Goal: Transaction & Acquisition: Purchase product/service

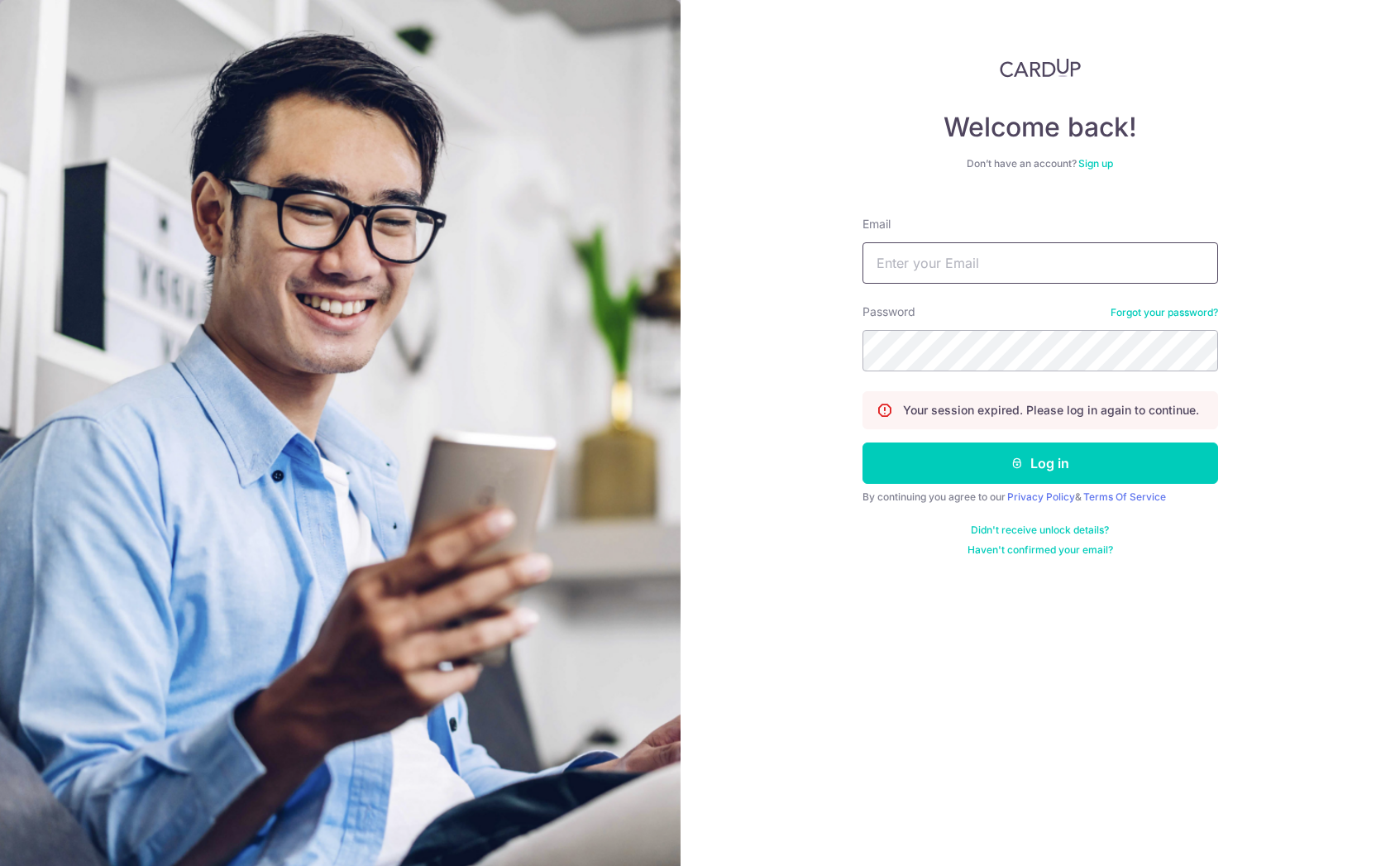
type input "xiaohu_i@yahoo.com"
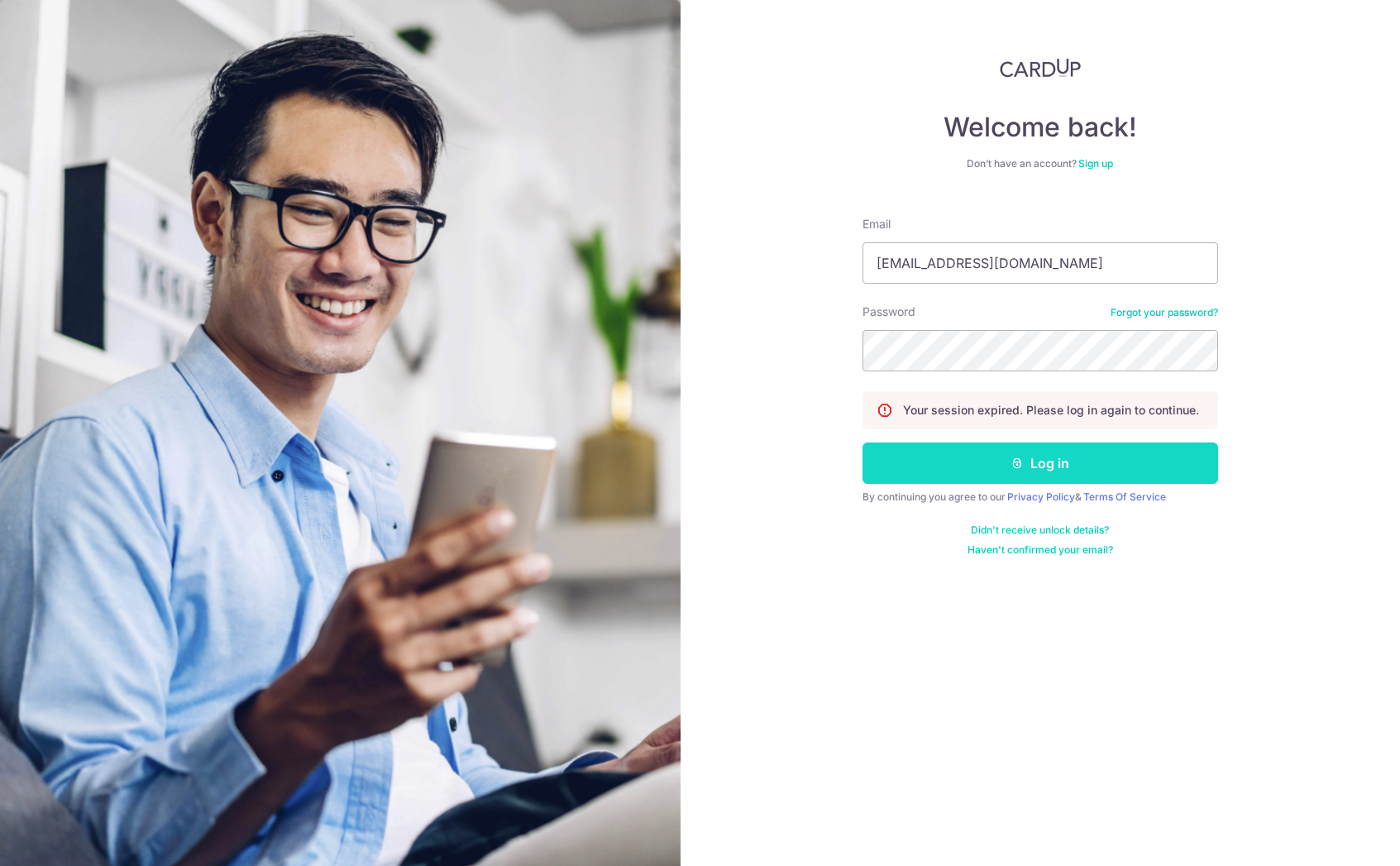
click at [991, 468] on button "Log in" at bounding box center [1040, 463] width 356 height 41
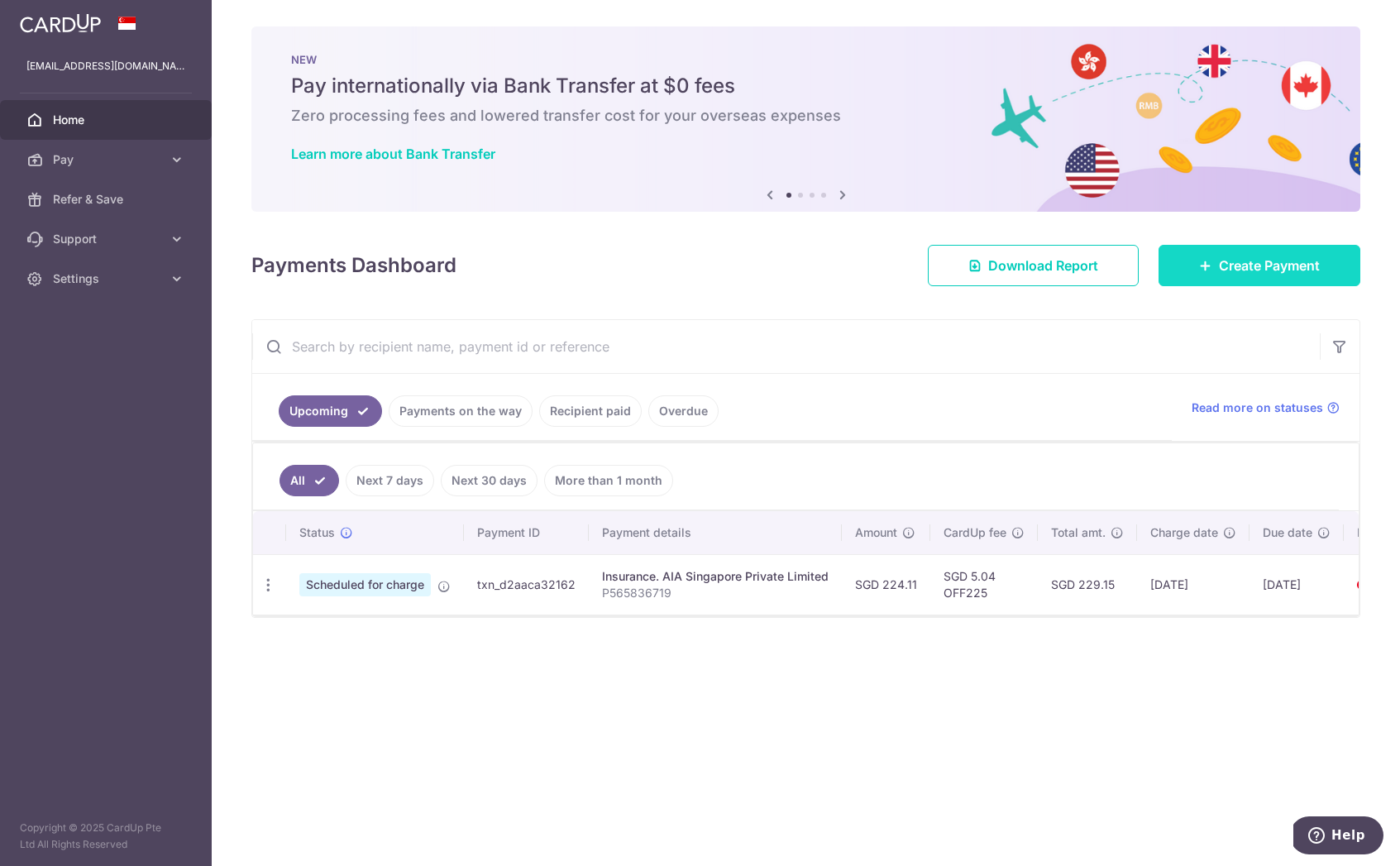
click at [1275, 268] on span "Create Payment" at bounding box center [1269, 265] width 101 height 20
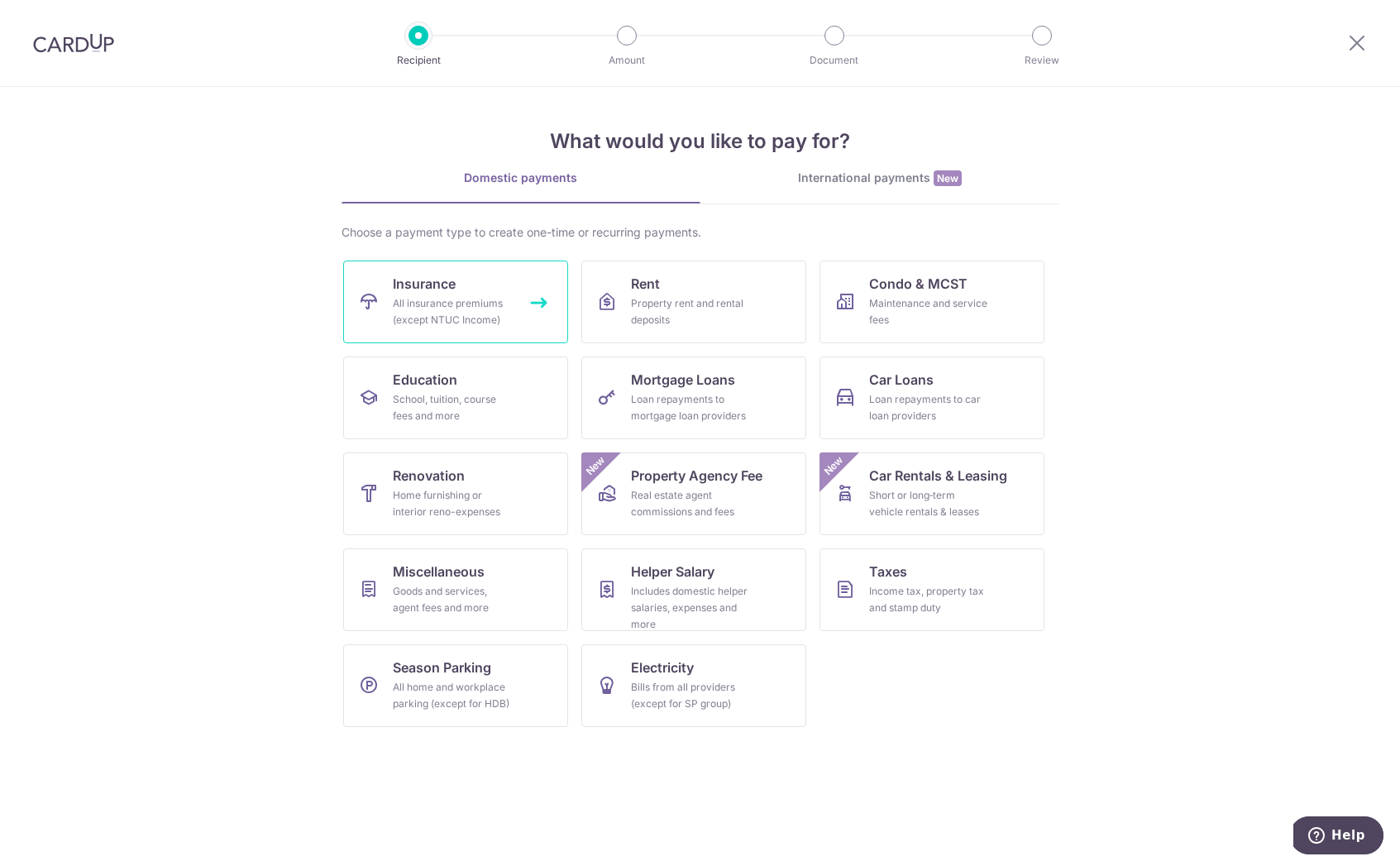
click at [488, 297] on div "All insurance premiums (except NTUC Income)" at bounding box center [452, 311] width 119 height 33
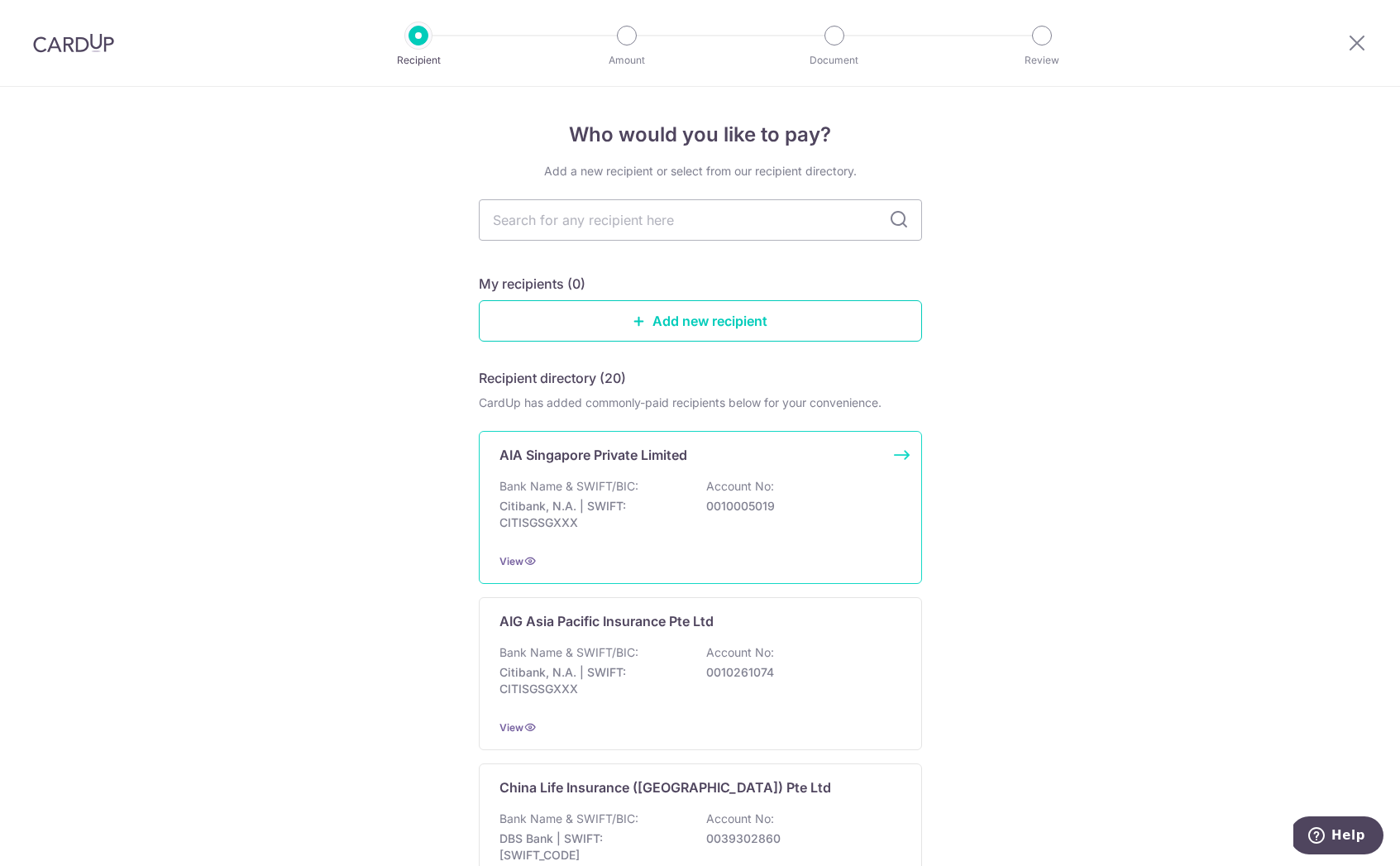
click at [621, 494] on p "Bank Name & SWIFT/BIC:" at bounding box center [568, 486] width 139 height 16
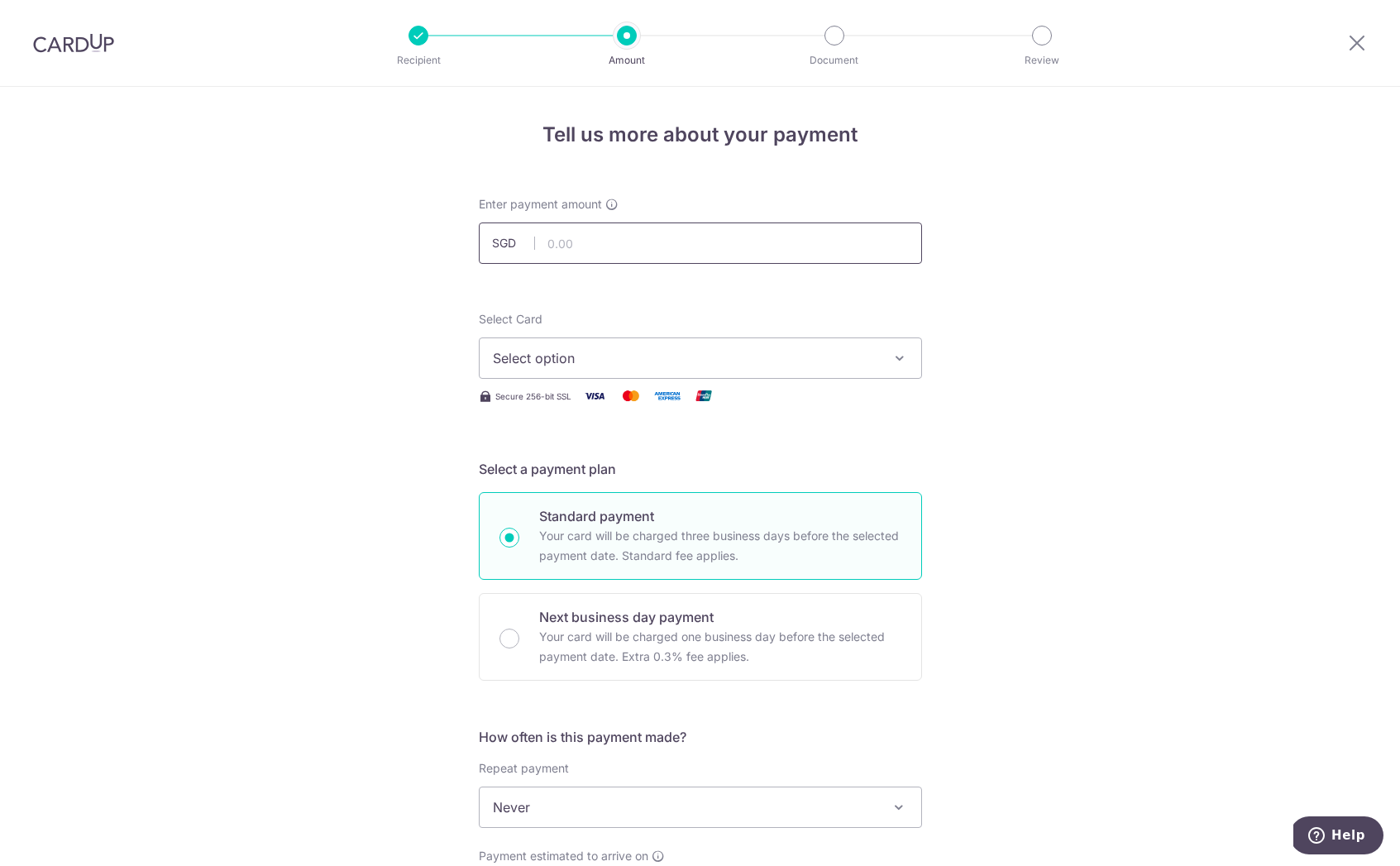
click at [721, 231] on input "text" at bounding box center [700, 243] width 444 height 41
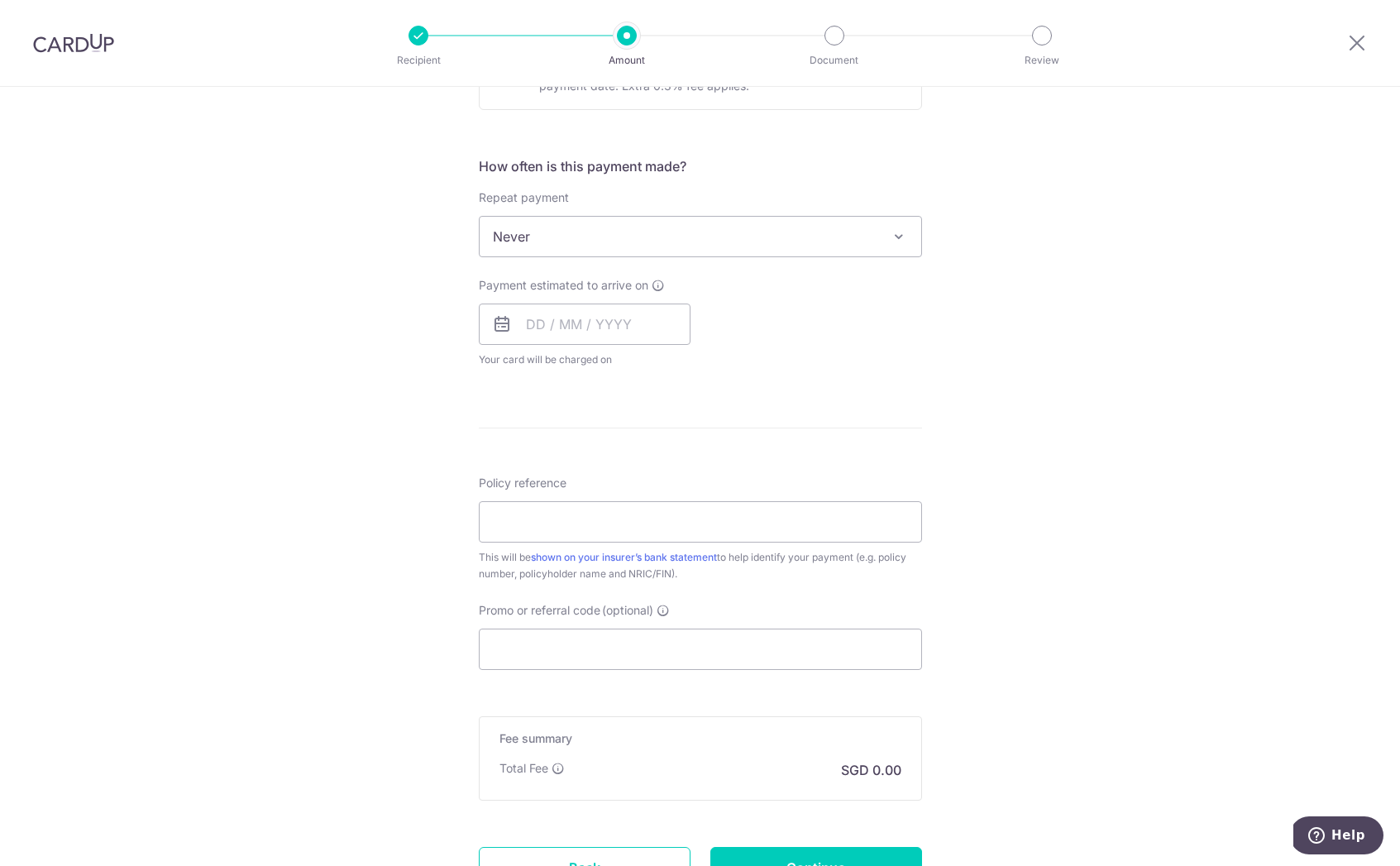
scroll to position [213, 0]
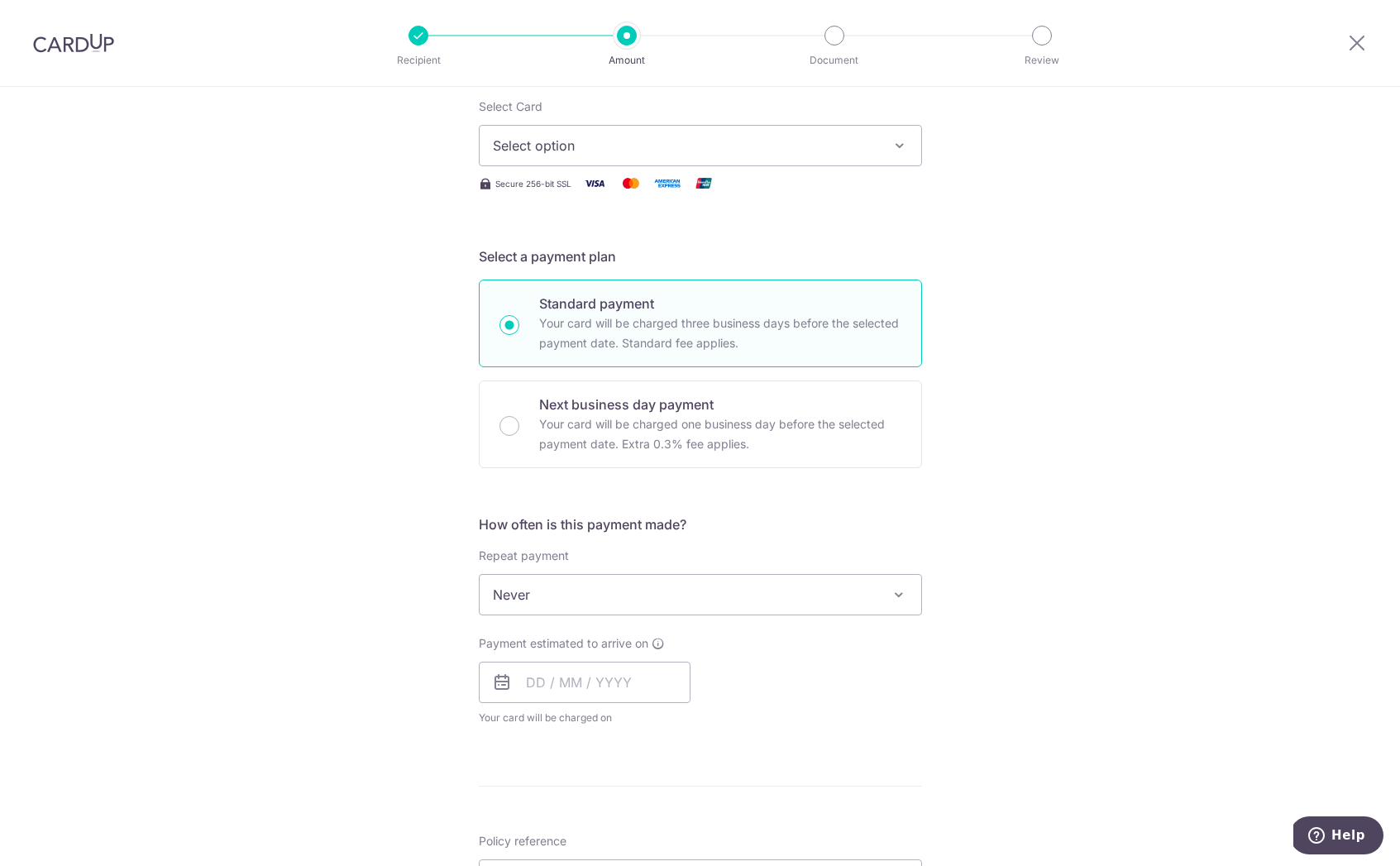
type input "3,000.00"
click at [697, 133] on button "Select option" at bounding box center [700, 145] width 444 height 41
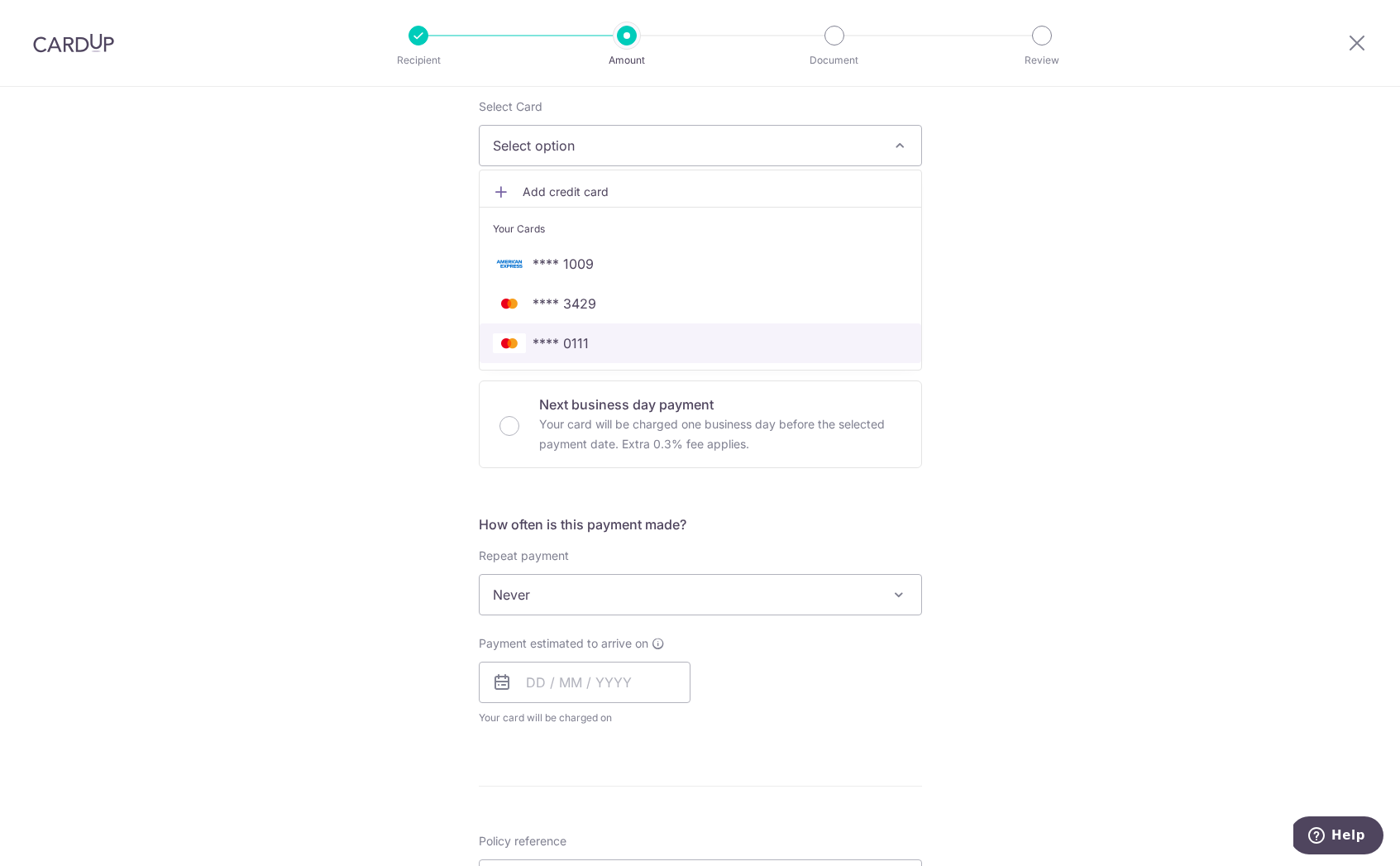
click at [626, 343] on span "**** 0111" at bounding box center [701, 343] width 415 height 20
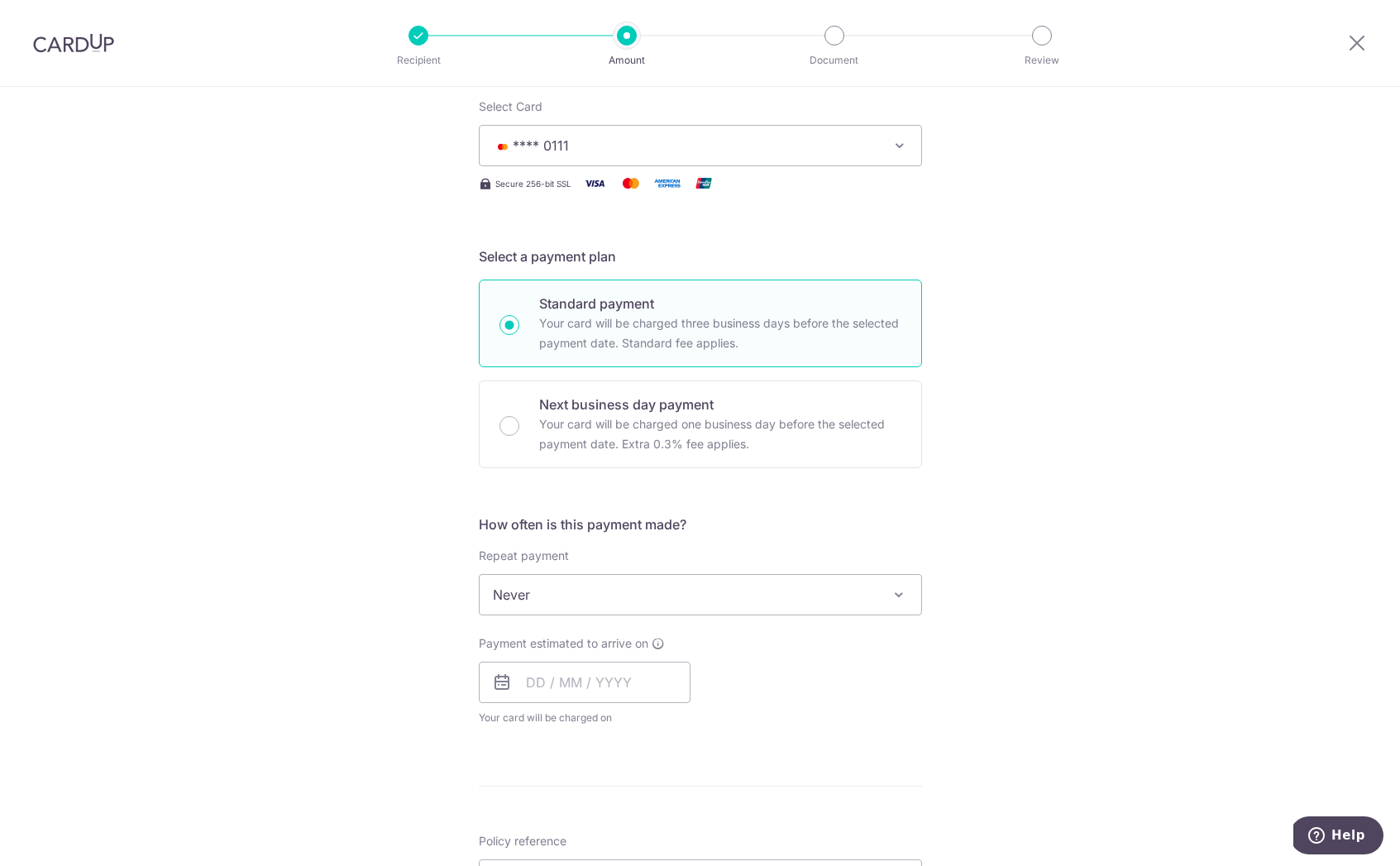
click at [632, 589] on span "Never" at bounding box center [700, 594] width 442 height 39
click at [425, 654] on div "Tell us more about your payment Enter payment amount SGD 3,000.00 3000.00 Selec…" at bounding box center [700, 622] width 1400 height 1496
click at [573, 684] on input "text" at bounding box center [585, 682] width 212 height 41
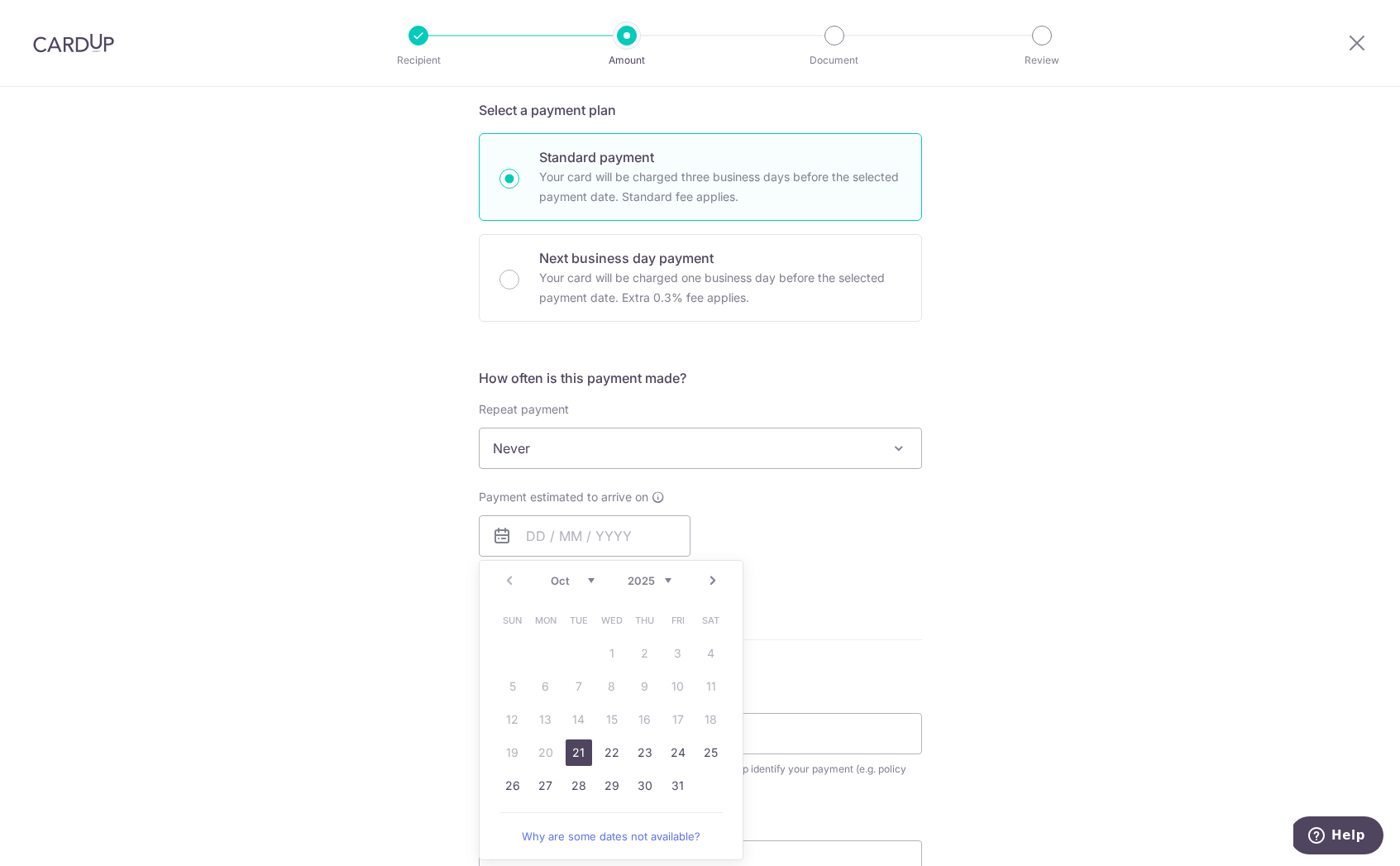
click at [581, 756] on link "21" at bounding box center [579, 752] width 26 height 27
type input "21/10/2025"
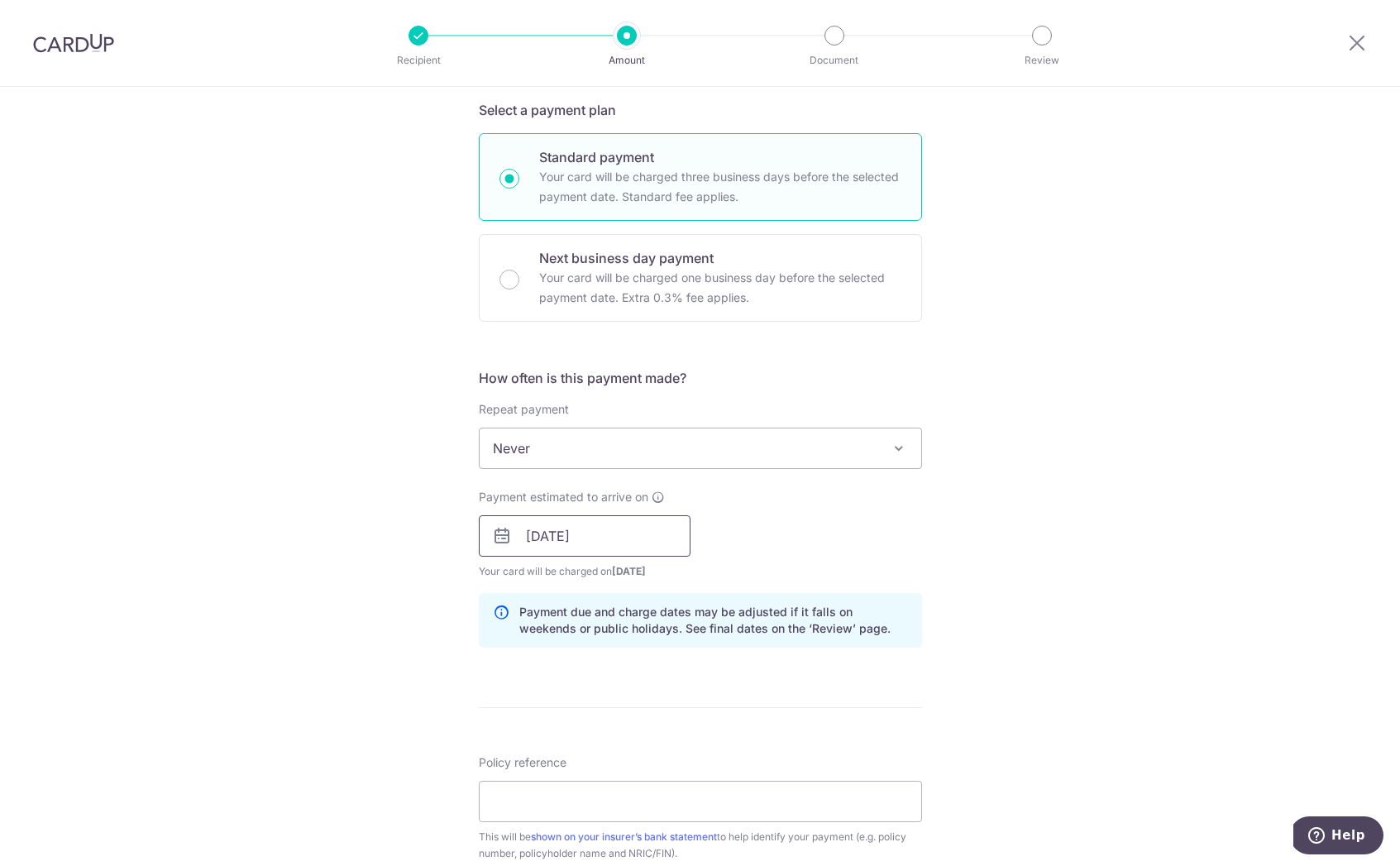
scroll to position [710, 0]
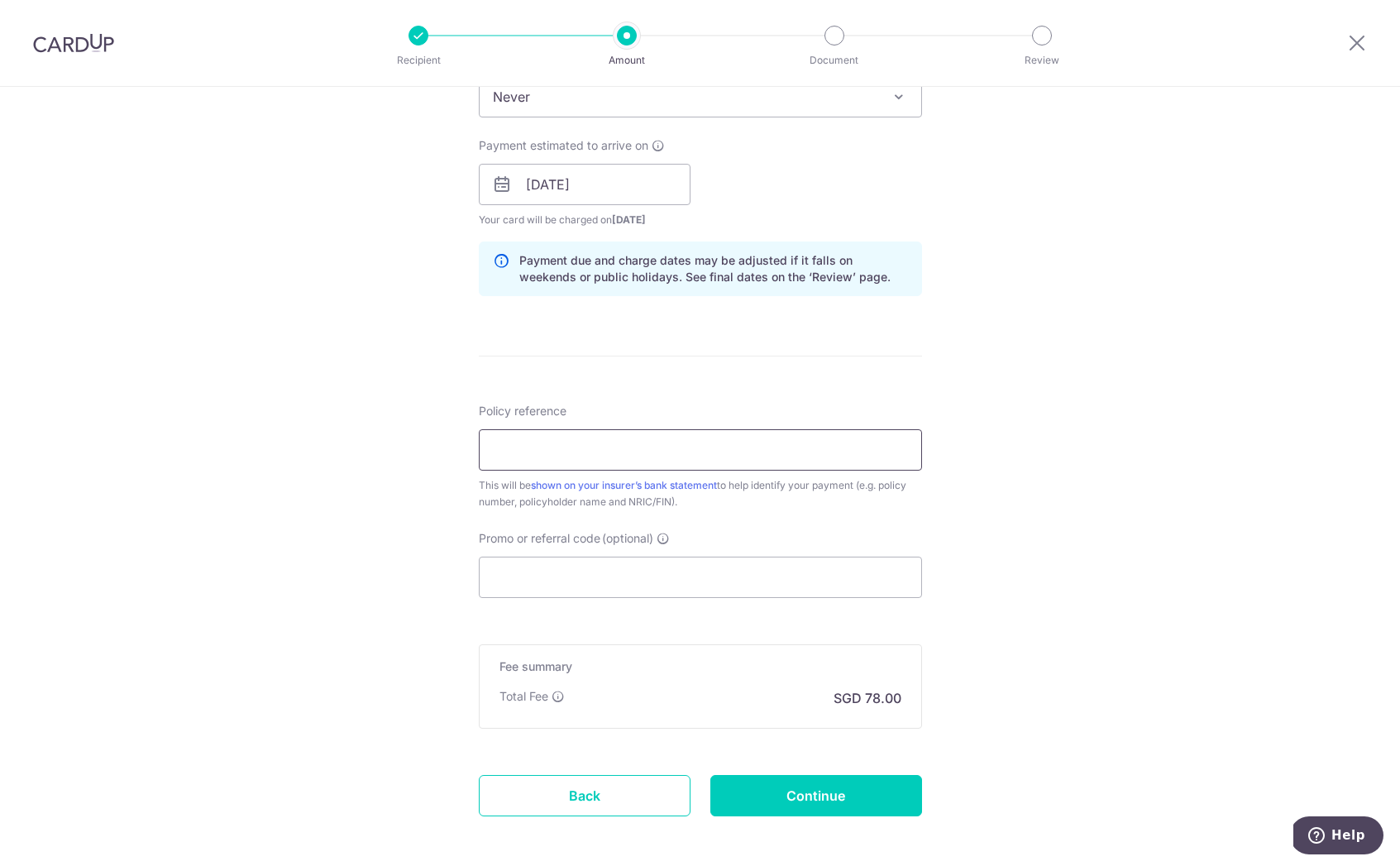
click at [676, 457] on input "Policy reference" at bounding box center [700, 450] width 444 height 41
type input "U127067463"
click at [652, 566] on input "Promo or referral code (optional)" at bounding box center [700, 577] width 444 height 41
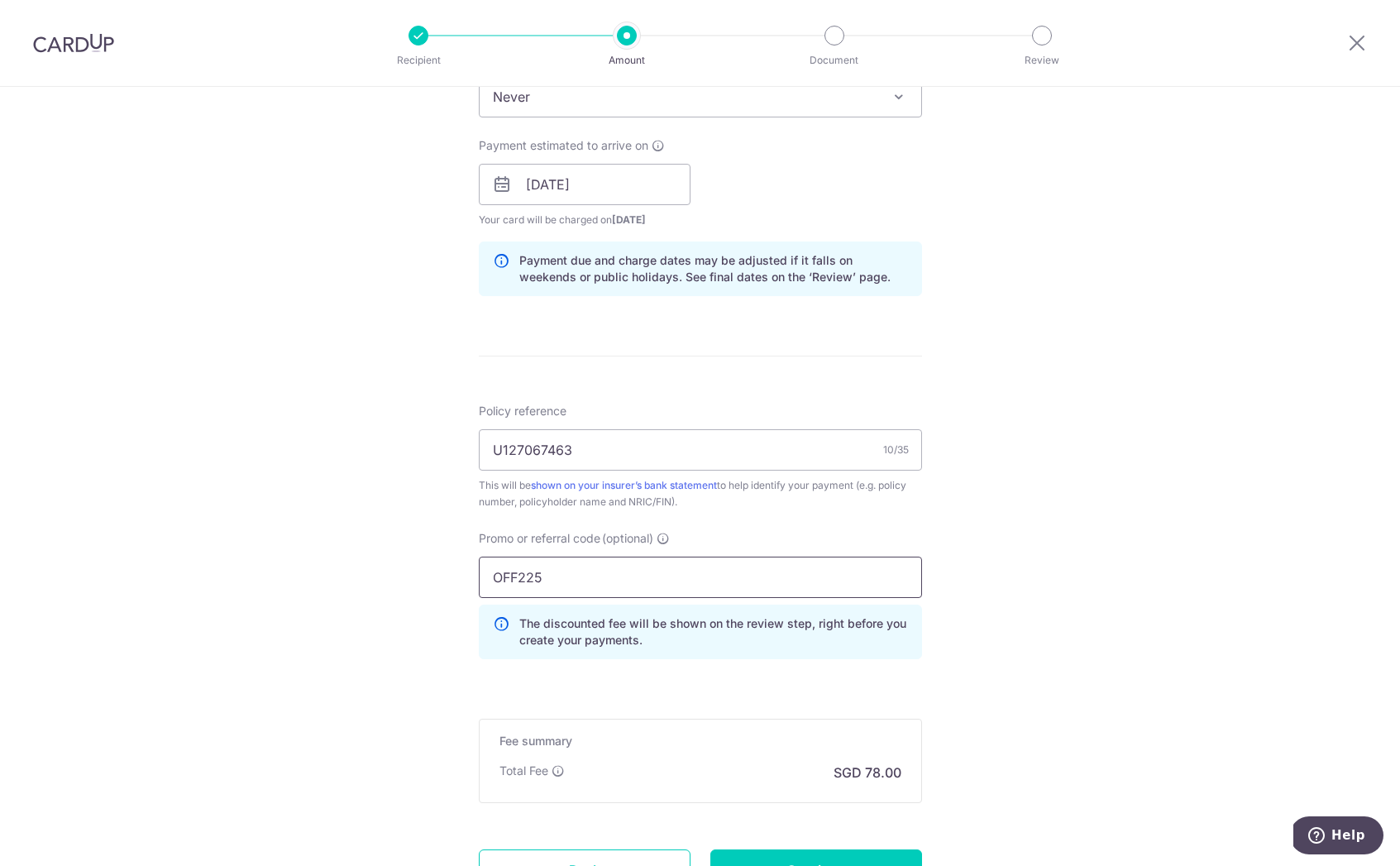
type input "OFF225"
click at [987, 638] on div "Tell us more about your payment Enter payment amount SGD 3,000.00 3000.00 Selec…" at bounding box center [700, 196] width 1400 height 1638
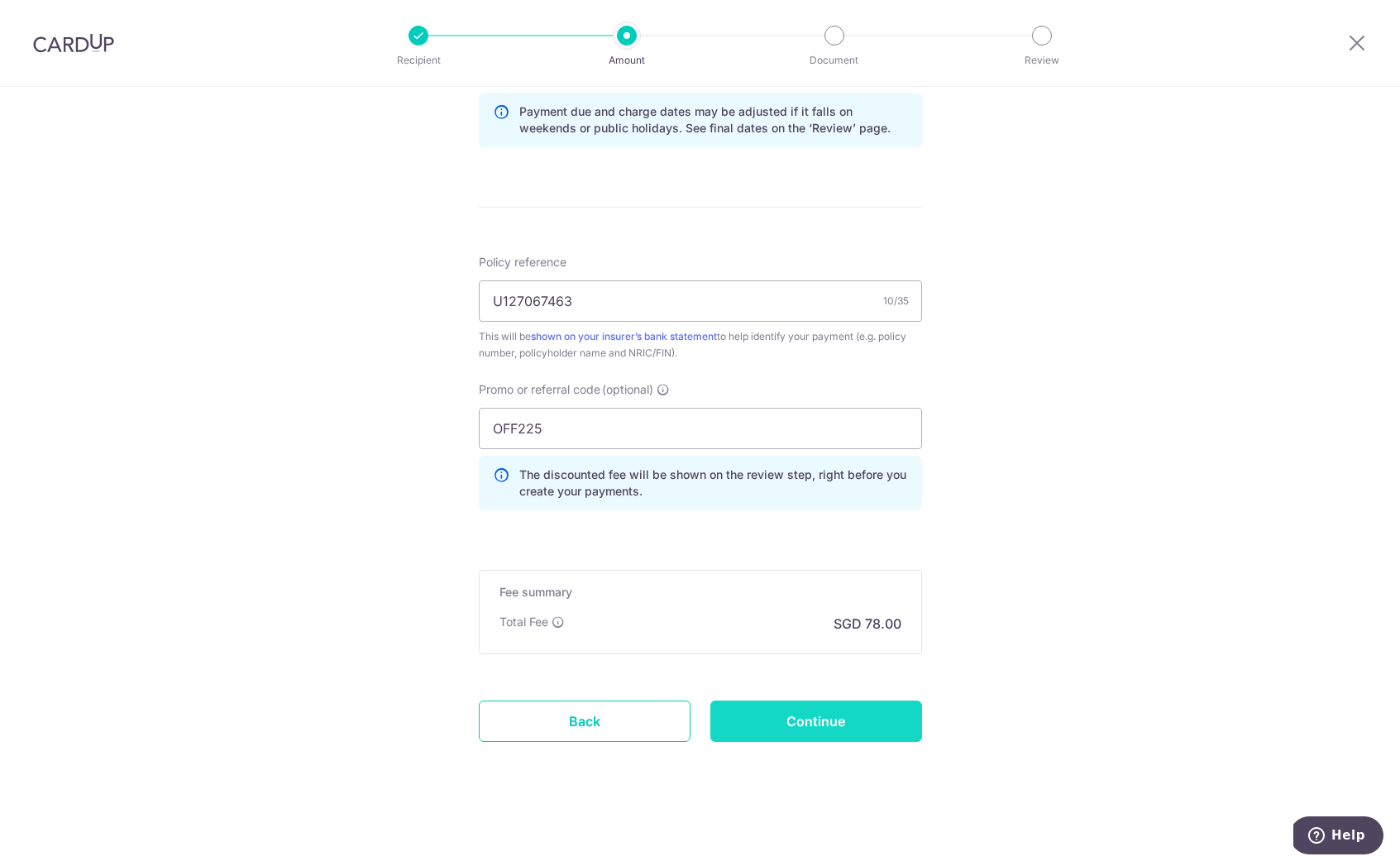
click at [896, 722] on input "Continue" at bounding box center [816, 721] width 212 height 41
click at [800, 717] on div "Continue" at bounding box center [815, 721] width 232 height 41
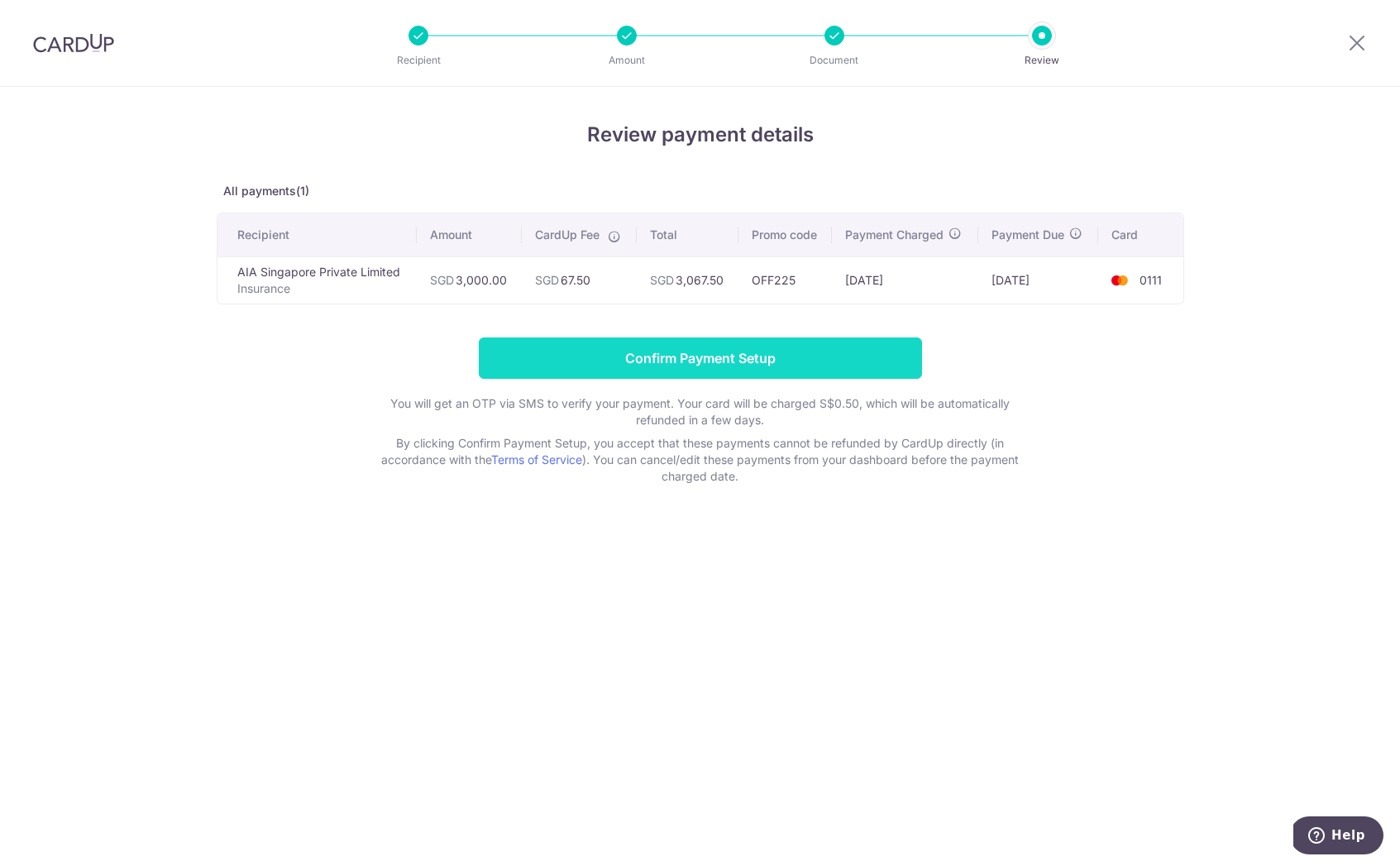
click at [769, 352] on input "Confirm Payment Setup" at bounding box center [700, 358] width 444 height 41
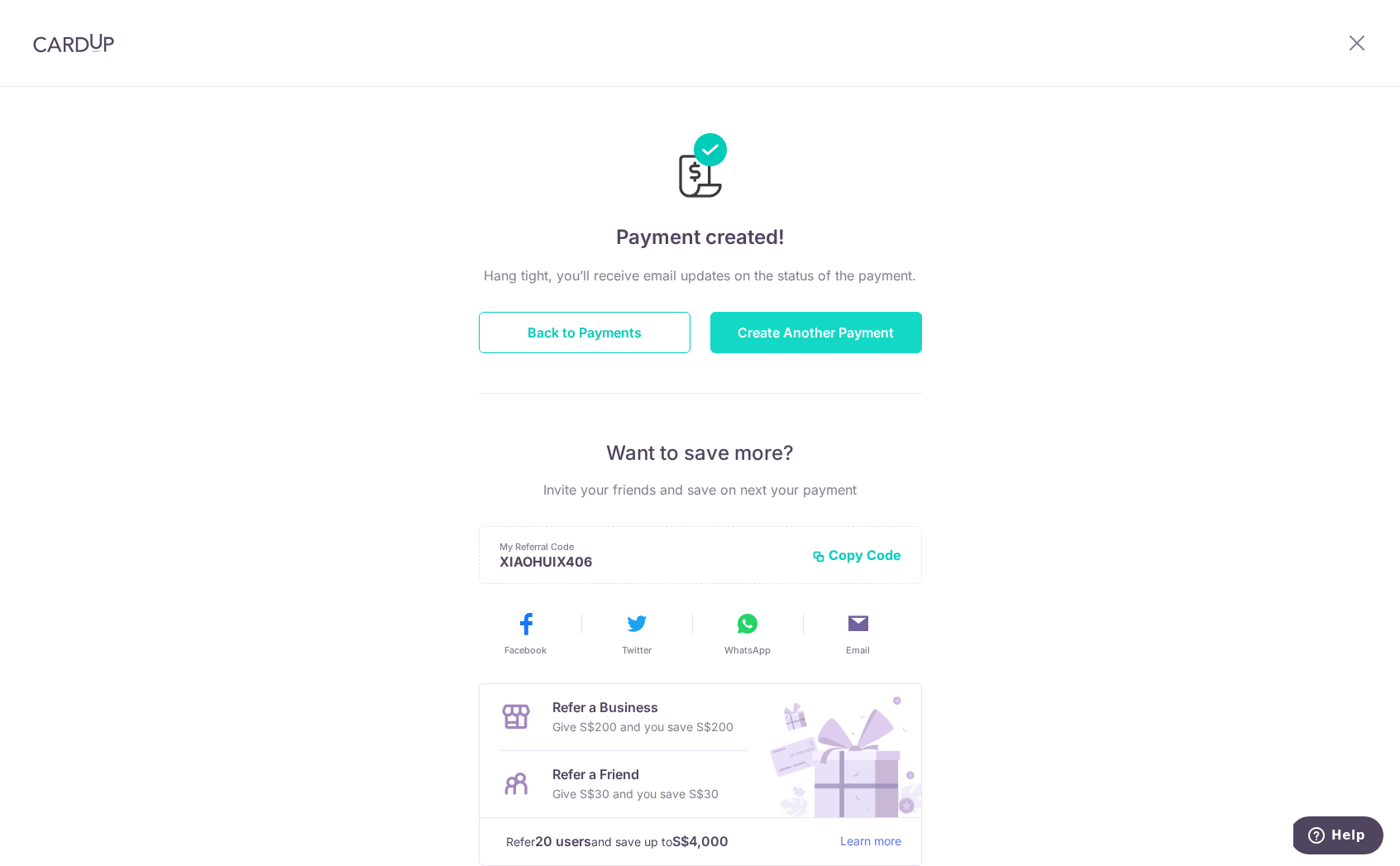
click at [836, 338] on button "Create Another Payment" at bounding box center [816, 333] width 212 height 41
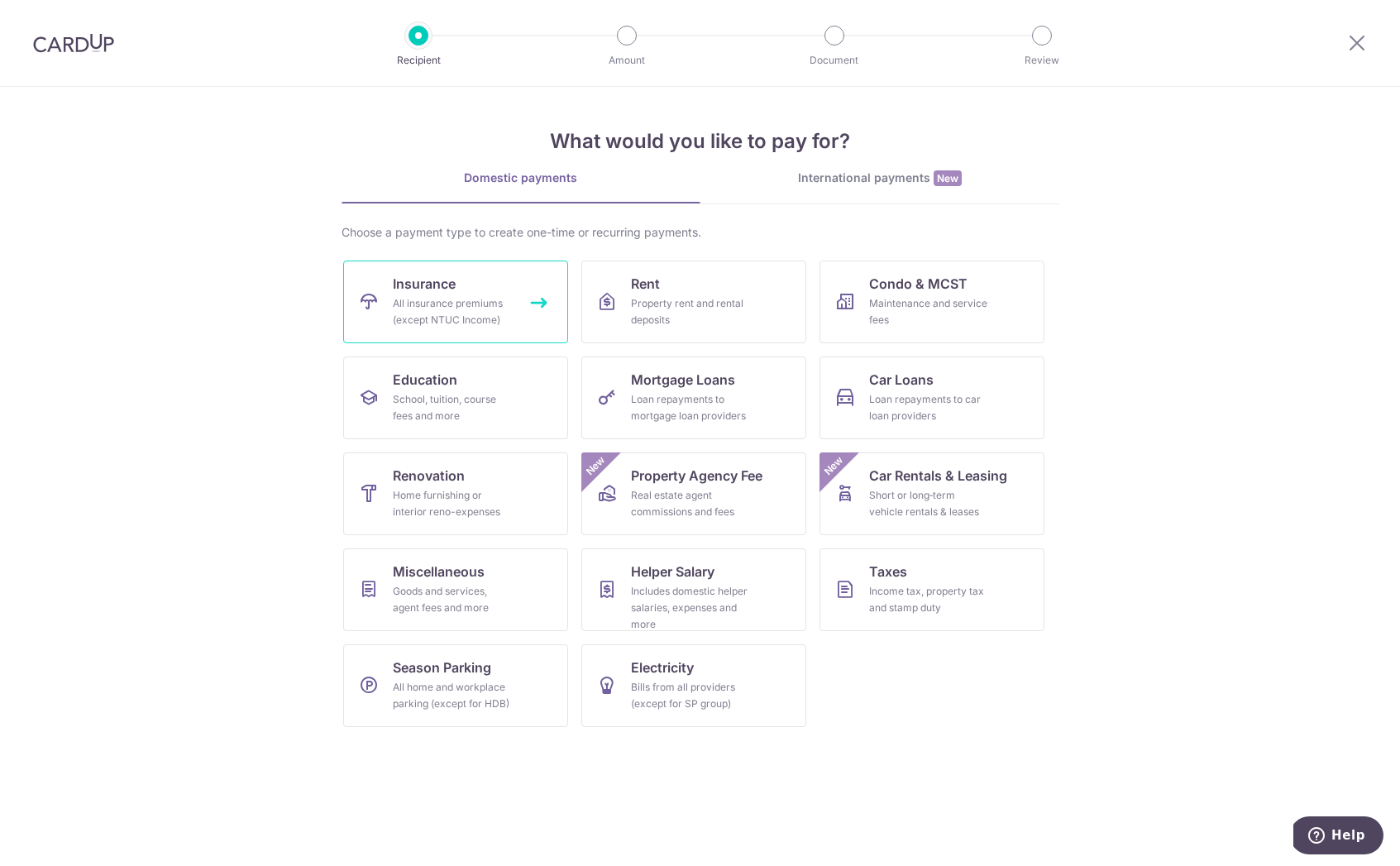
click at [483, 282] on link "Insurance All insurance premiums (except NTUC Income)" at bounding box center [455, 302] width 225 height 83
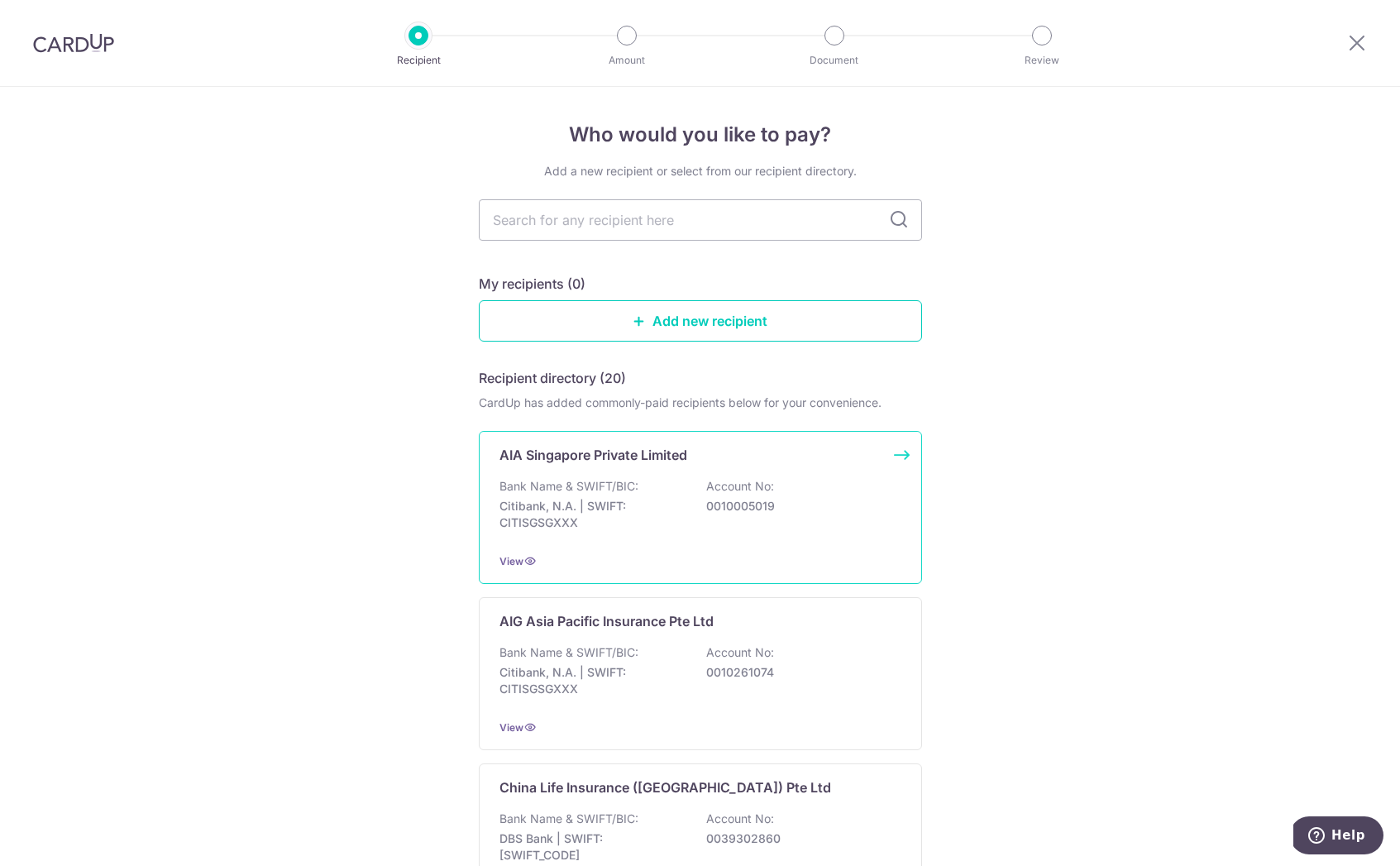
click at [681, 495] on div "Bank Name & SWIFT/BIC: Citibank, N.A. | SWIFT: CITISGSGXXX Account No: 00100050…" at bounding box center [700, 509] width 402 height 62
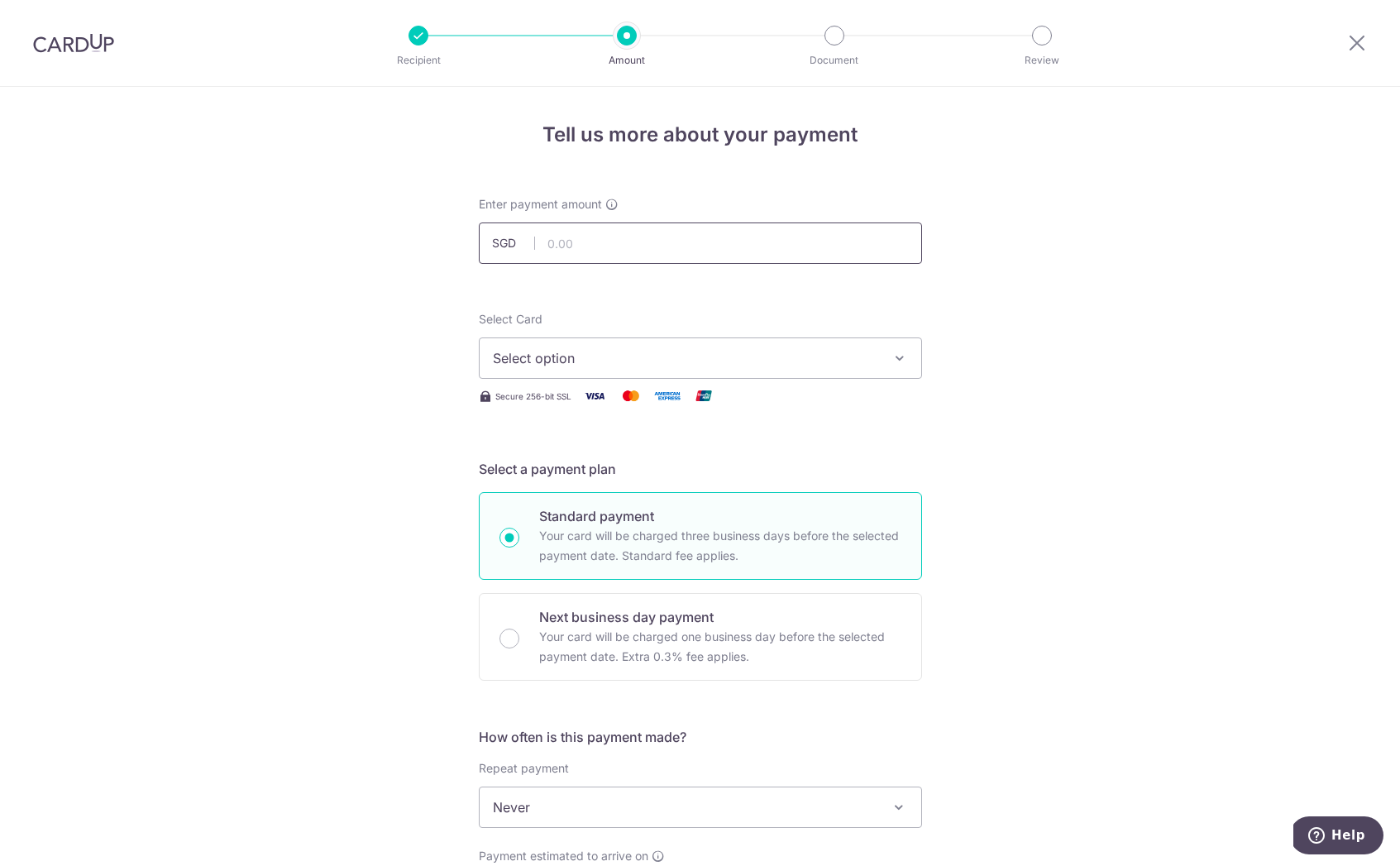
click at [660, 237] on input "text" at bounding box center [700, 243] width 444 height 41
type input "1,000.00"
click at [625, 357] on span "Select option" at bounding box center [685, 357] width 385 height 20
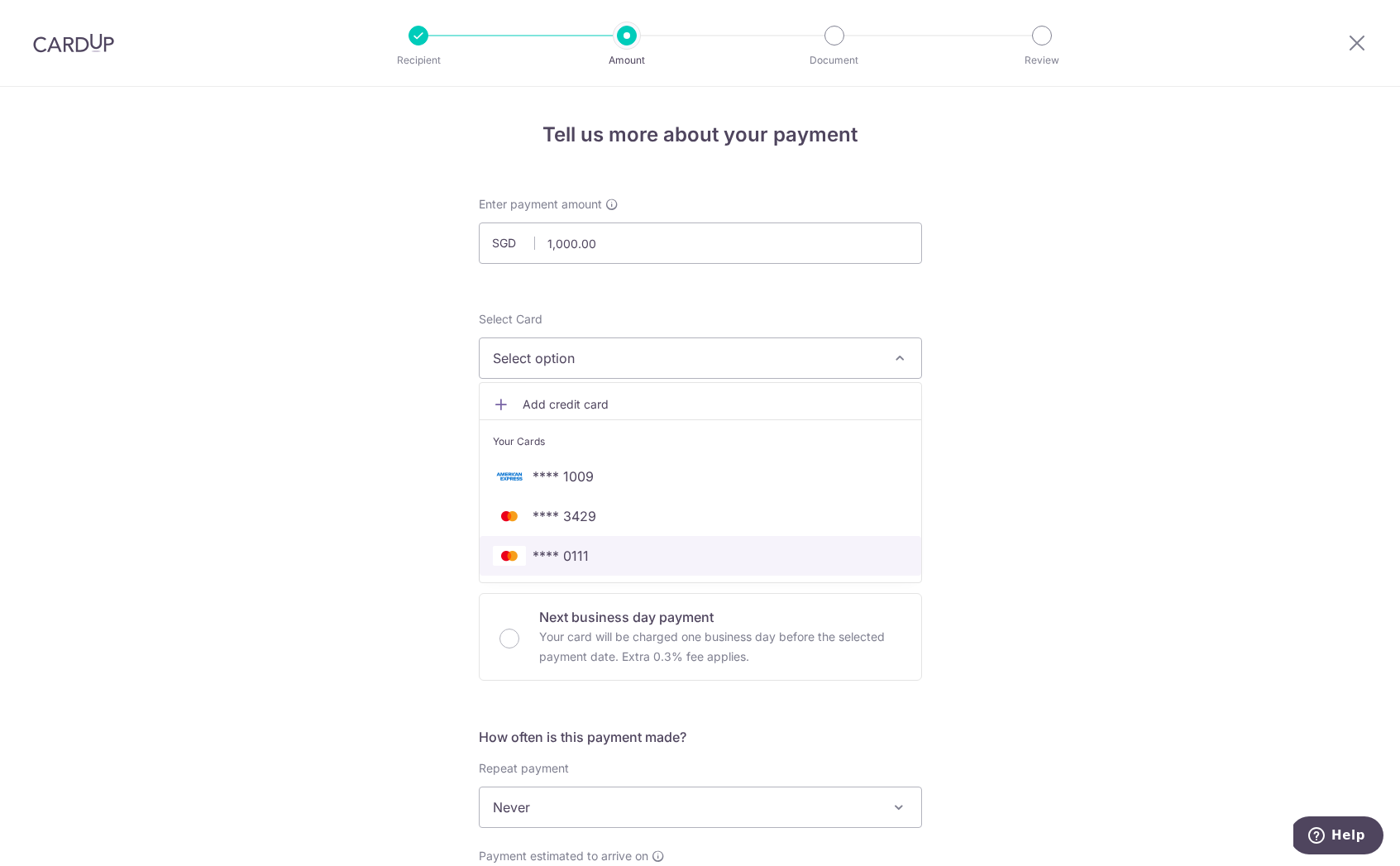
click at [603, 568] on link "**** 0111" at bounding box center [700, 556] width 442 height 39
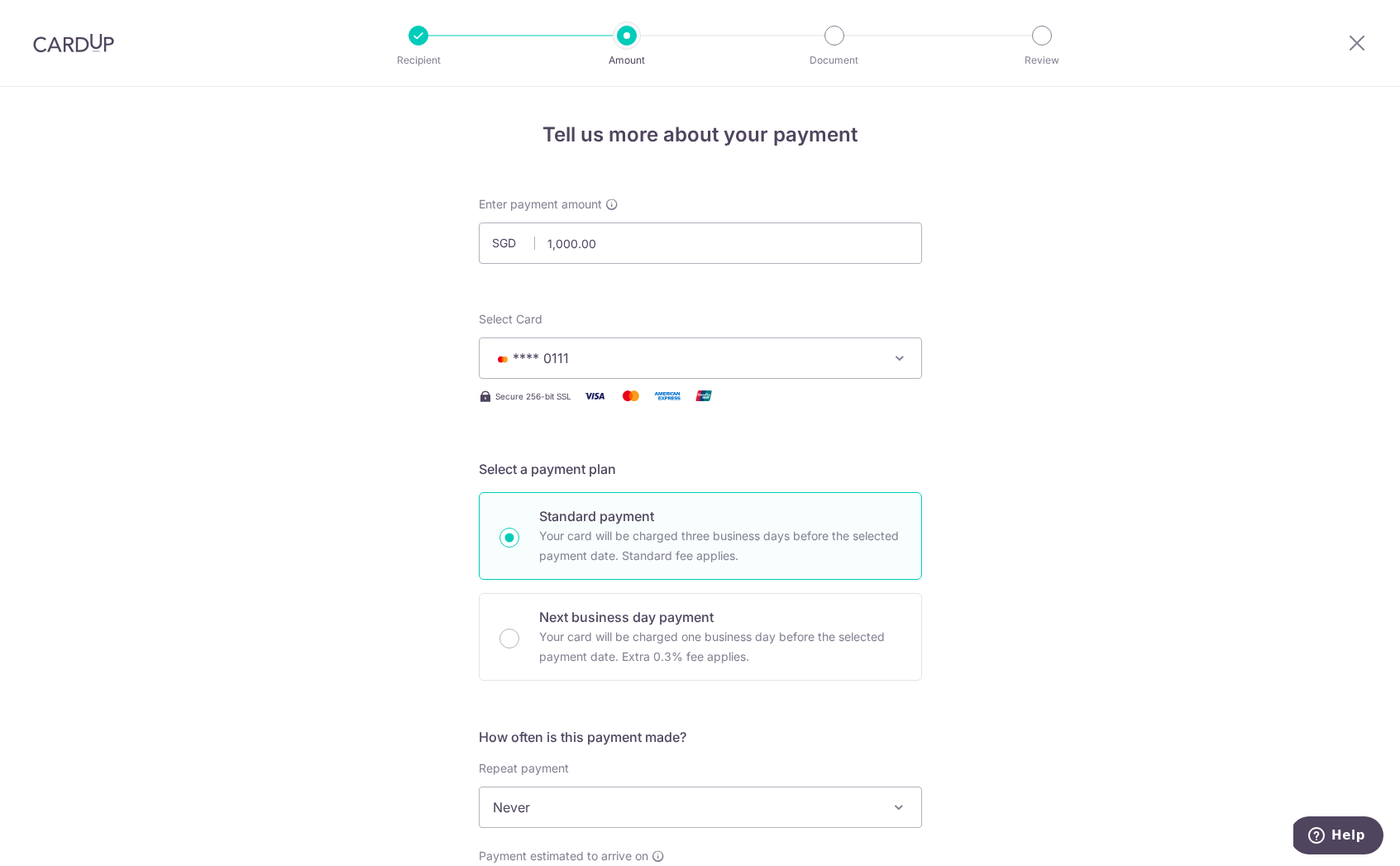
scroll to position [321, 0]
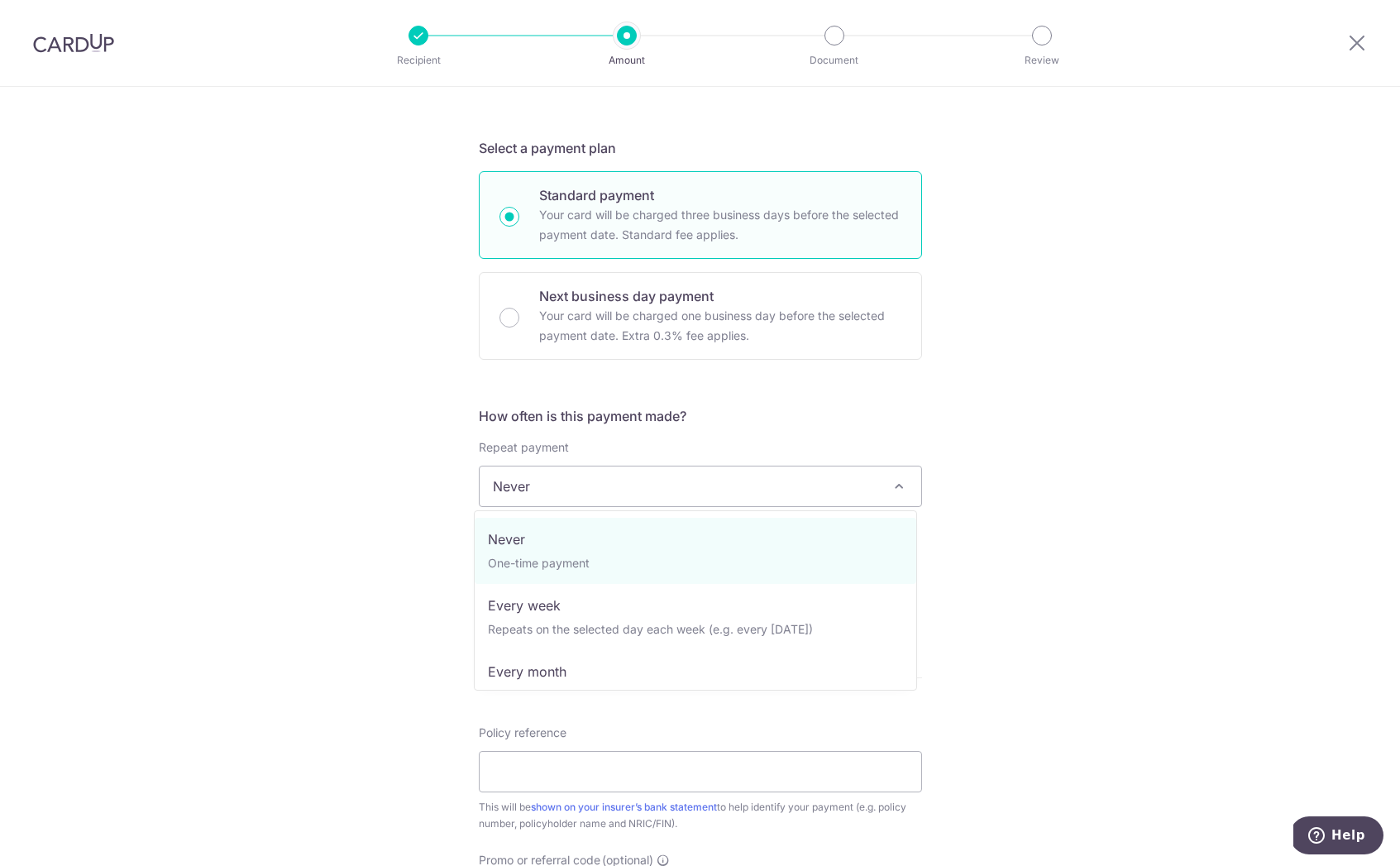
click at [628, 481] on span "Never" at bounding box center [700, 486] width 442 height 39
select select "3"
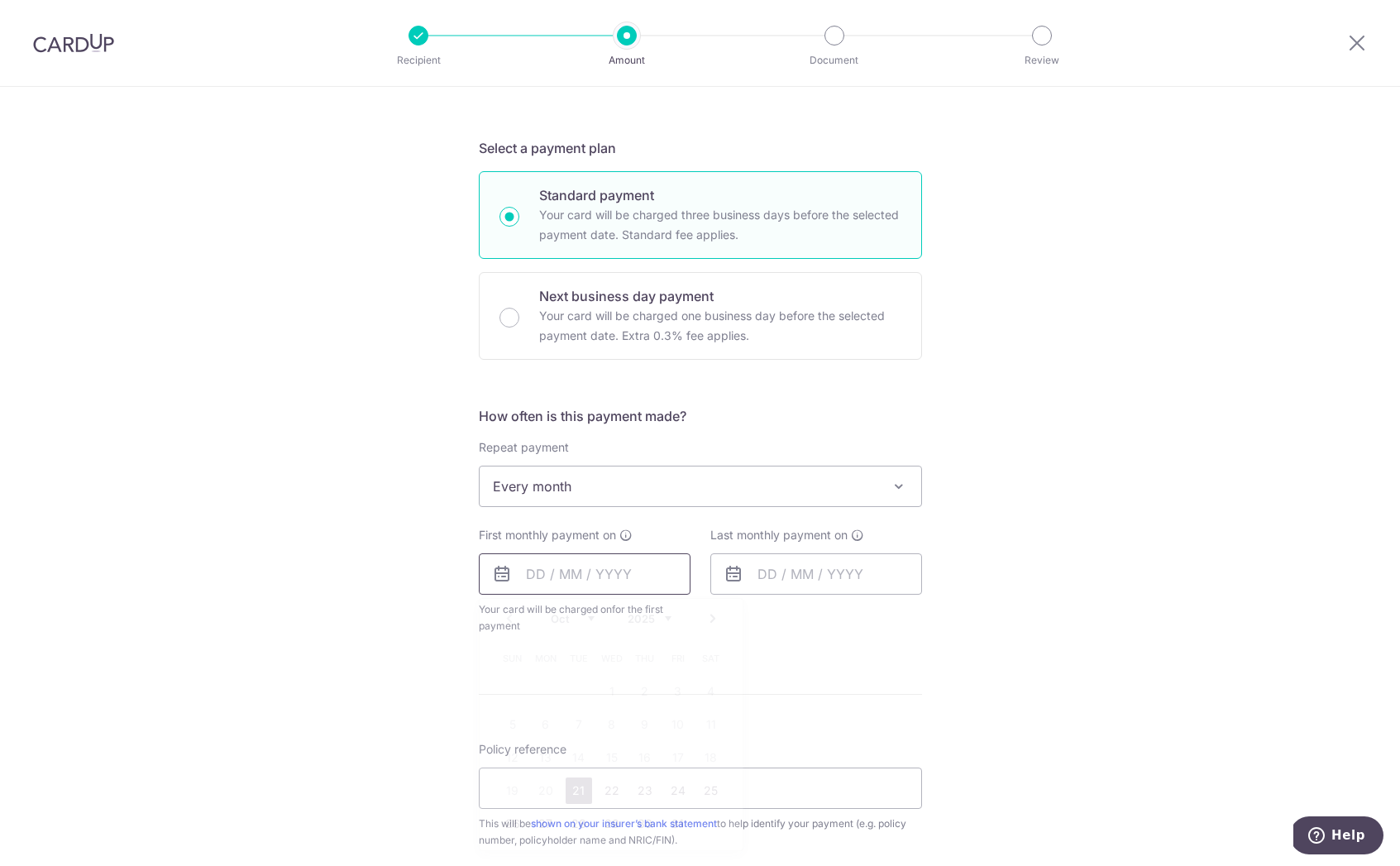
click at [532, 571] on input "text" at bounding box center [585, 574] width 212 height 41
click at [708, 618] on link "Next" at bounding box center [712, 618] width 20 height 20
click at [638, 798] on link "20" at bounding box center [644, 790] width 26 height 27
type input "20/11/2025"
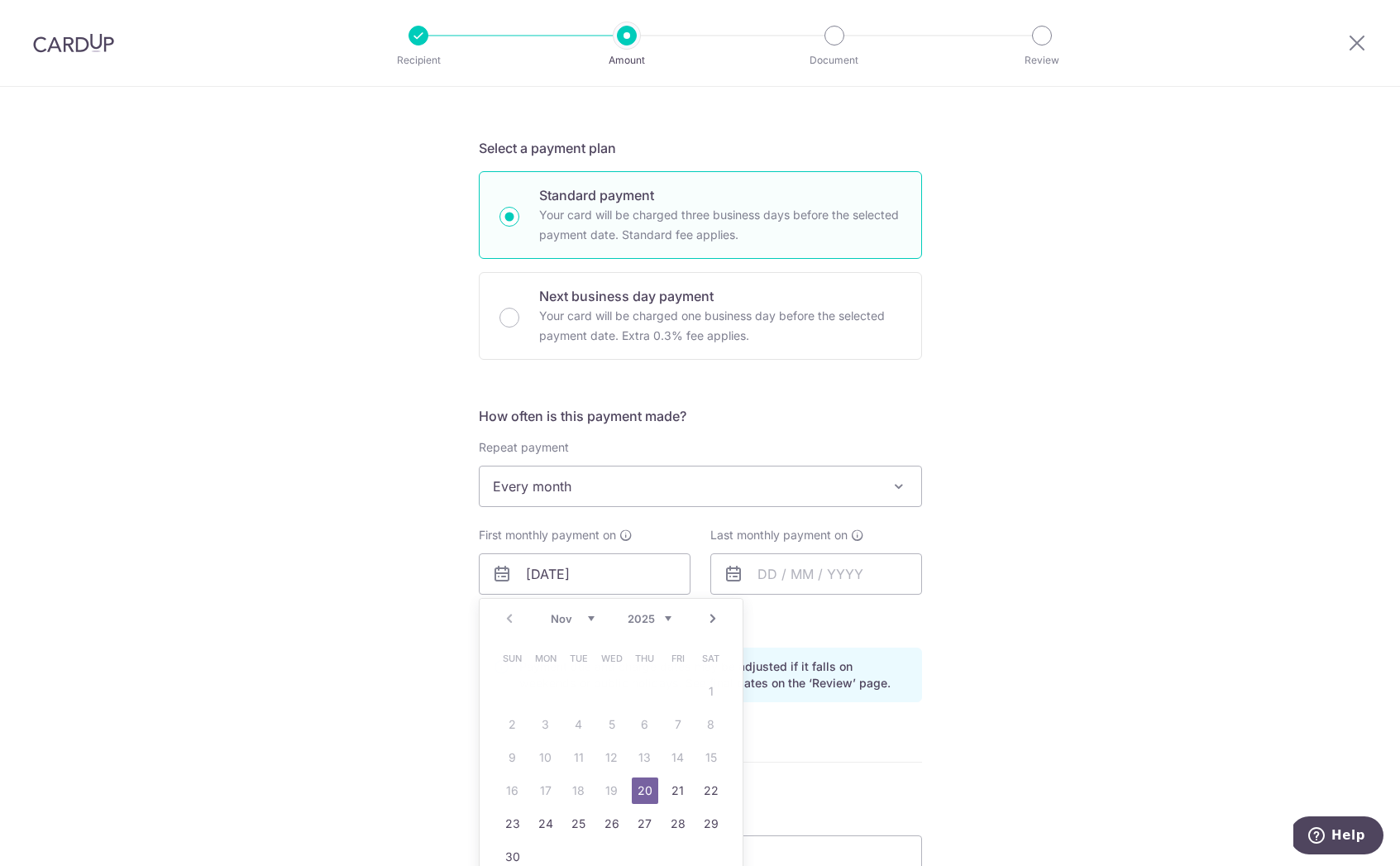
click at [638, 798] on link "20" at bounding box center [644, 790] width 26 height 27
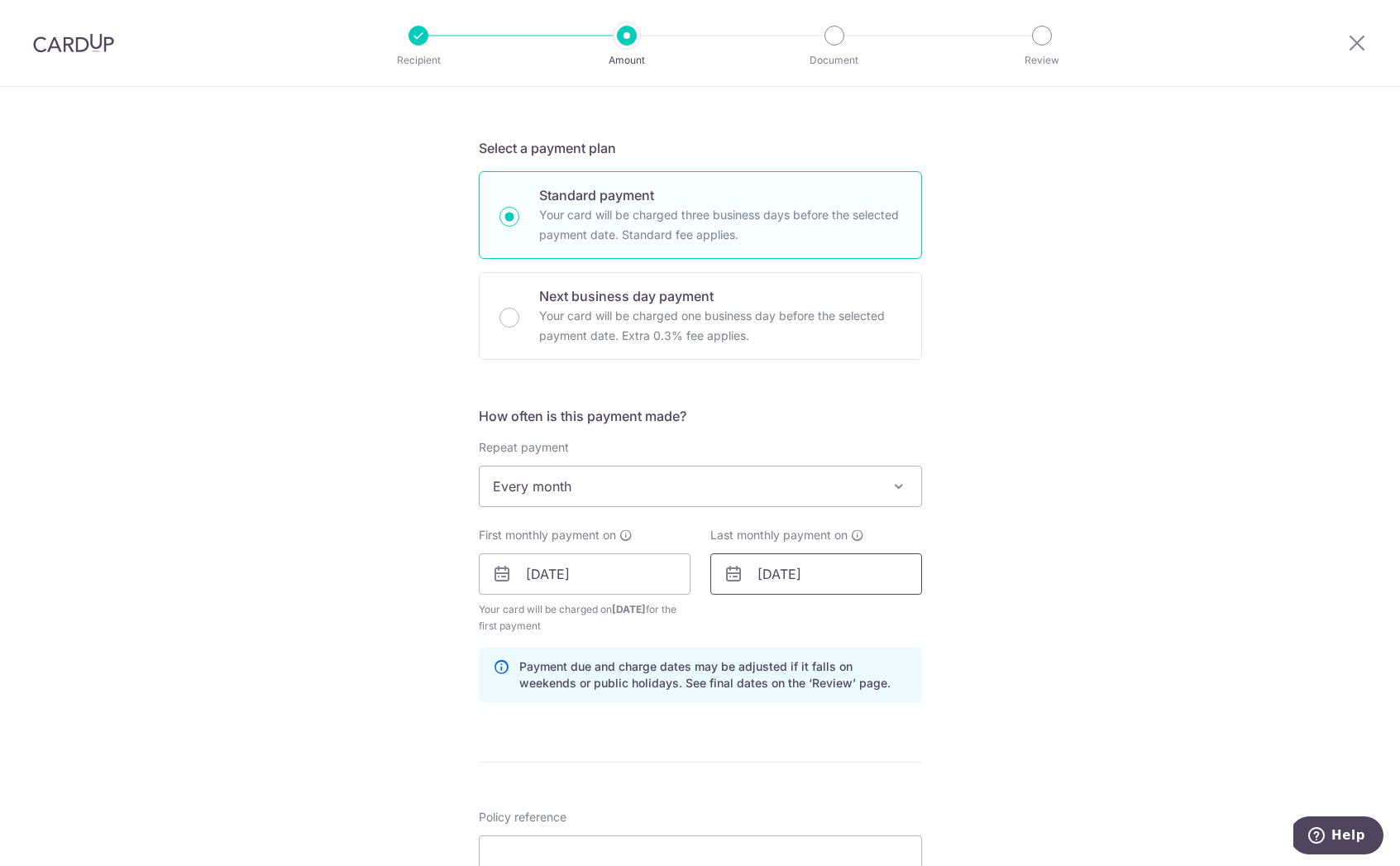
click at [794, 575] on input "20/11/2025" at bounding box center [816, 574] width 212 height 41
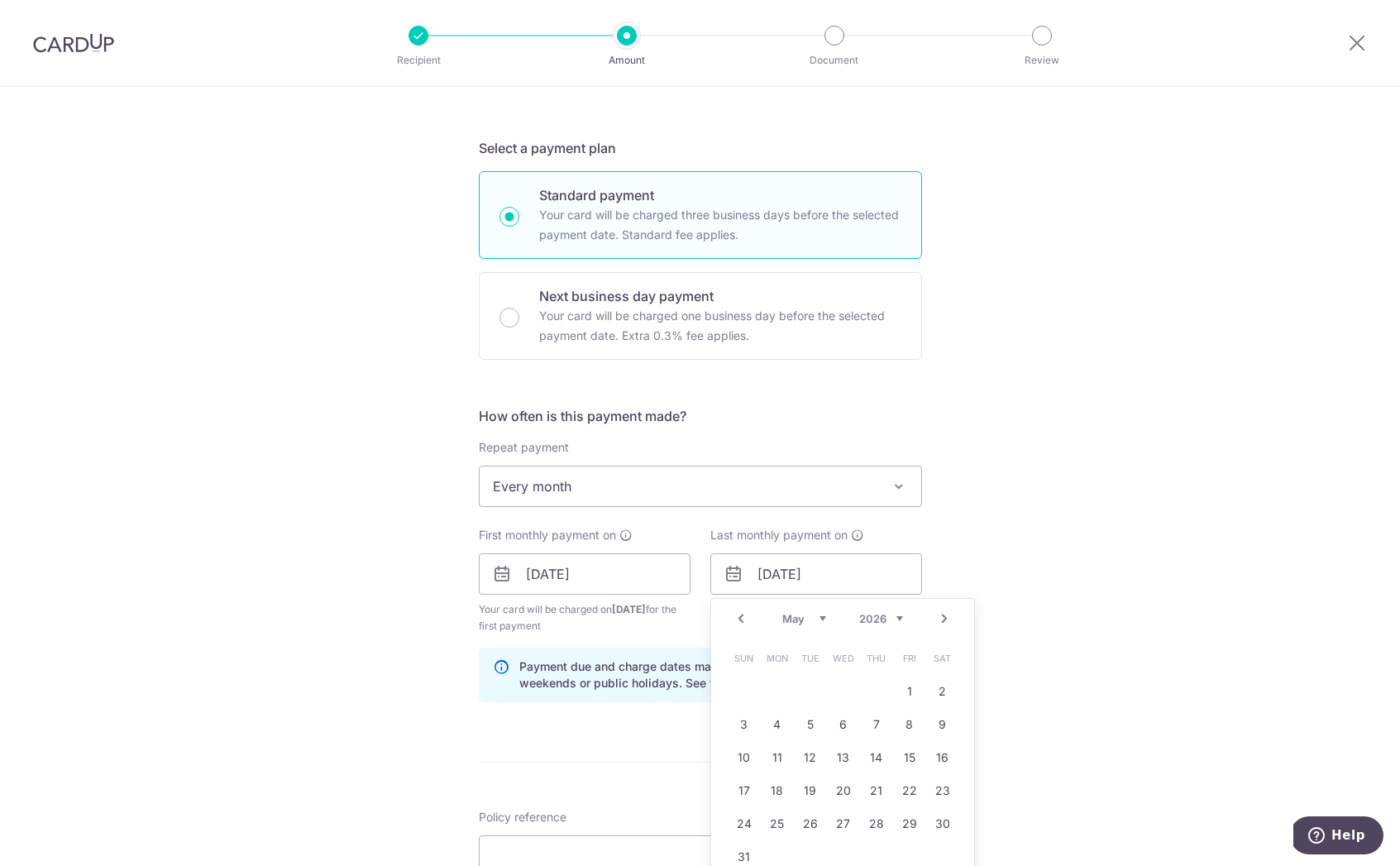
click at [736, 619] on link "Prev" at bounding box center [740, 618] width 20 height 20
click at [768, 798] on link "20" at bounding box center [777, 790] width 26 height 27
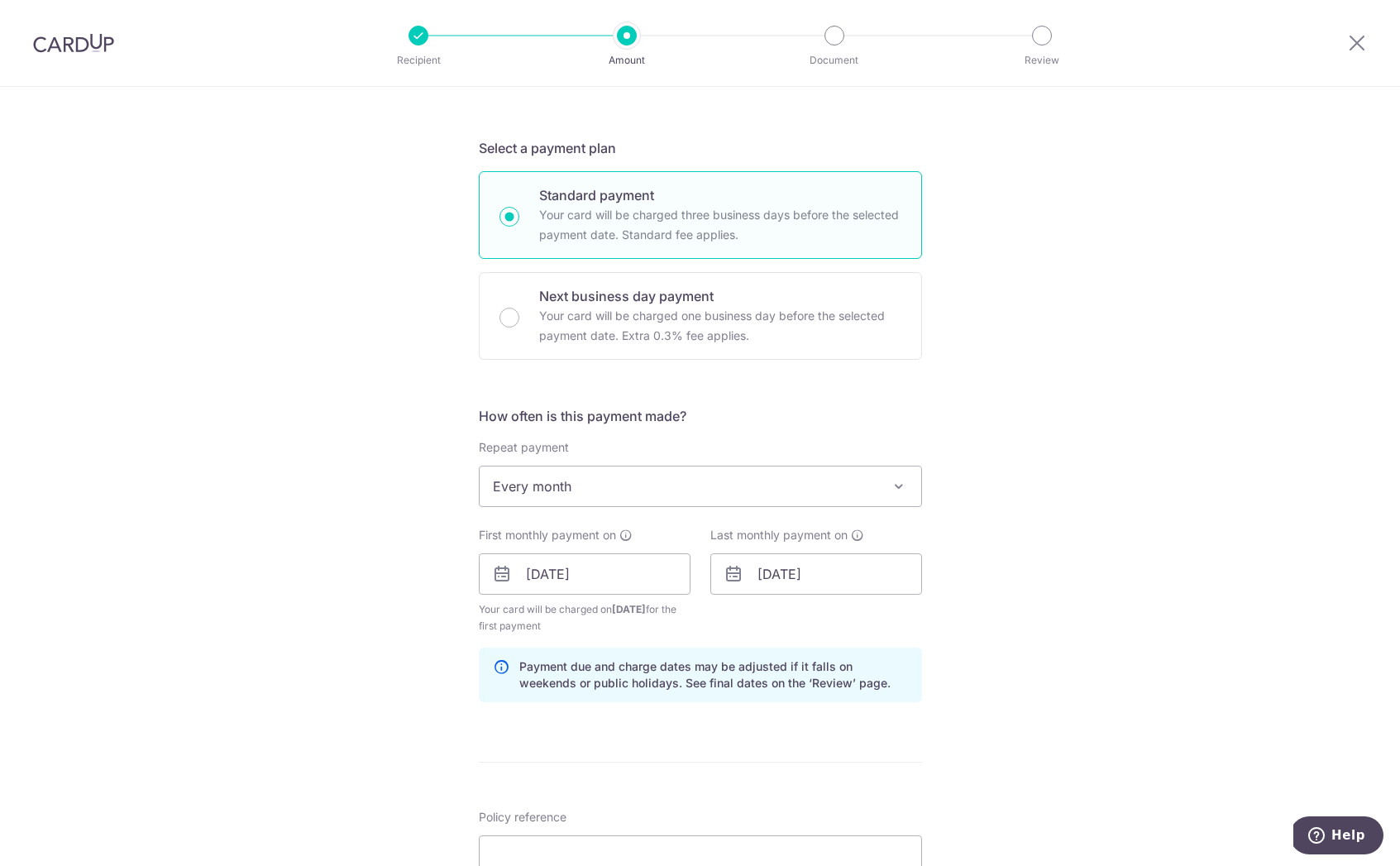
scroll to position [431, 0]
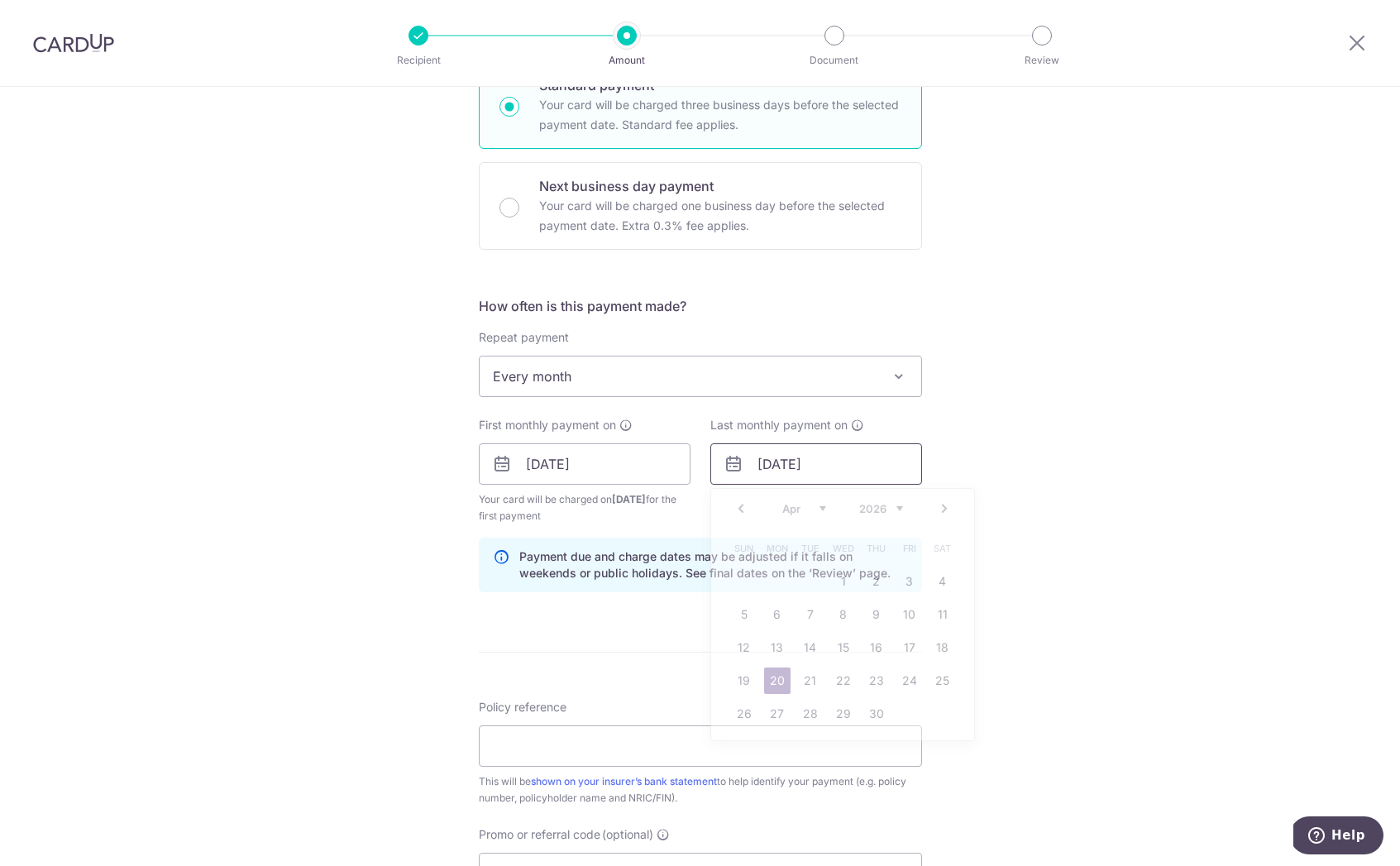
click at [826, 457] on input "20/04/2026" at bounding box center [816, 464] width 212 height 41
click at [873, 679] on link "20" at bounding box center [876, 680] width 26 height 27
type input "20/04/2028"
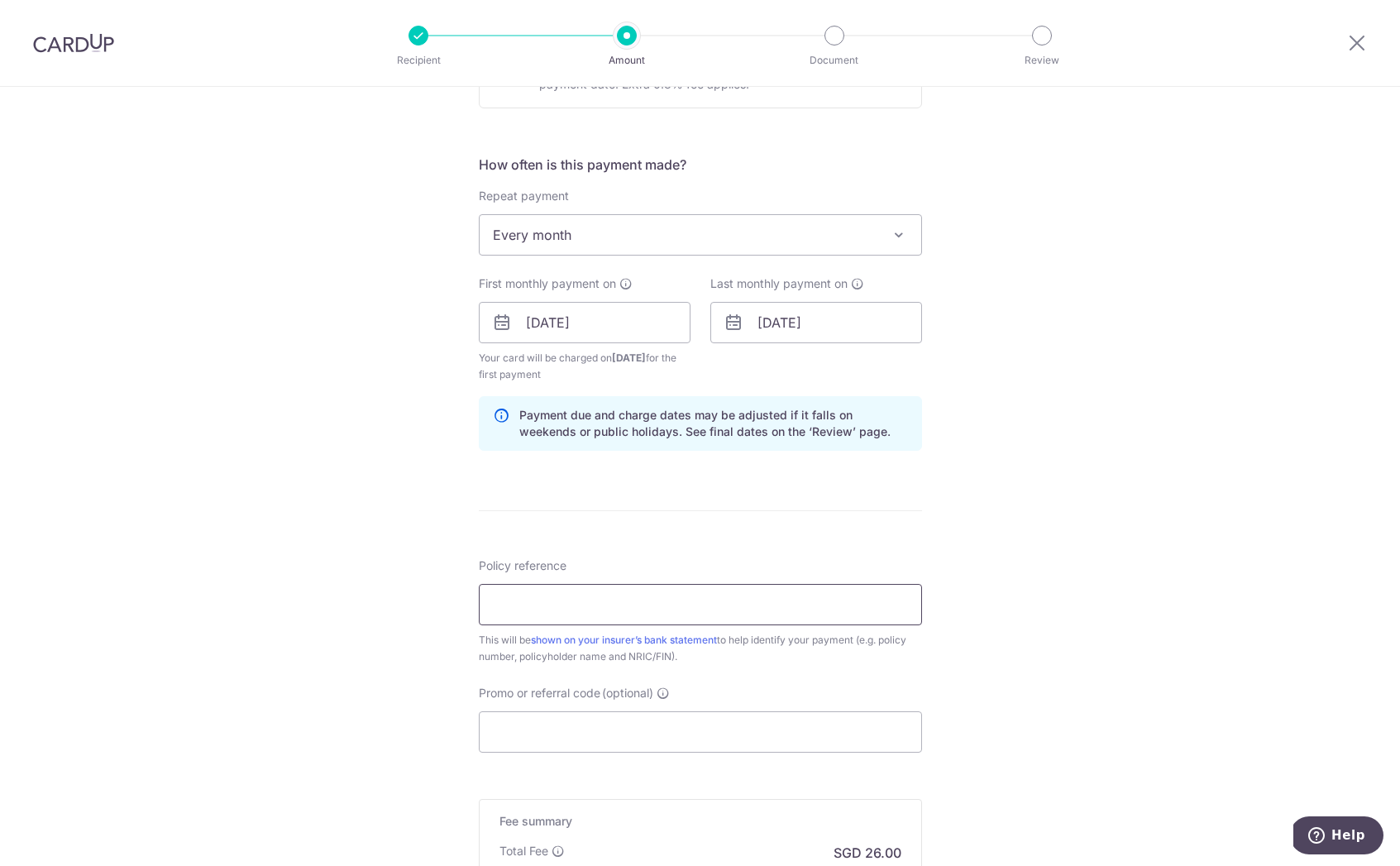
click at [685, 593] on input "Policy reference" at bounding box center [700, 604] width 444 height 41
type input "U127067463"
click at [732, 722] on input "Promo or referral code (optional)" at bounding box center [700, 732] width 444 height 41
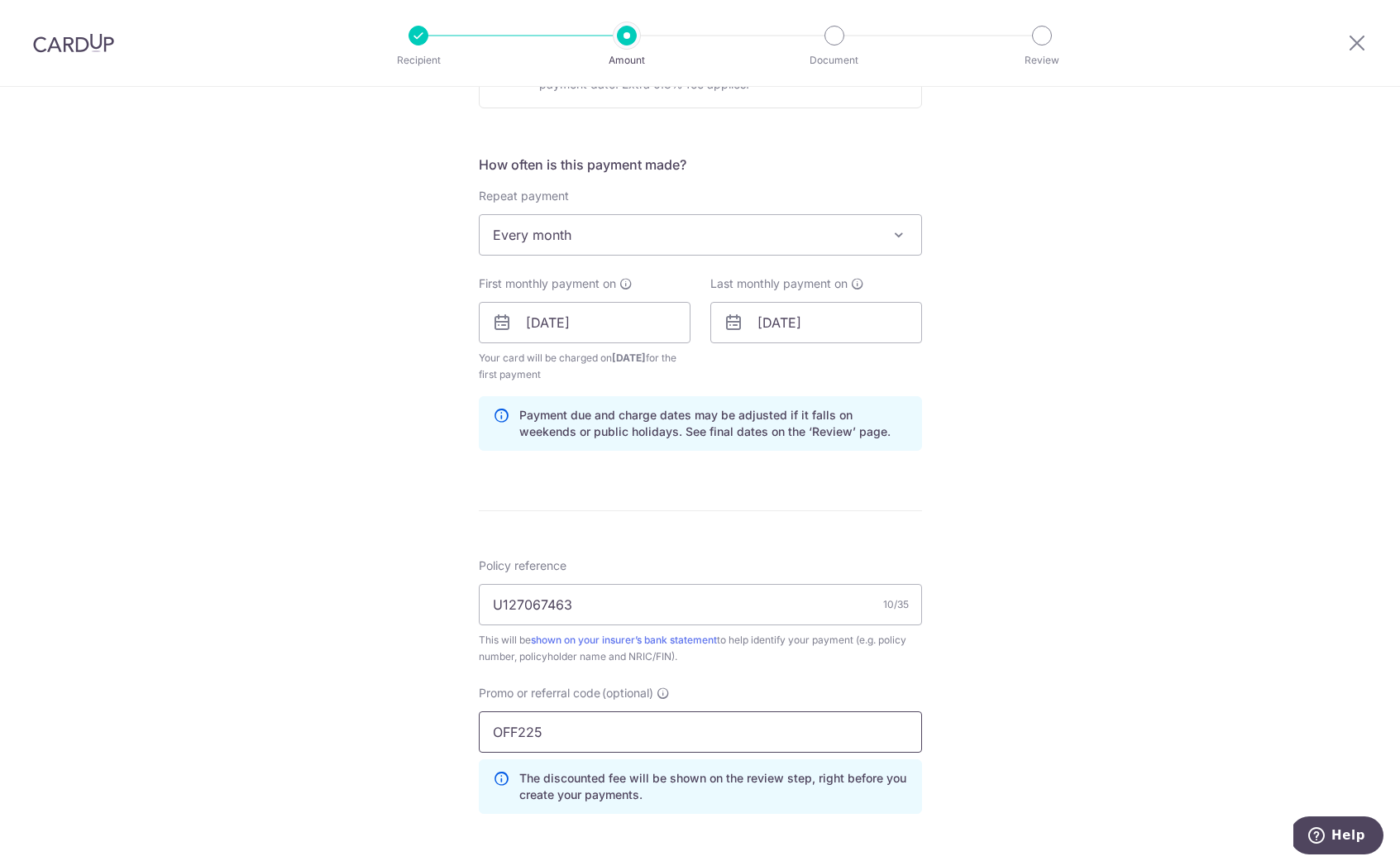
scroll to position [875, 0]
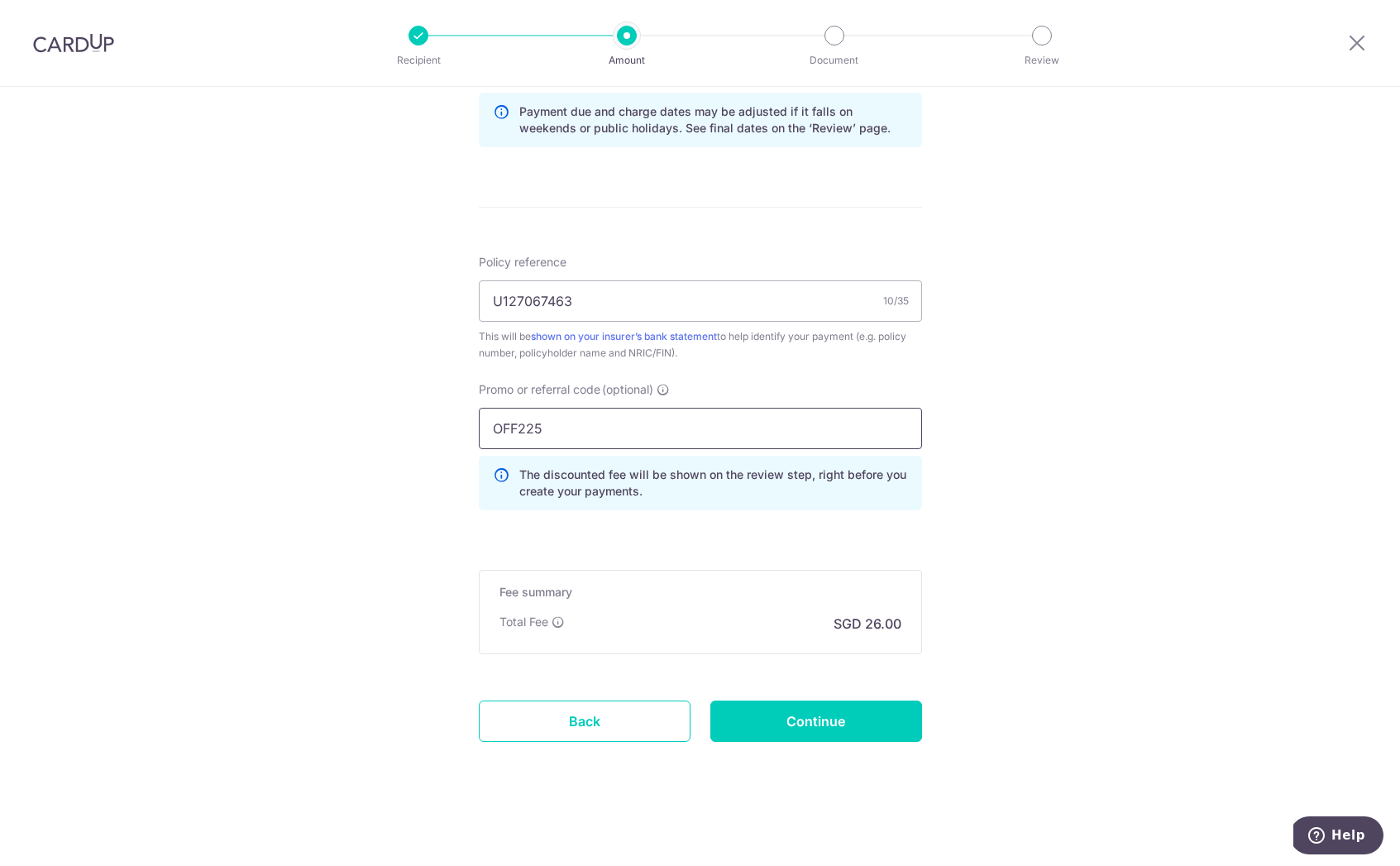
type input "OFF225"
click at [887, 646] on div "Fee summary Base fee Extend fee Next-day fee Total Fee SGD 26.00" at bounding box center [700, 612] width 444 height 85
click at [885, 706] on input "Continue" at bounding box center [816, 721] width 212 height 41
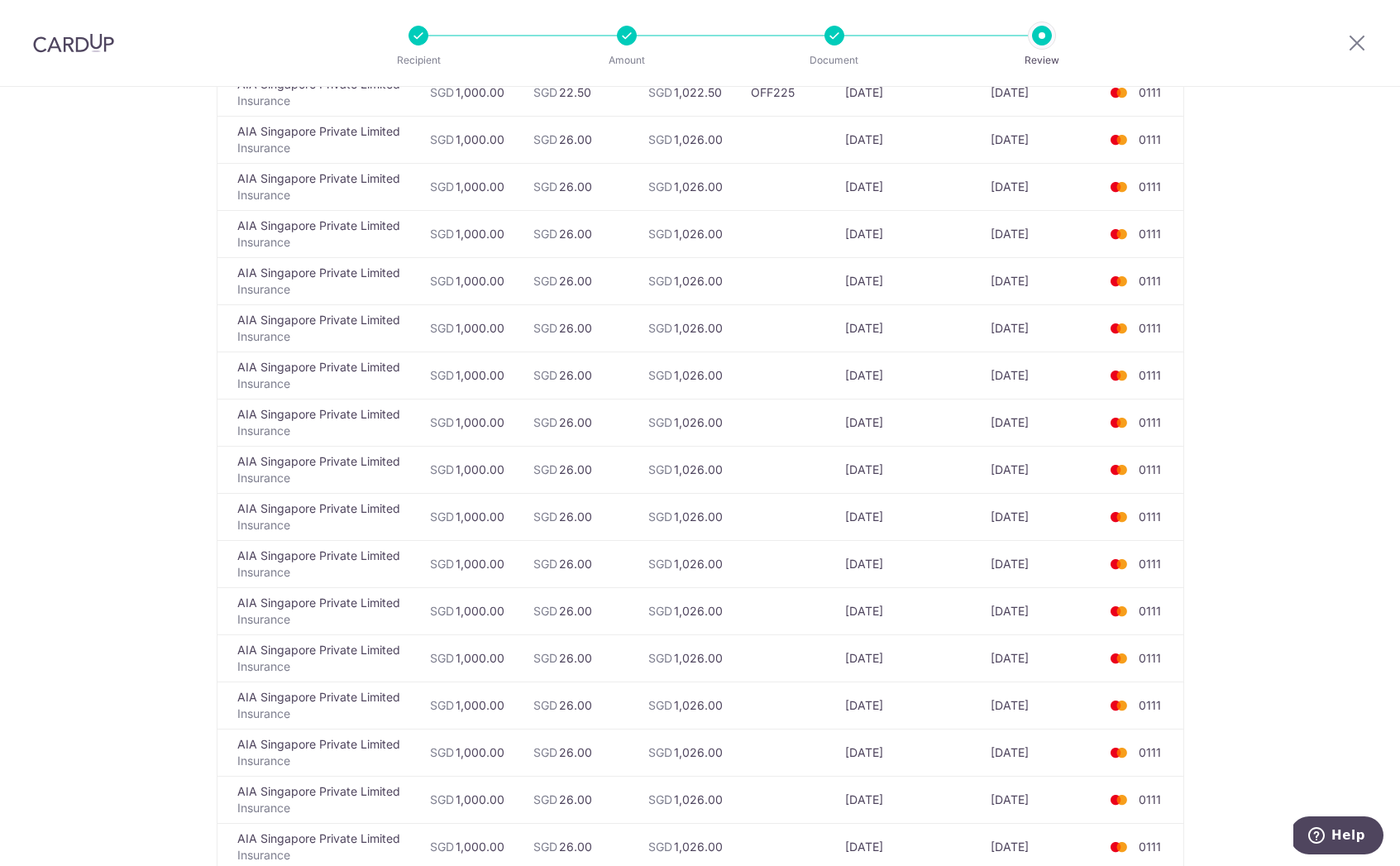
scroll to position [38, 0]
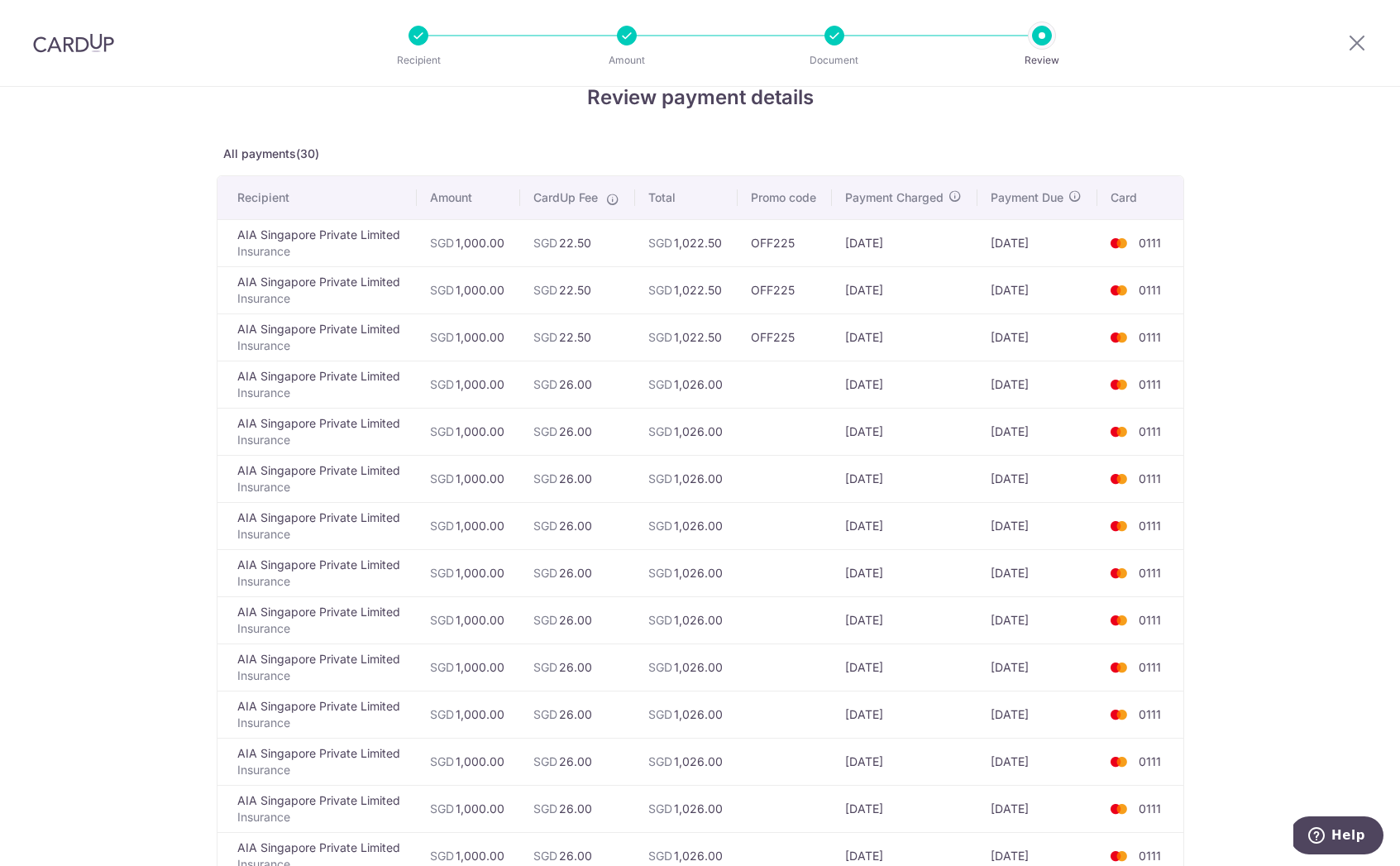
click at [827, 30] on div at bounding box center [834, 35] width 20 height 20
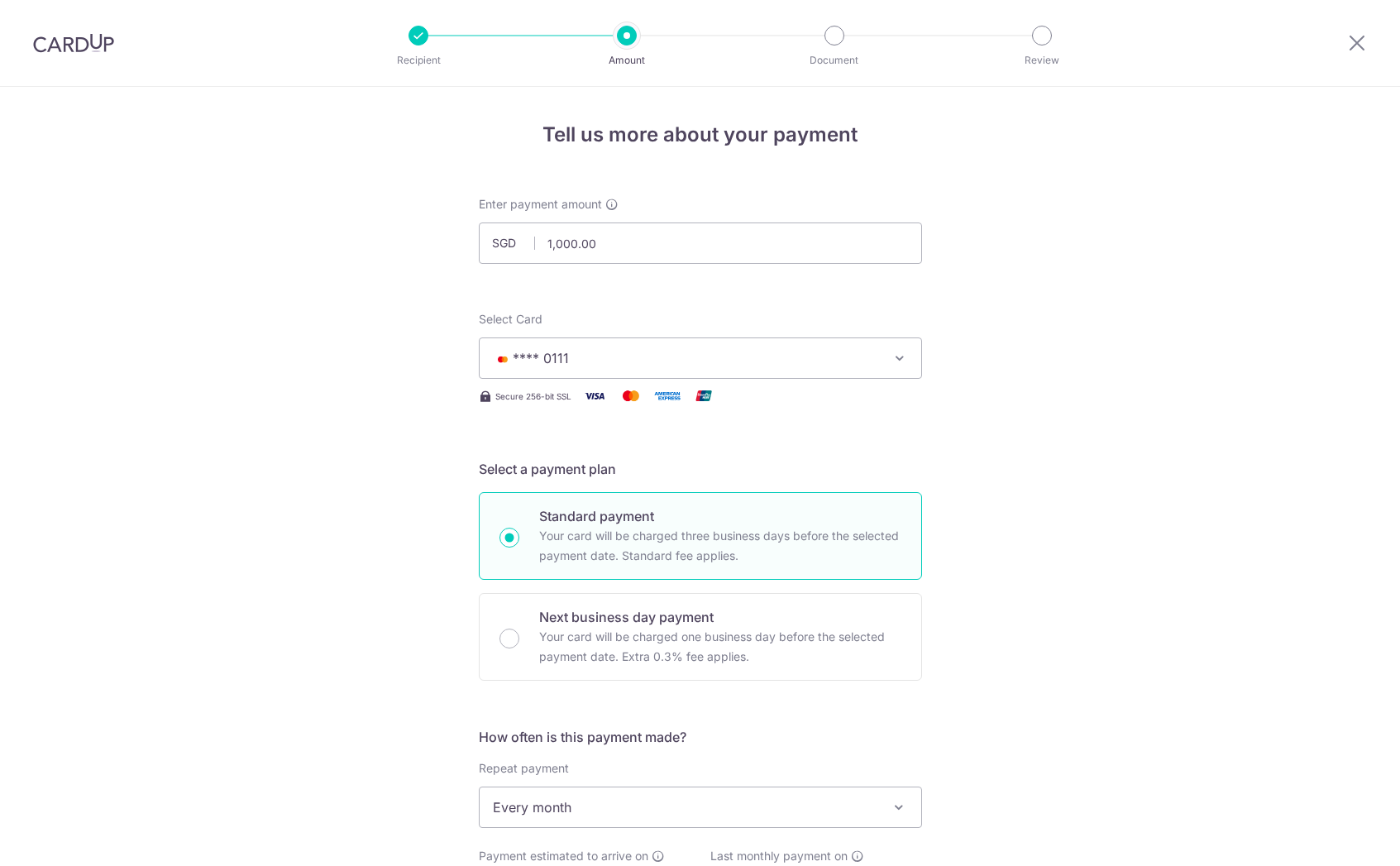
scroll to position [544, 0]
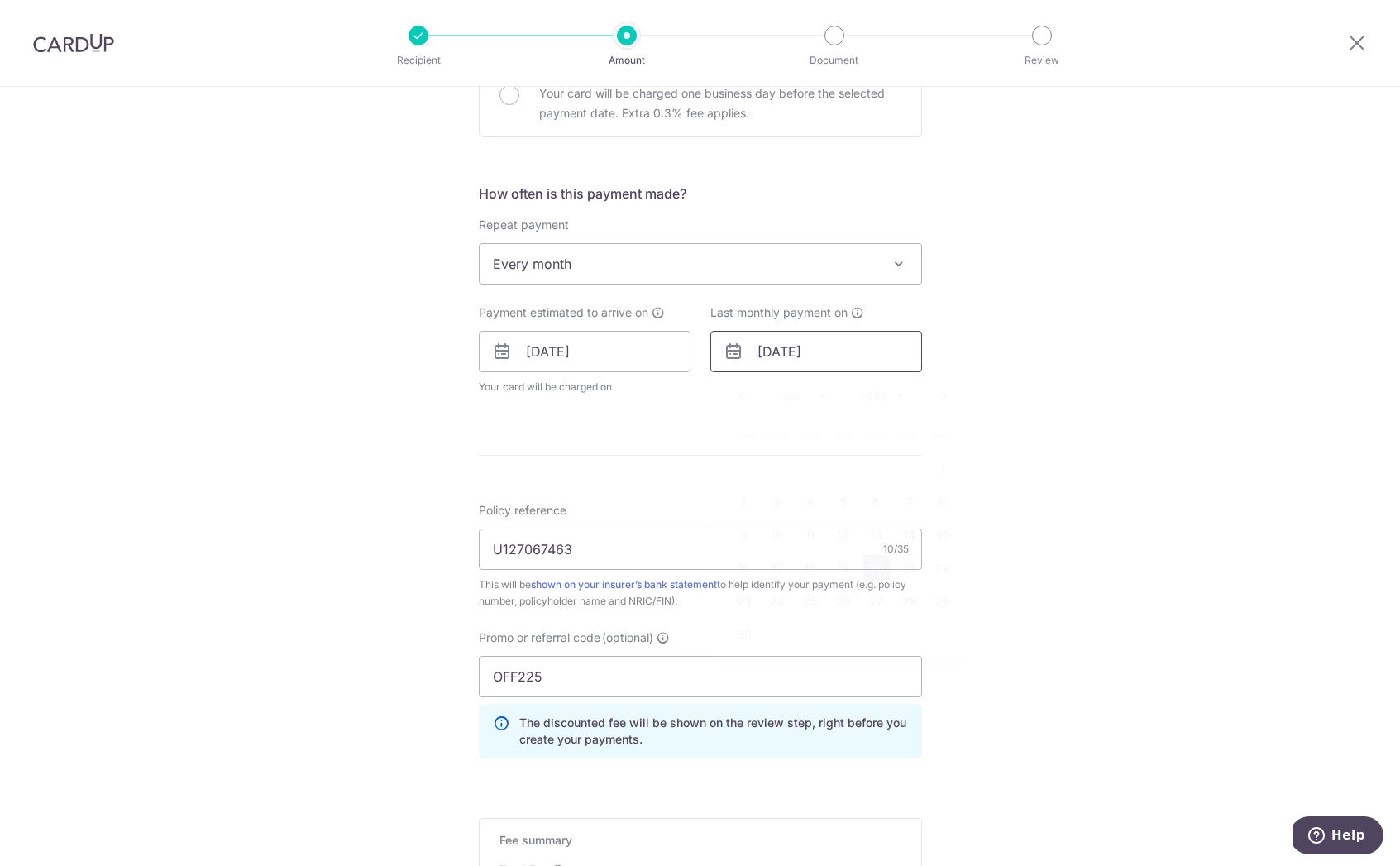
click at [779, 348] on input "20/04/2028" at bounding box center [816, 351] width 212 height 41
click at [818, 573] on link "20" at bounding box center [810, 568] width 26 height 27
type input "20/01/2026"
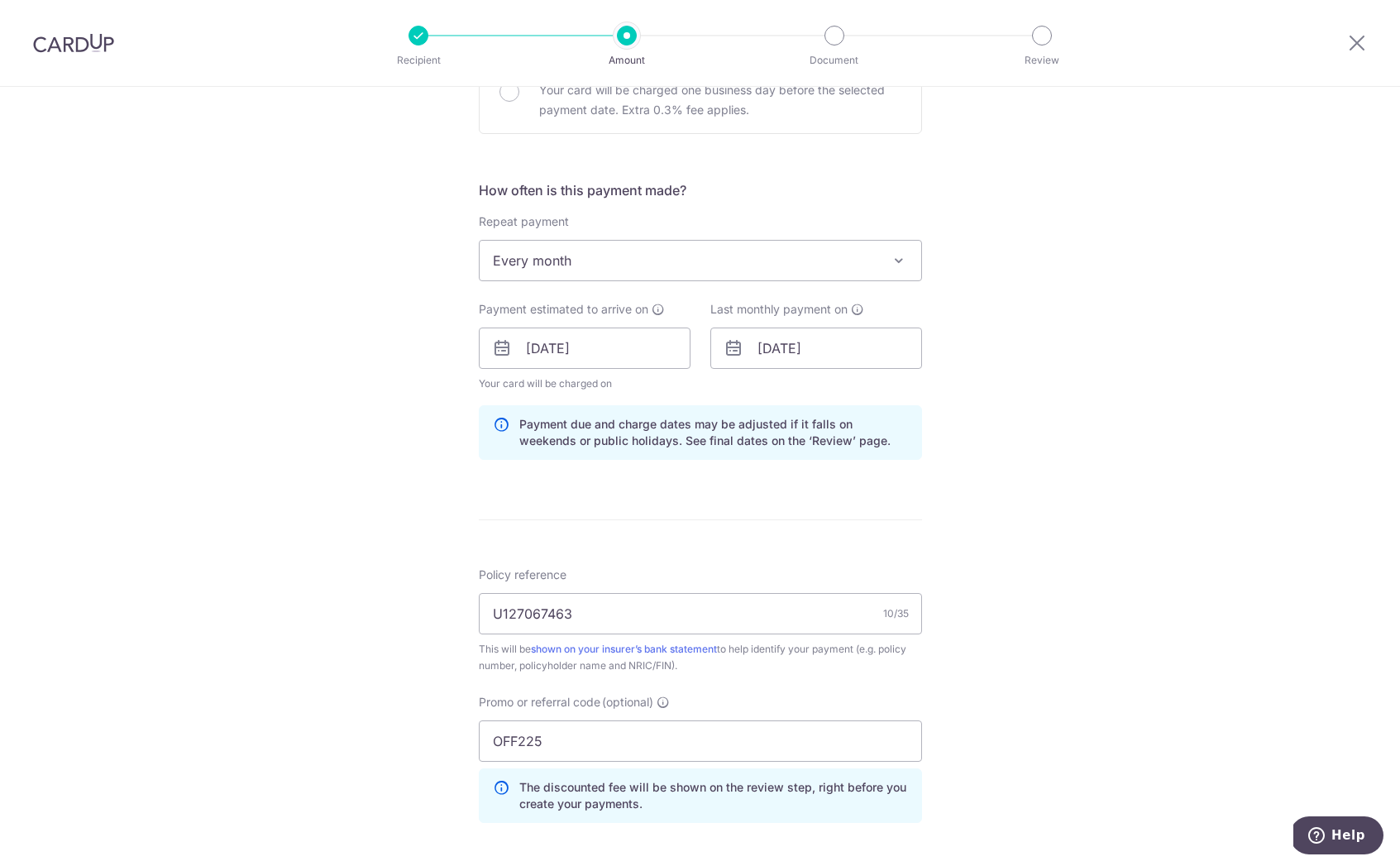
scroll to position [859, 0]
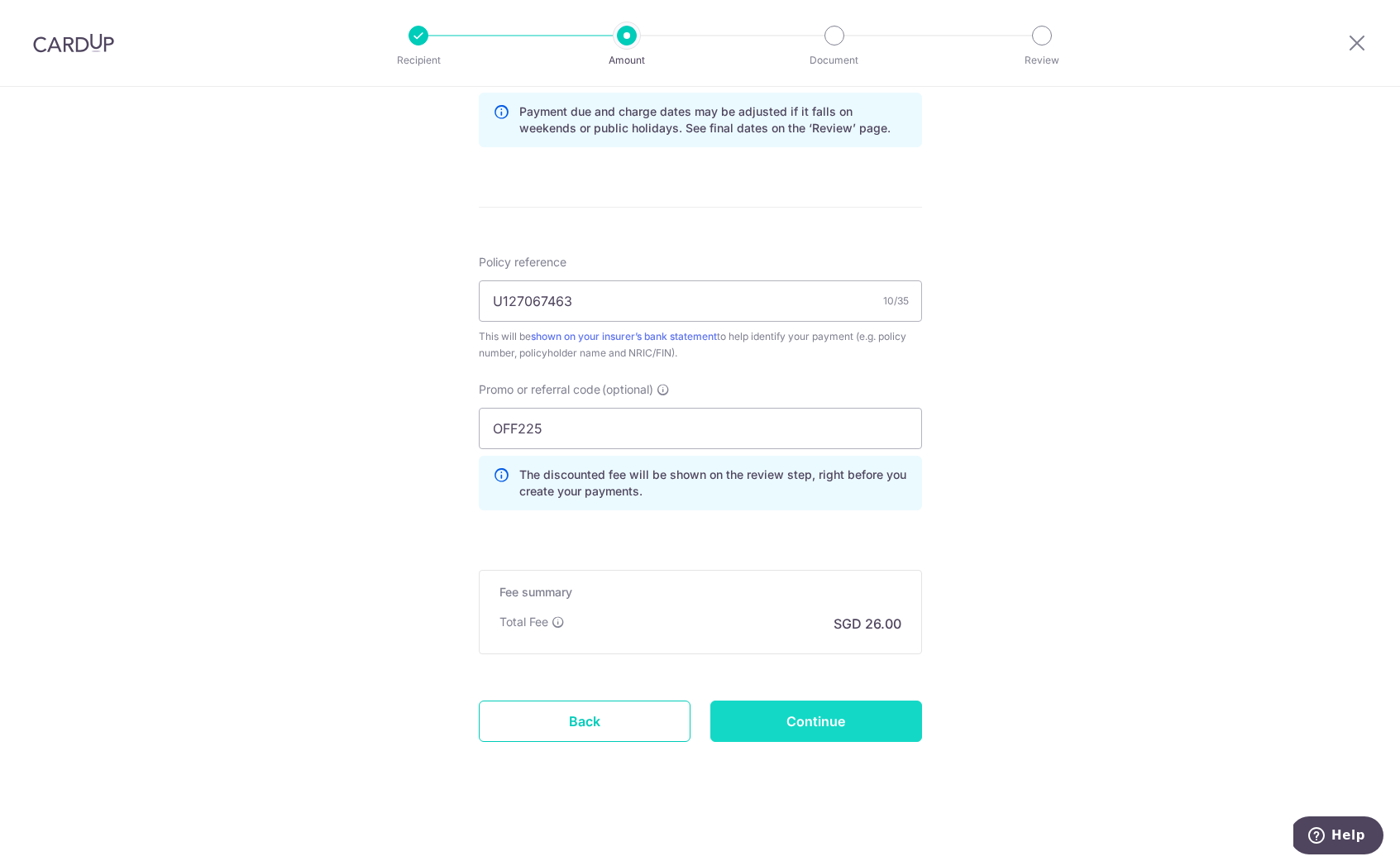
click at [855, 723] on input "Continue" at bounding box center [816, 721] width 212 height 41
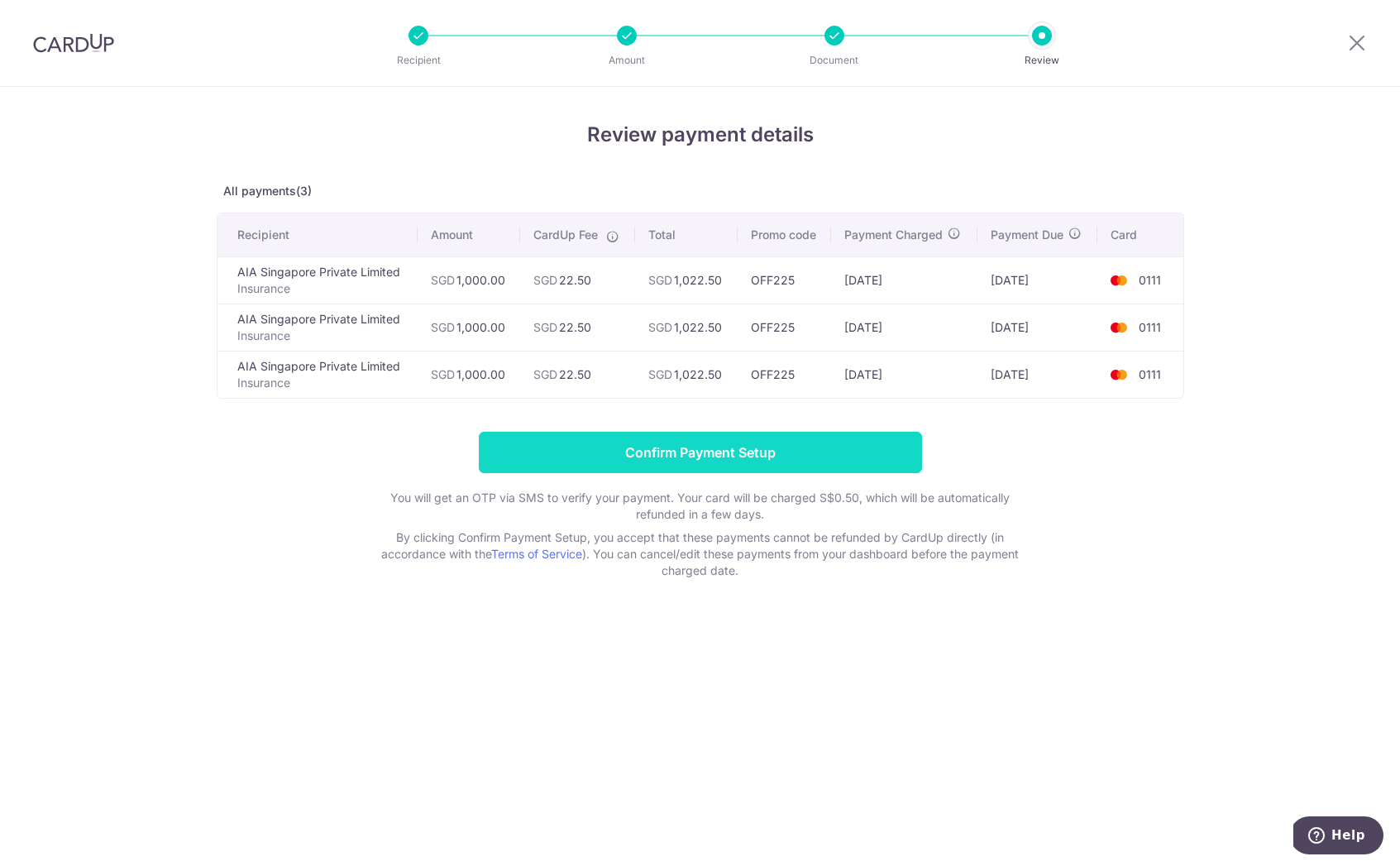
click at [790, 444] on input "Confirm Payment Setup" at bounding box center [700, 452] width 444 height 41
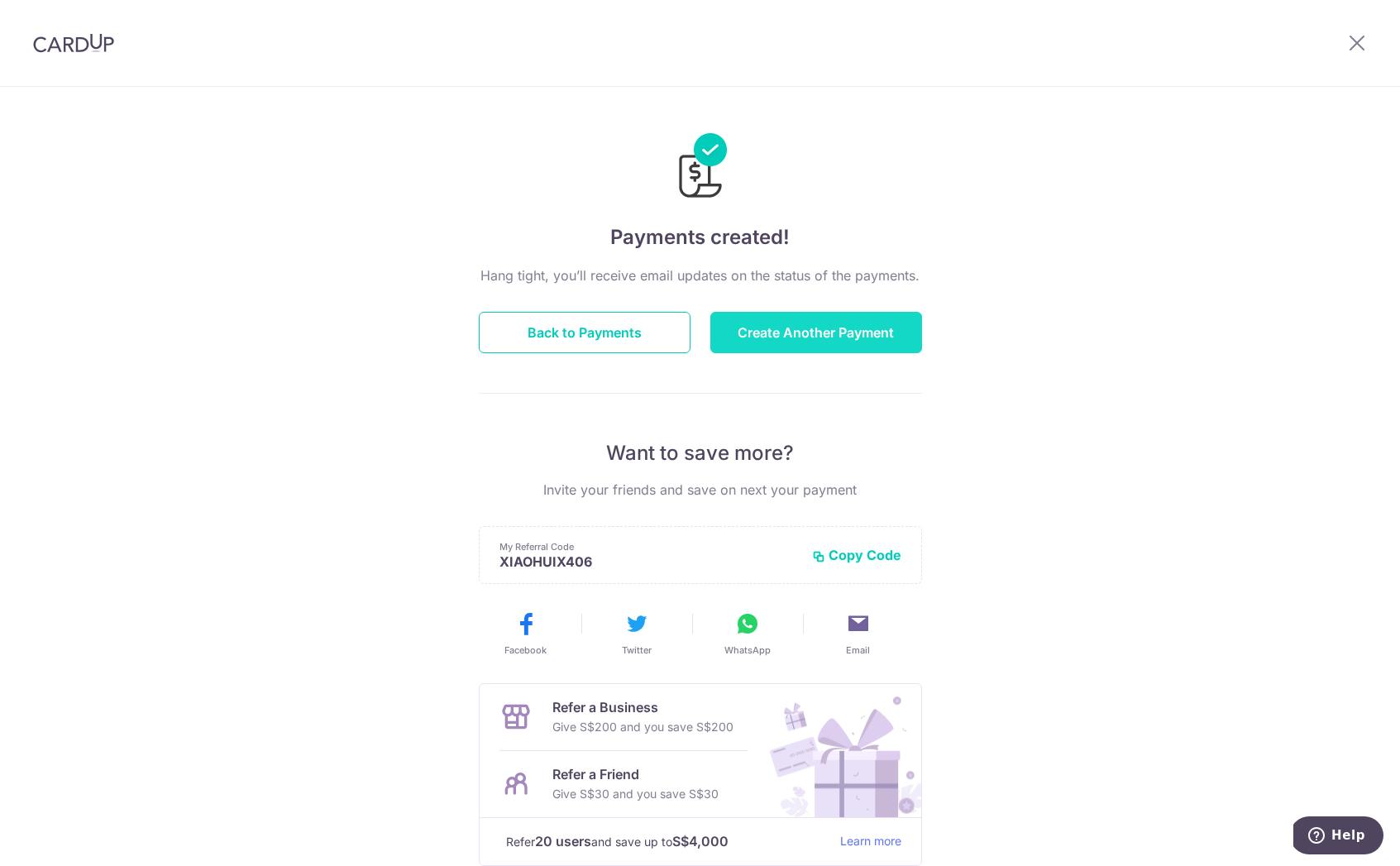
click at [819, 334] on button "Create Another Payment" at bounding box center [816, 333] width 212 height 41
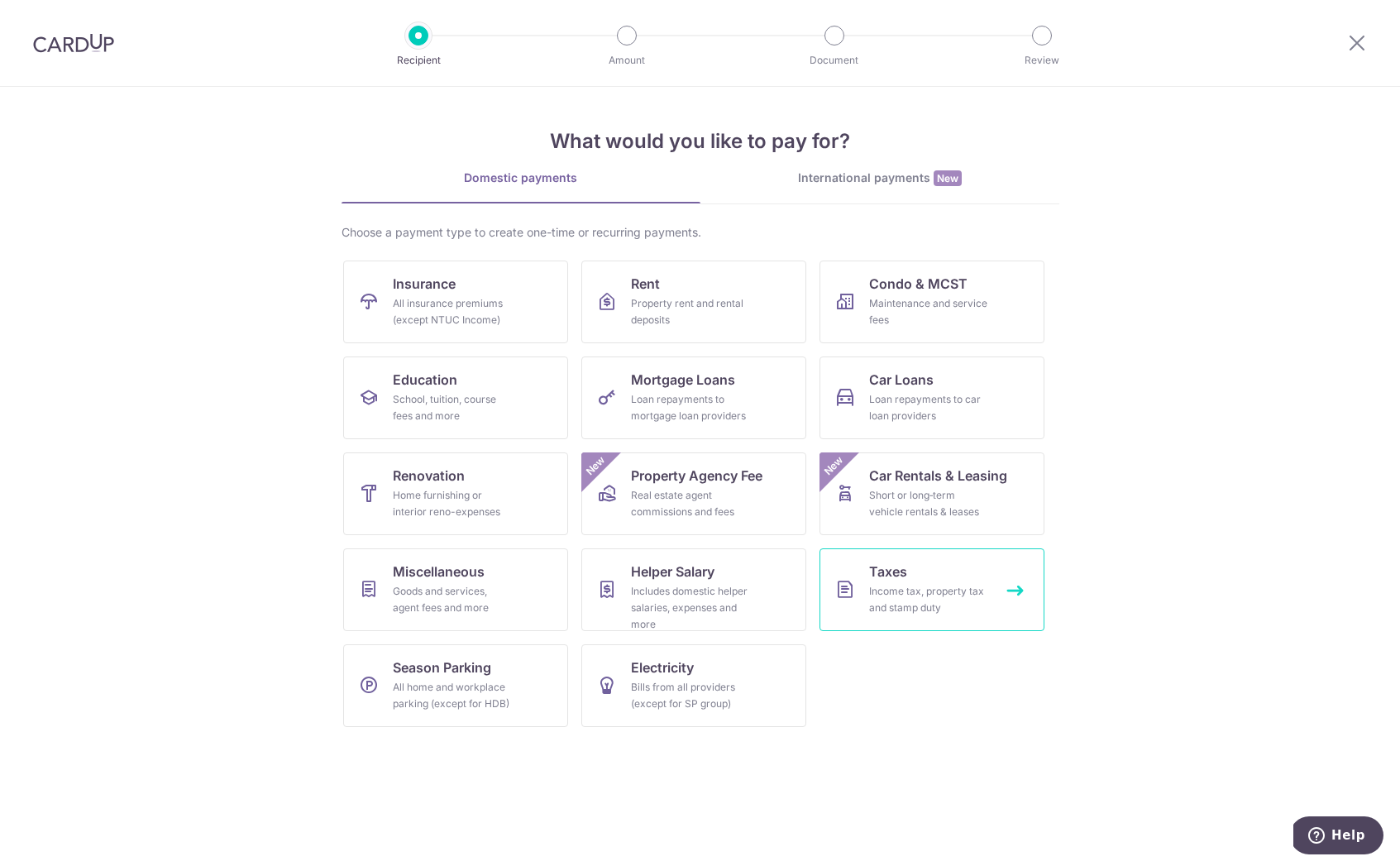
click at [902, 564] on span "Taxes" at bounding box center [888, 571] width 38 height 20
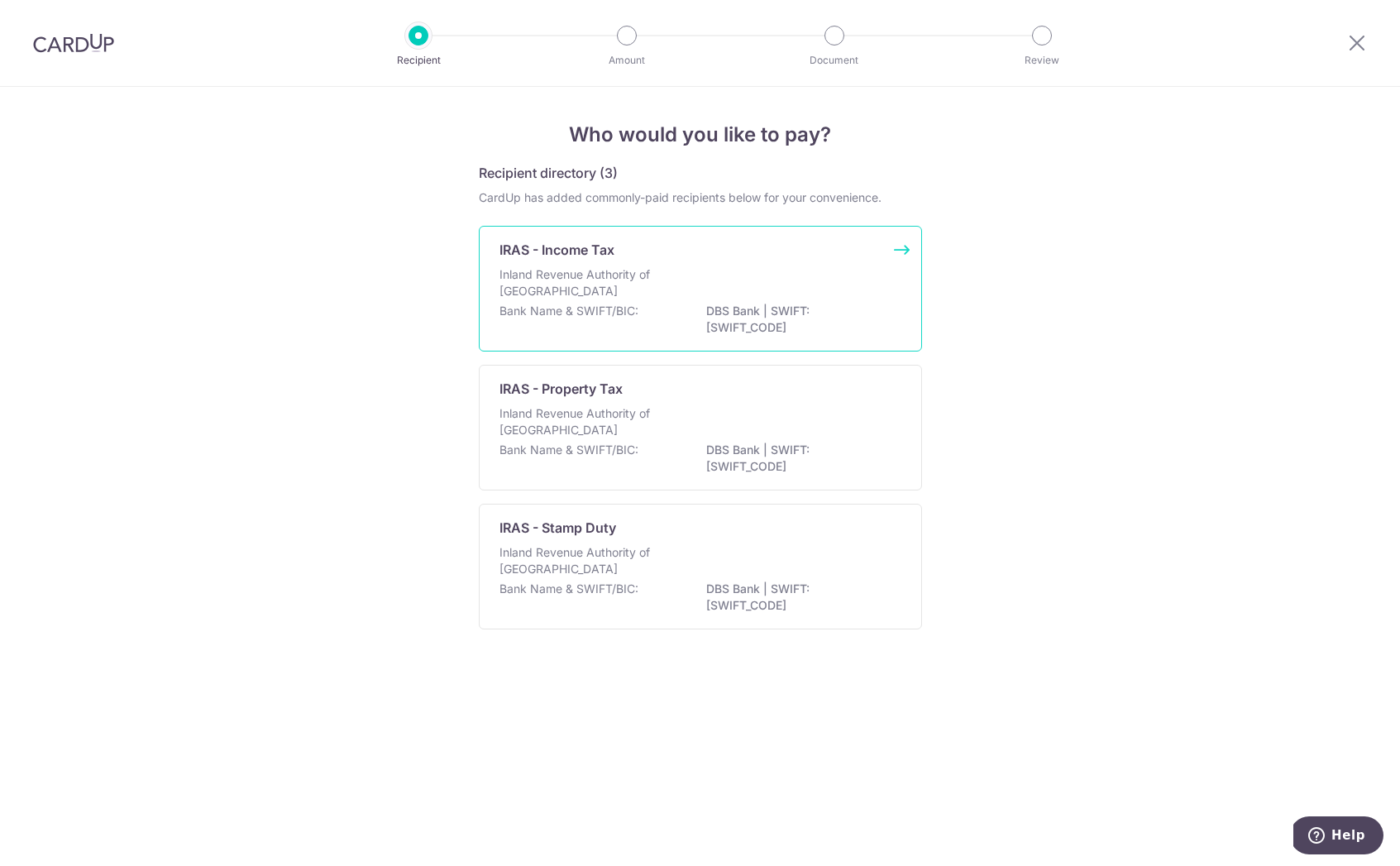
click at [762, 339] on div "IRAS - Income Tax Inland Revenue Authority of [GEOGRAPHIC_DATA] Bank Name & SWI…" at bounding box center [700, 288] width 444 height 126
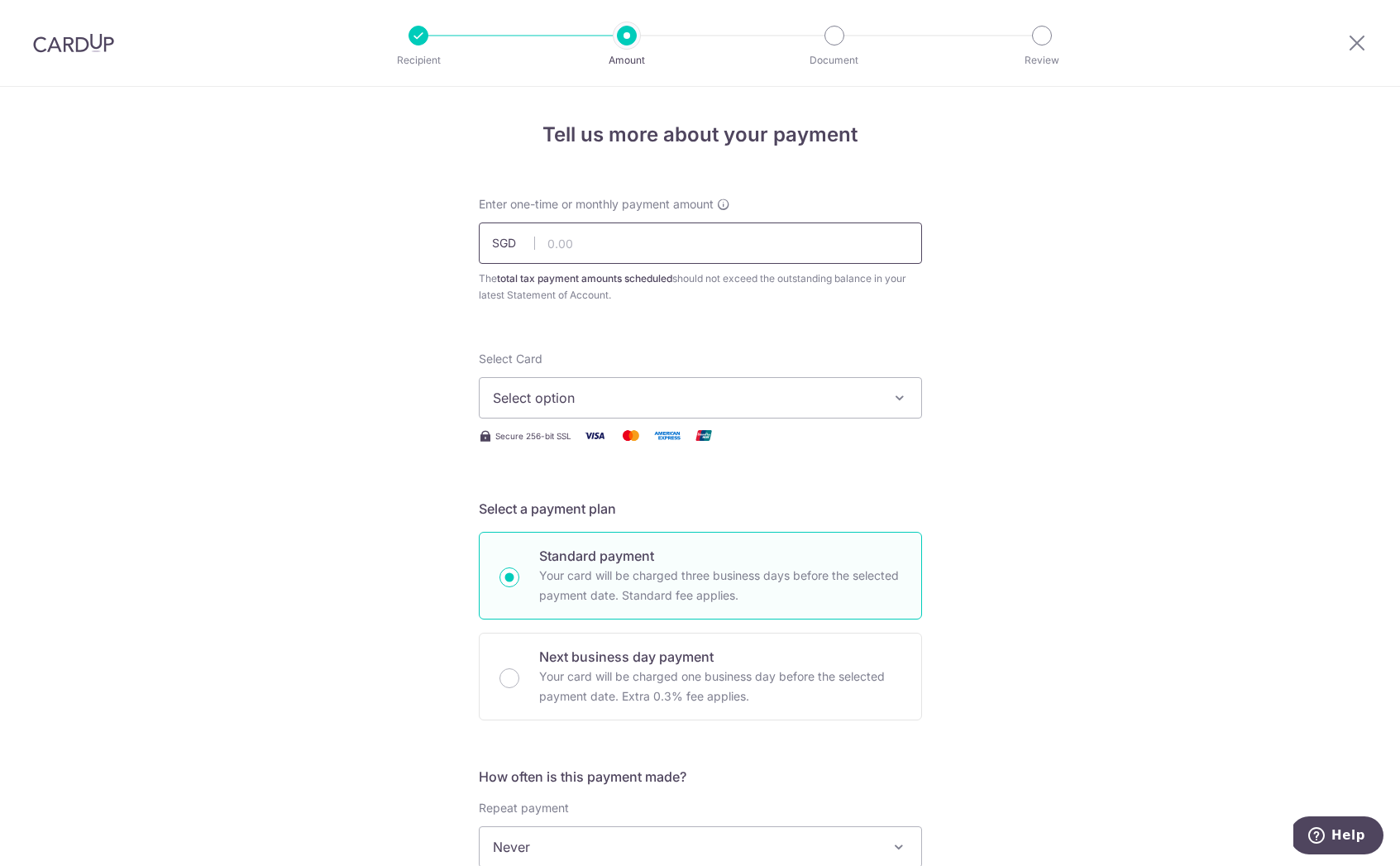
click at [673, 260] on input "text" at bounding box center [700, 243] width 444 height 41
paste input "1,210.66"
type input "1,210.66"
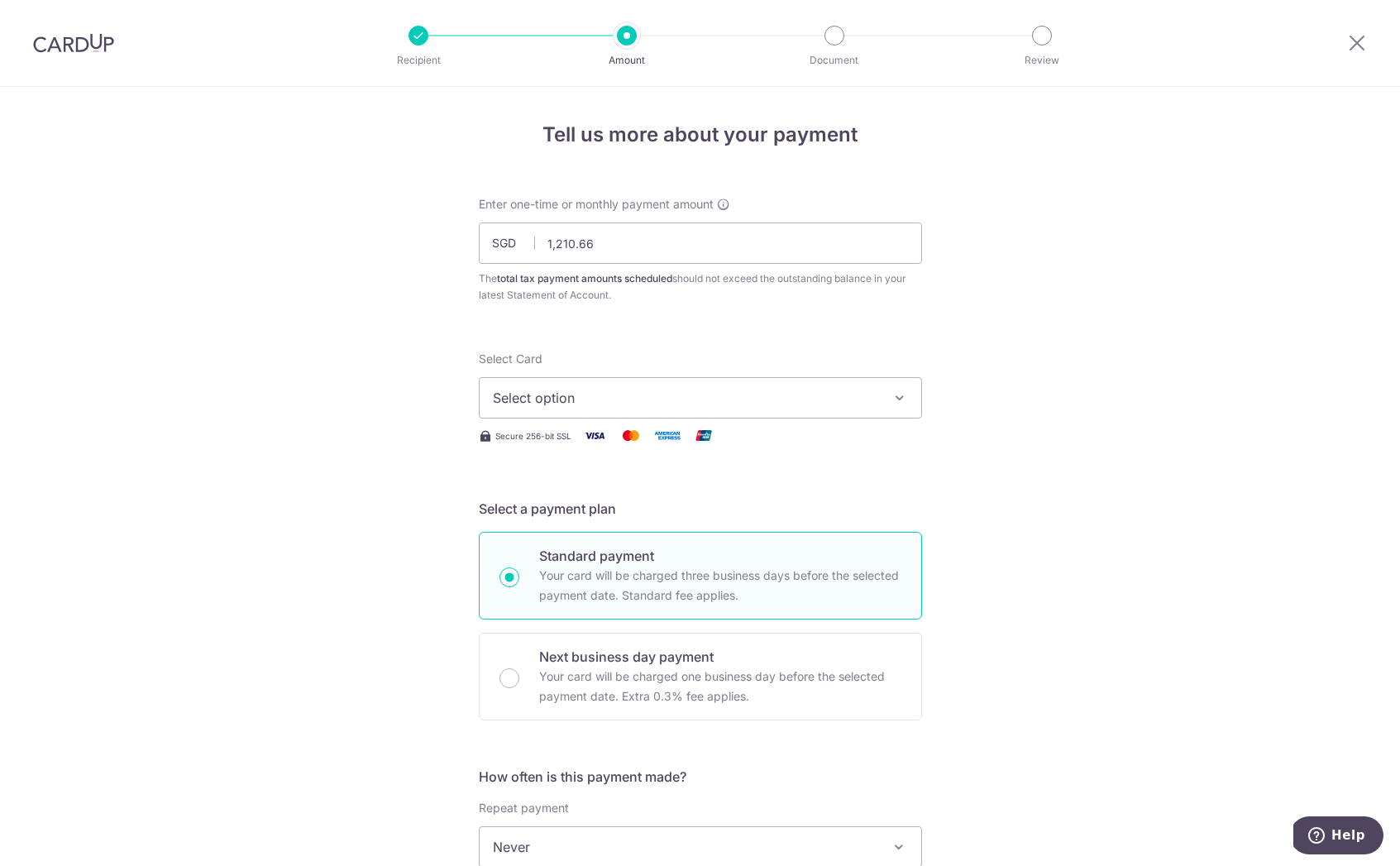
click at [629, 400] on span "Select option" at bounding box center [685, 398] width 385 height 20
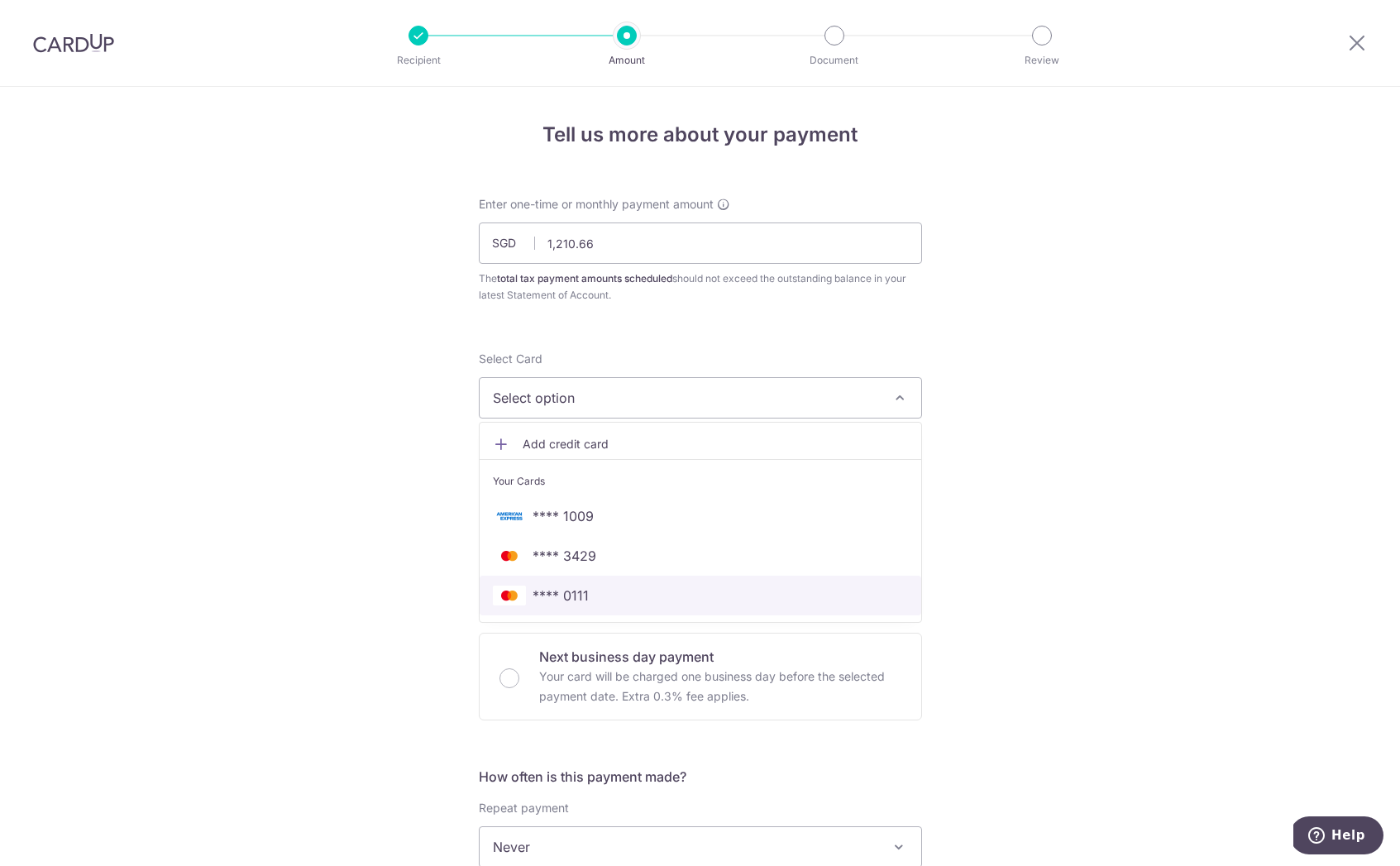
click at [615, 589] on span "**** 0111" at bounding box center [701, 595] width 415 height 20
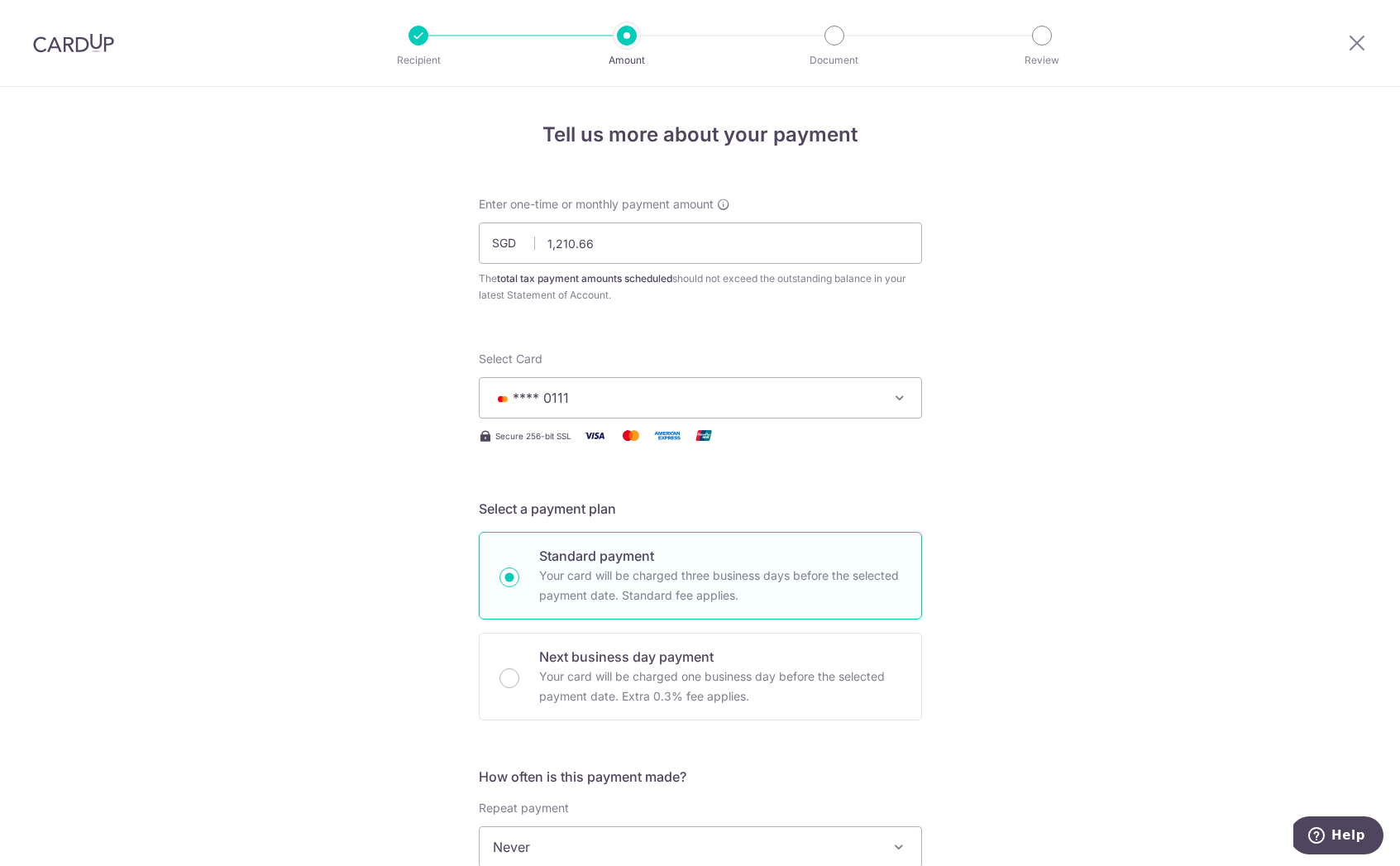
click at [615, 589] on p "Your card will be charged three business days before the selected payment date.…" at bounding box center [721, 586] width 362 height 39
click at [520, 587] on input "Standard payment Your card will be charged three business days before the selec…" at bounding box center [509, 577] width 20 height 20
radio input "true"
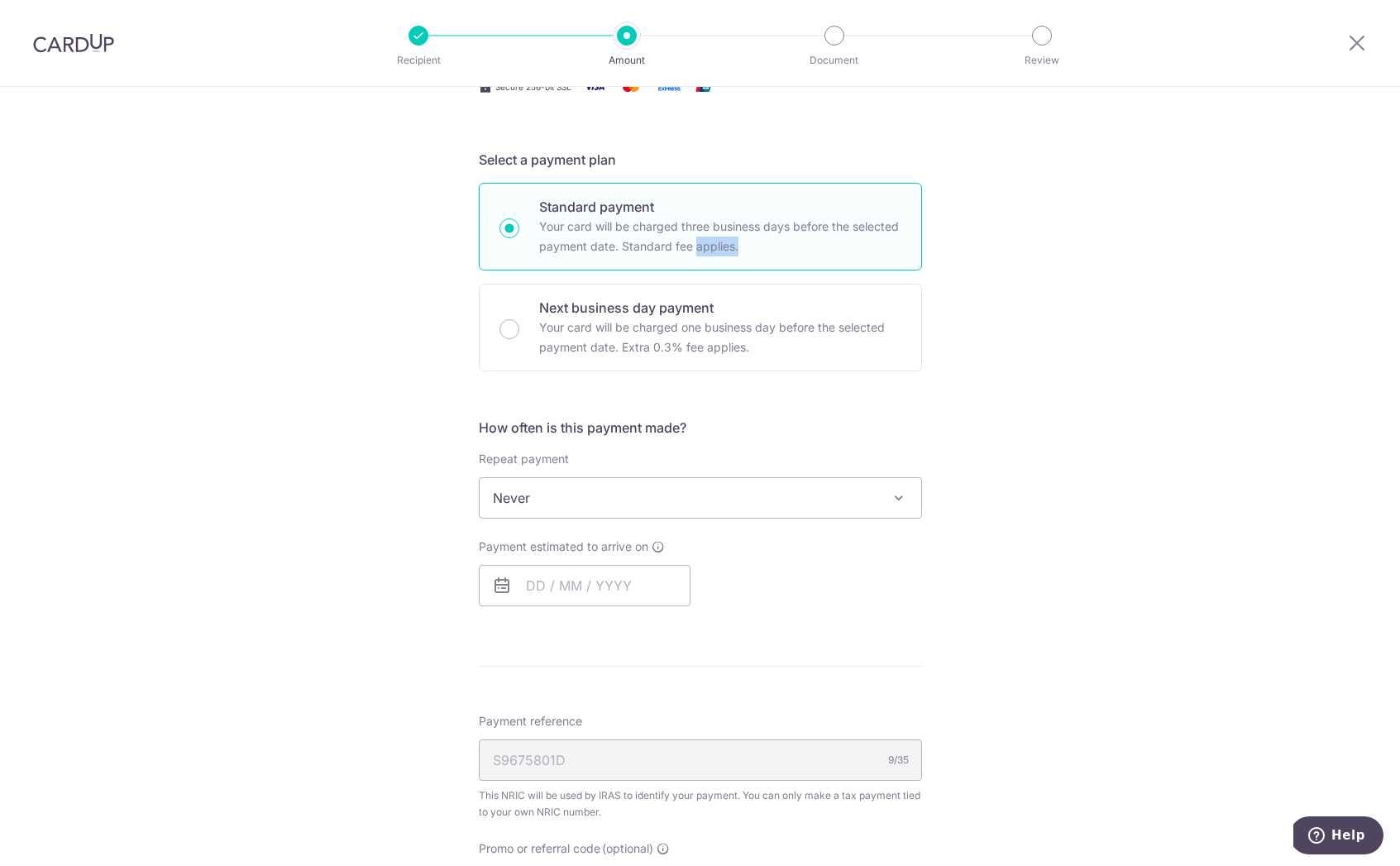
scroll to position [536, 0]
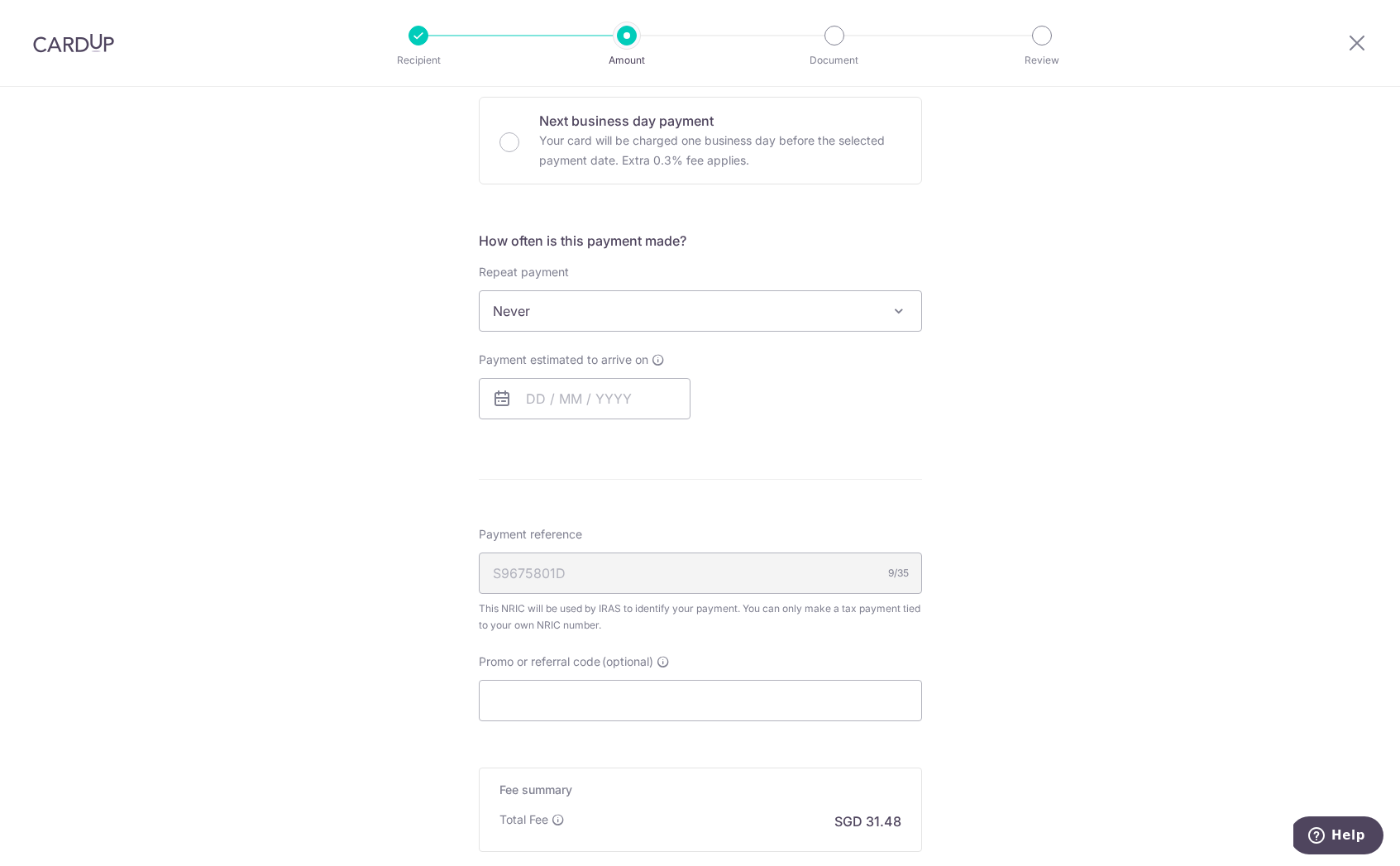
click at [672, 290] on div "Repeat payment Never Every month Never To set up monthly income tax payments on…" at bounding box center [700, 298] width 444 height 68
click at [683, 315] on span "Never" at bounding box center [700, 311] width 442 height 39
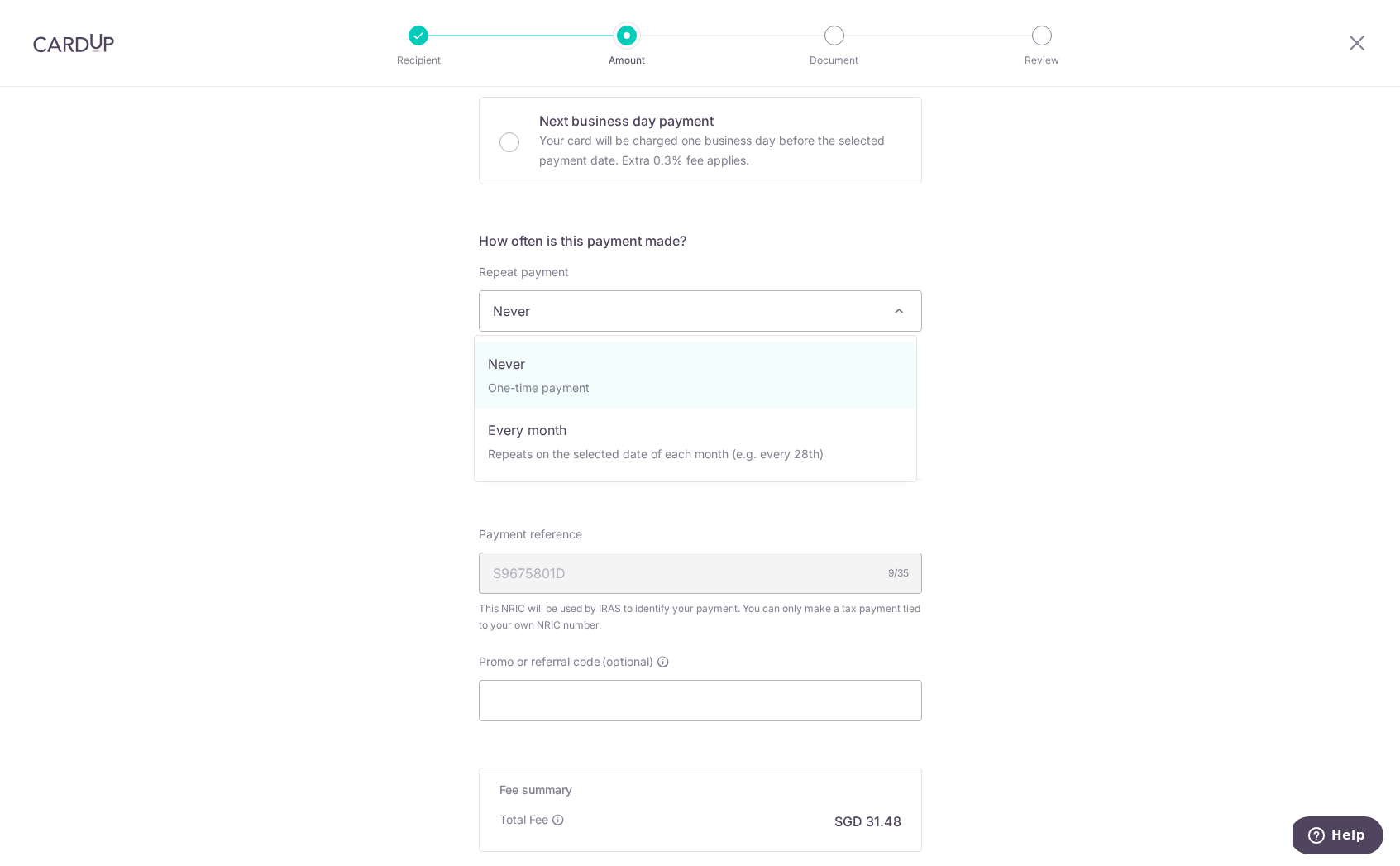
click at [683, 315] on span "Never" at bounding box center [700, 311] width 442 height 39
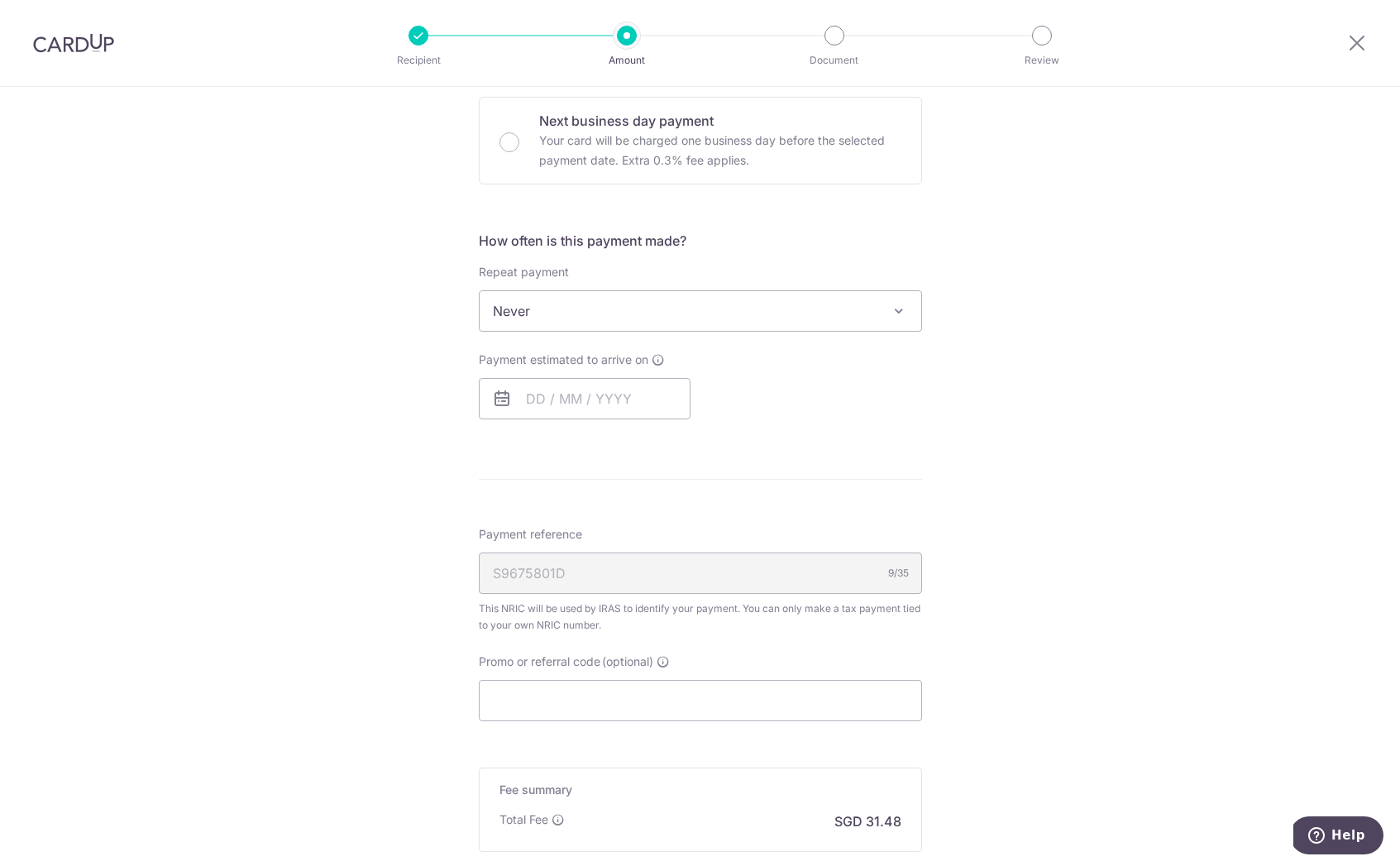
click at [665, 317] on span "Never" at bounding box center [700, 311] width 442 height 39
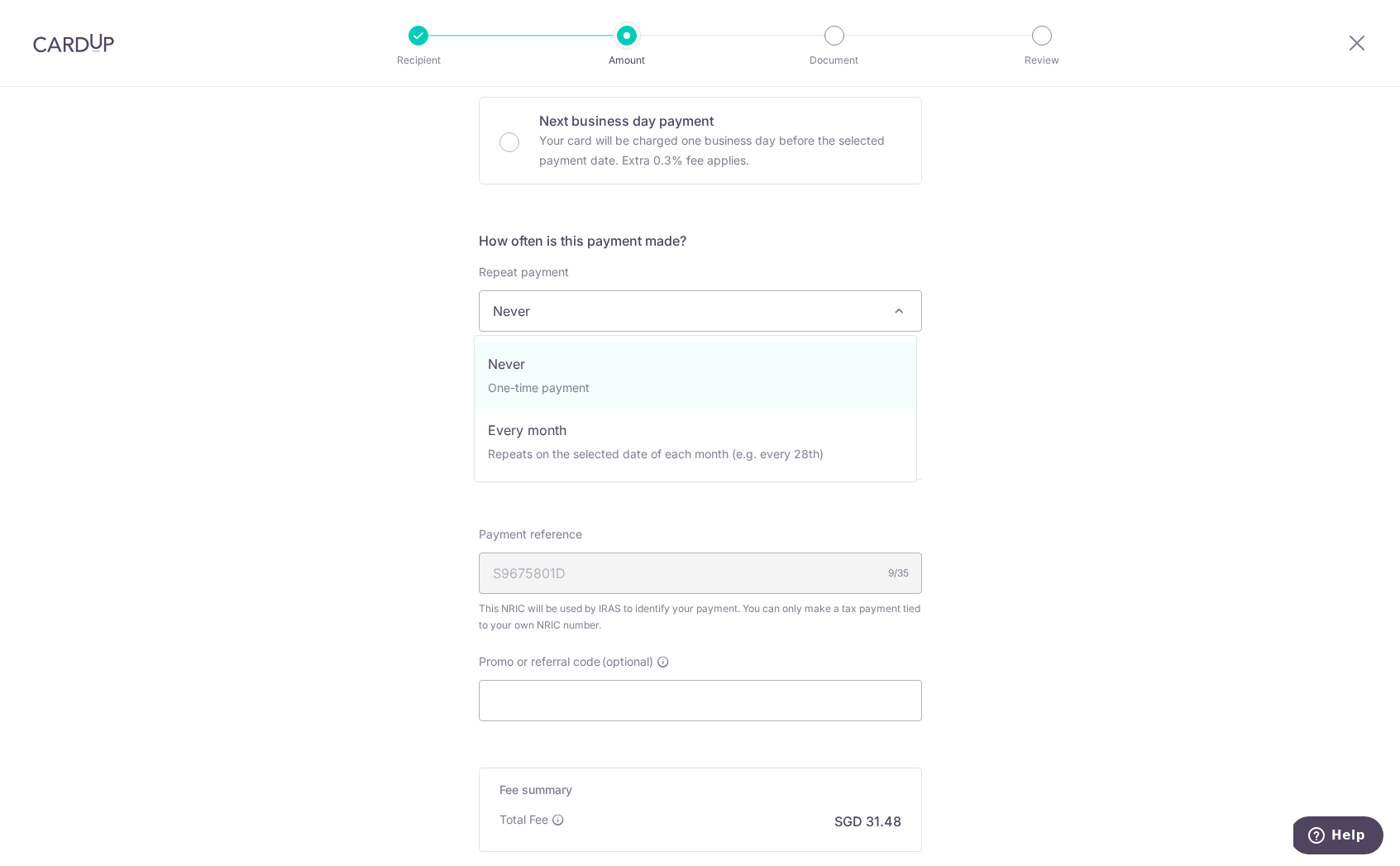
click at [671, 327] on span "Never" at bounding box center [700, 311] width 442 height 39
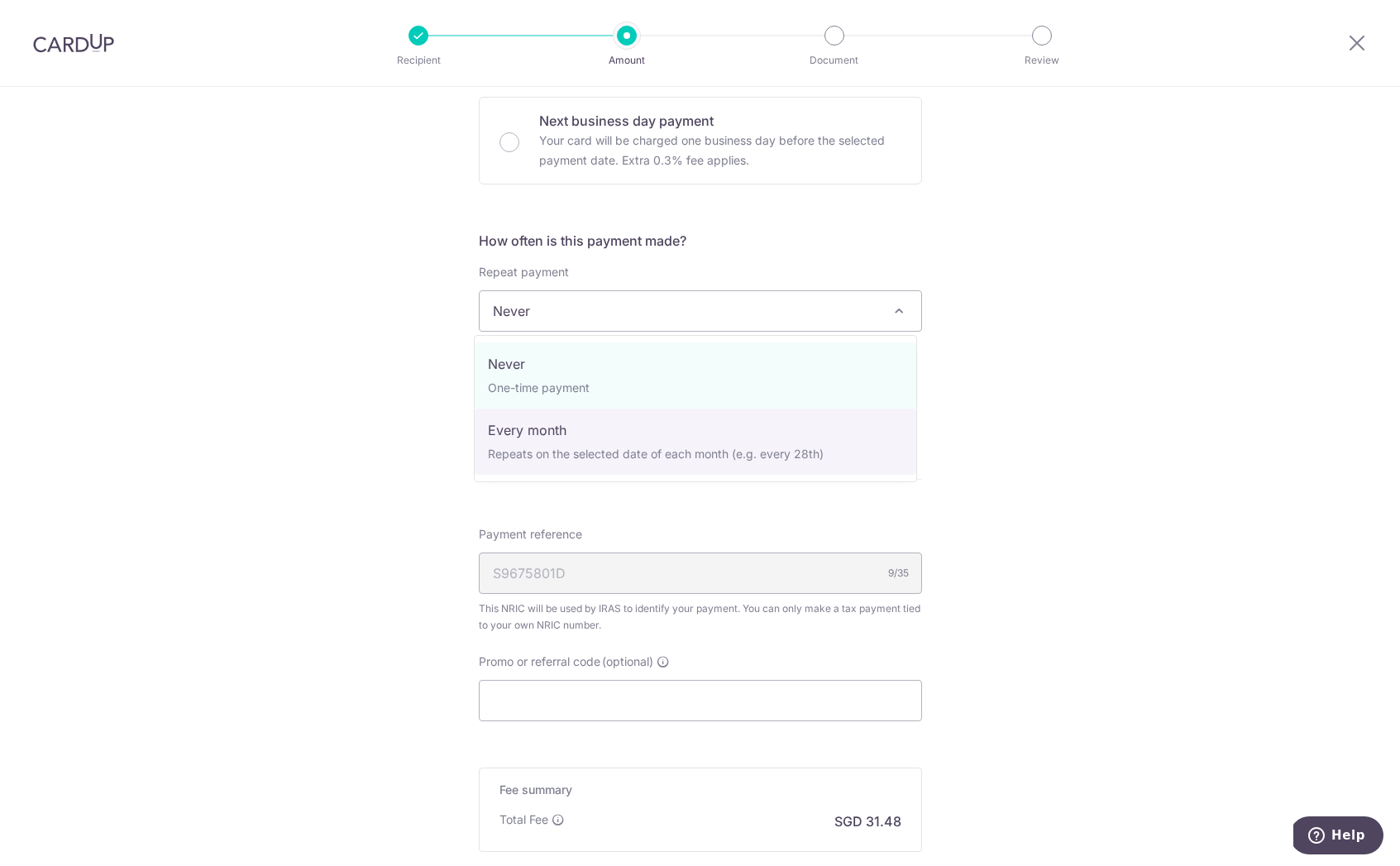
select select "3"
click at [0, 0] on li "Upload Notice of Assessment" at bounding box center [0, 0] width 0 height 0
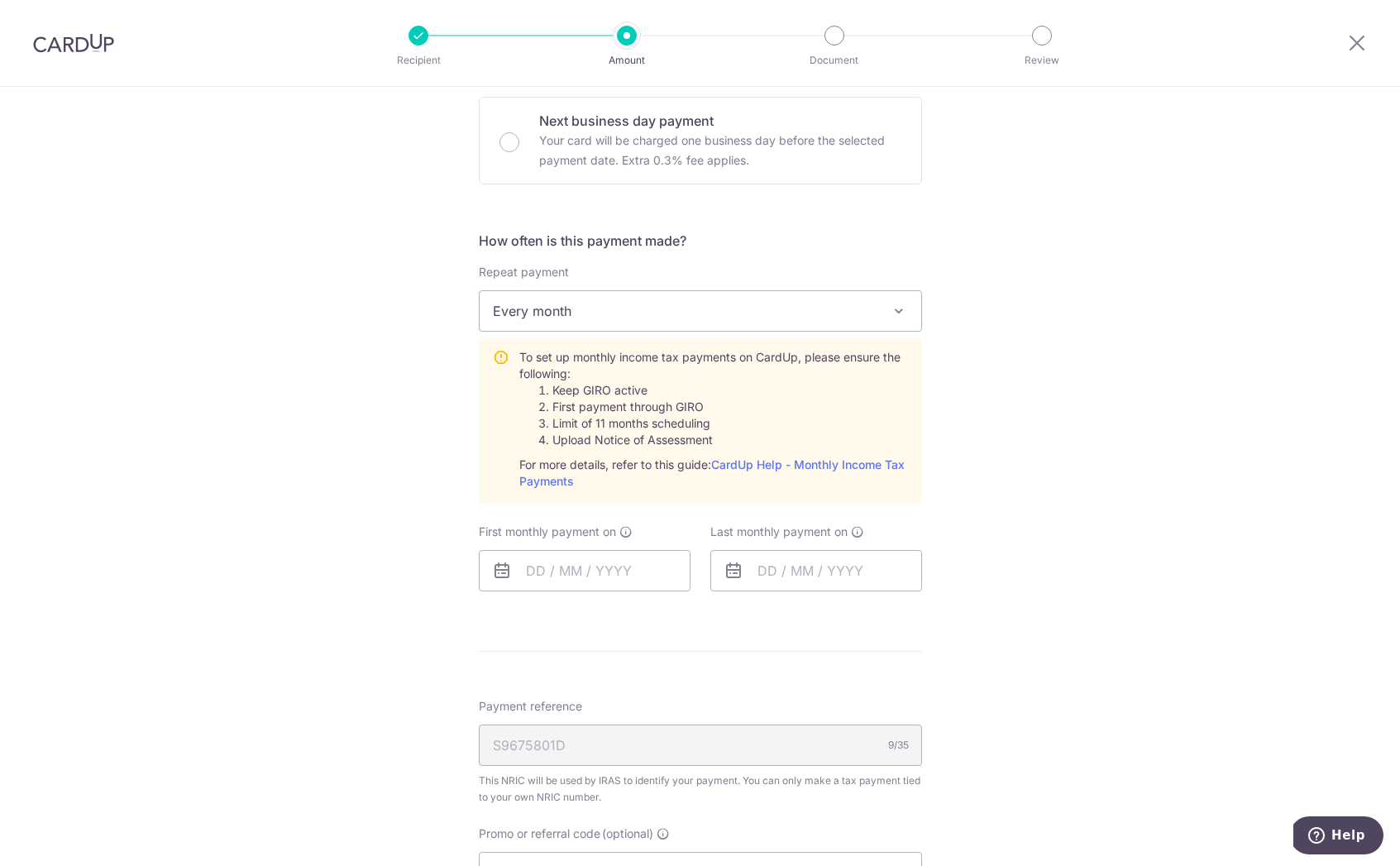
click at [674, 437] on li "Upload Notice of Assessment" at bounding box center [730, 439] width 356 height 16
click at [604, 564] on input "text" at bounding box center [585, 570] width 212 height 41
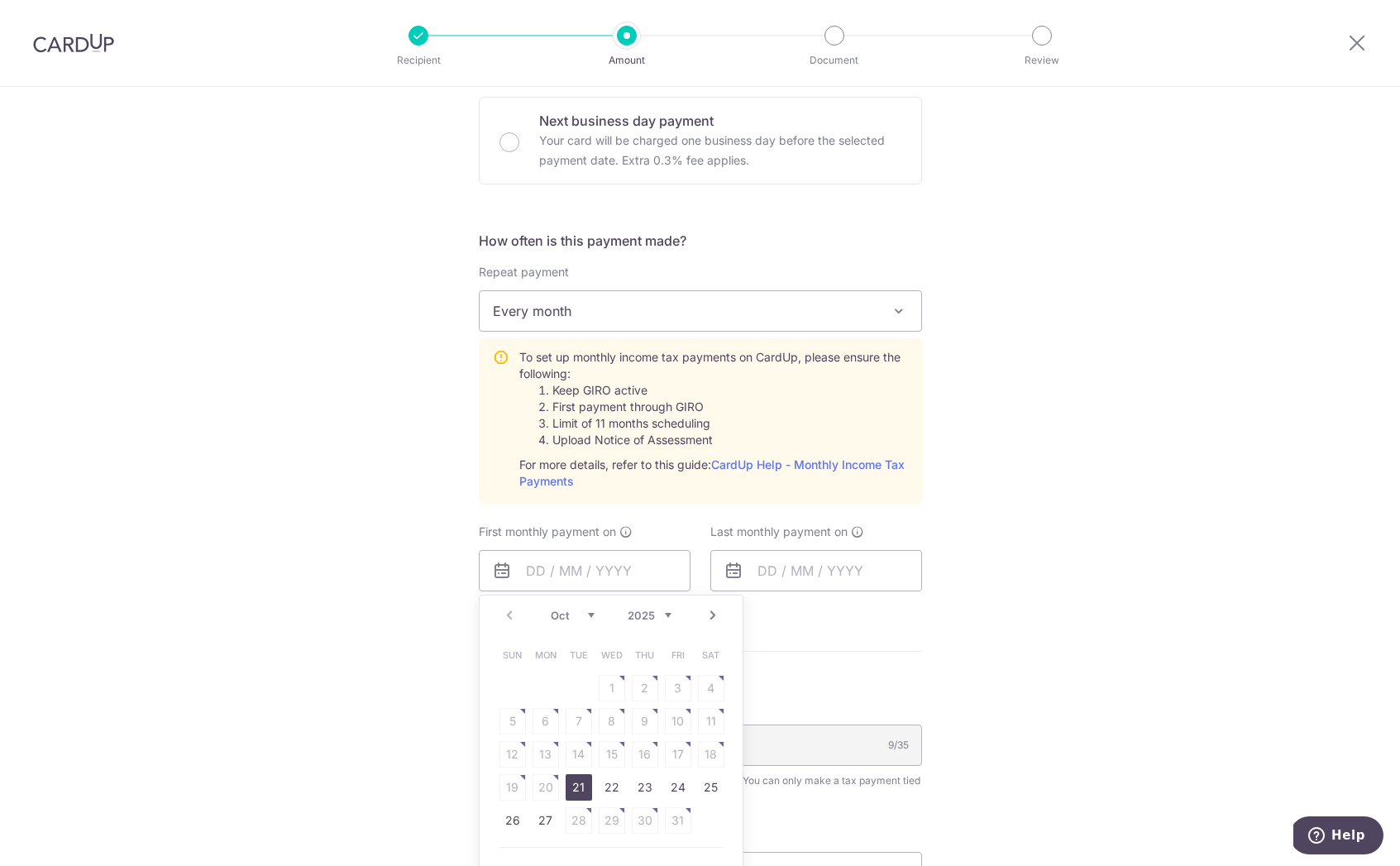
click at [576, 783] on link "21" at bounding box center [579, 787] width 26 height 27
type input "[DATE]"
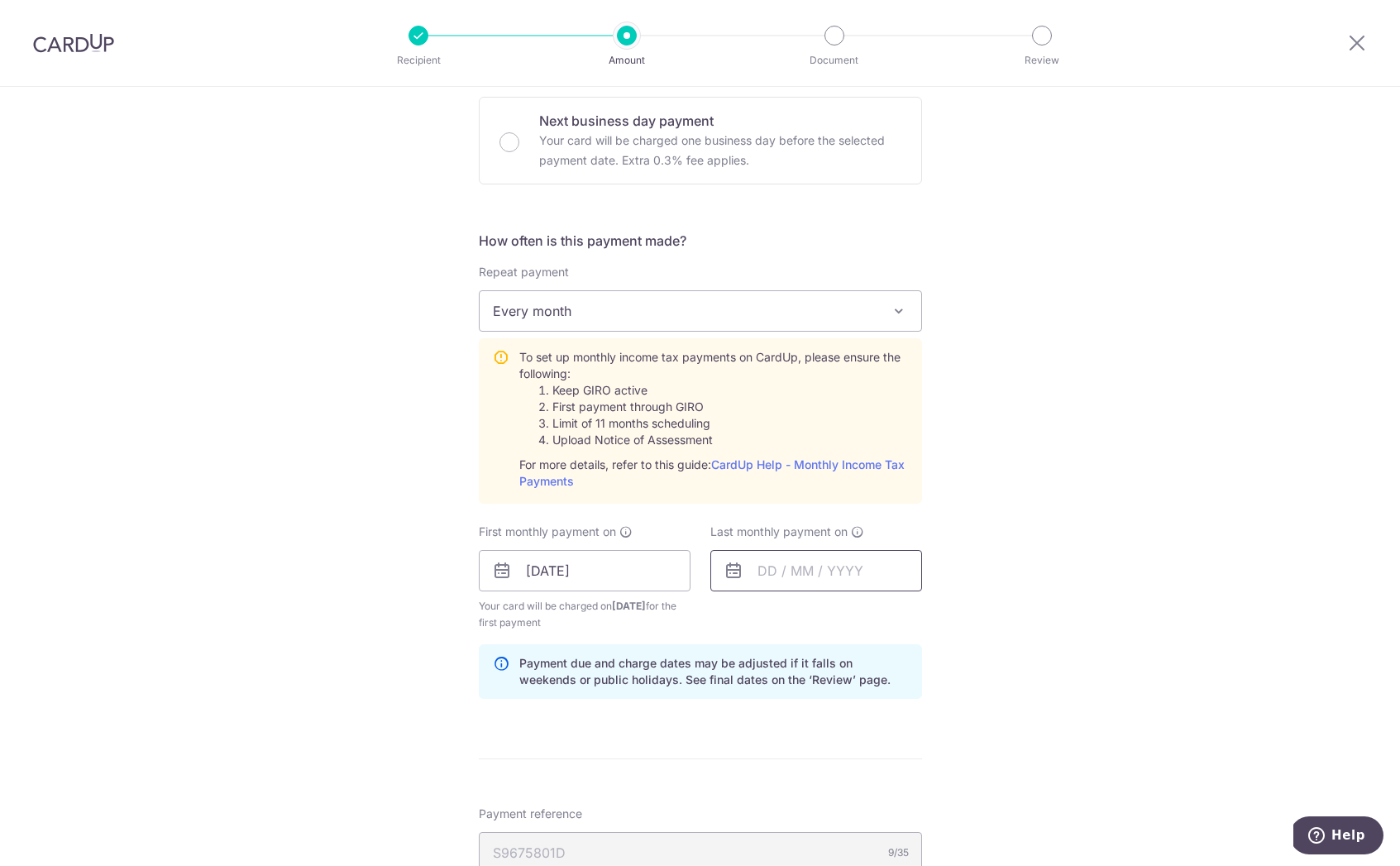
click at [782, 575] on input "text" at bounding box center [816, 570] width 212 height 41
click at [991, 502] on div "Tell us more about your payment Enter one-time or monthly payment amount SGD 1,…" at bounding box center [700, 447] width 1400 height 1792
click at [859, 552] on input "text" at bounding box center [816, 570] width 212 height 41
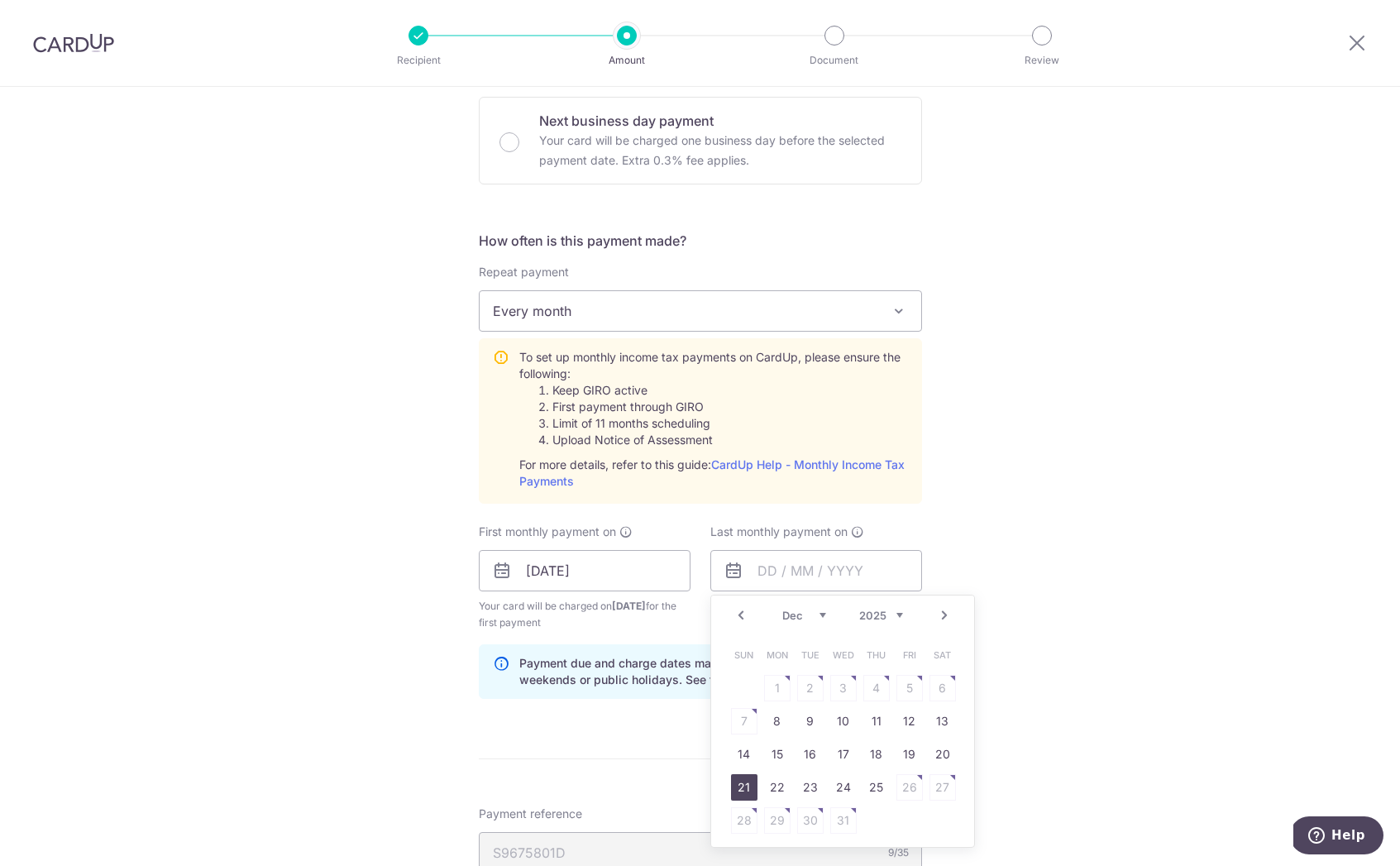
click at [738, 787] on link "21" at bounding box center [744, 787] width 26 height 27
type input "[DATE]"
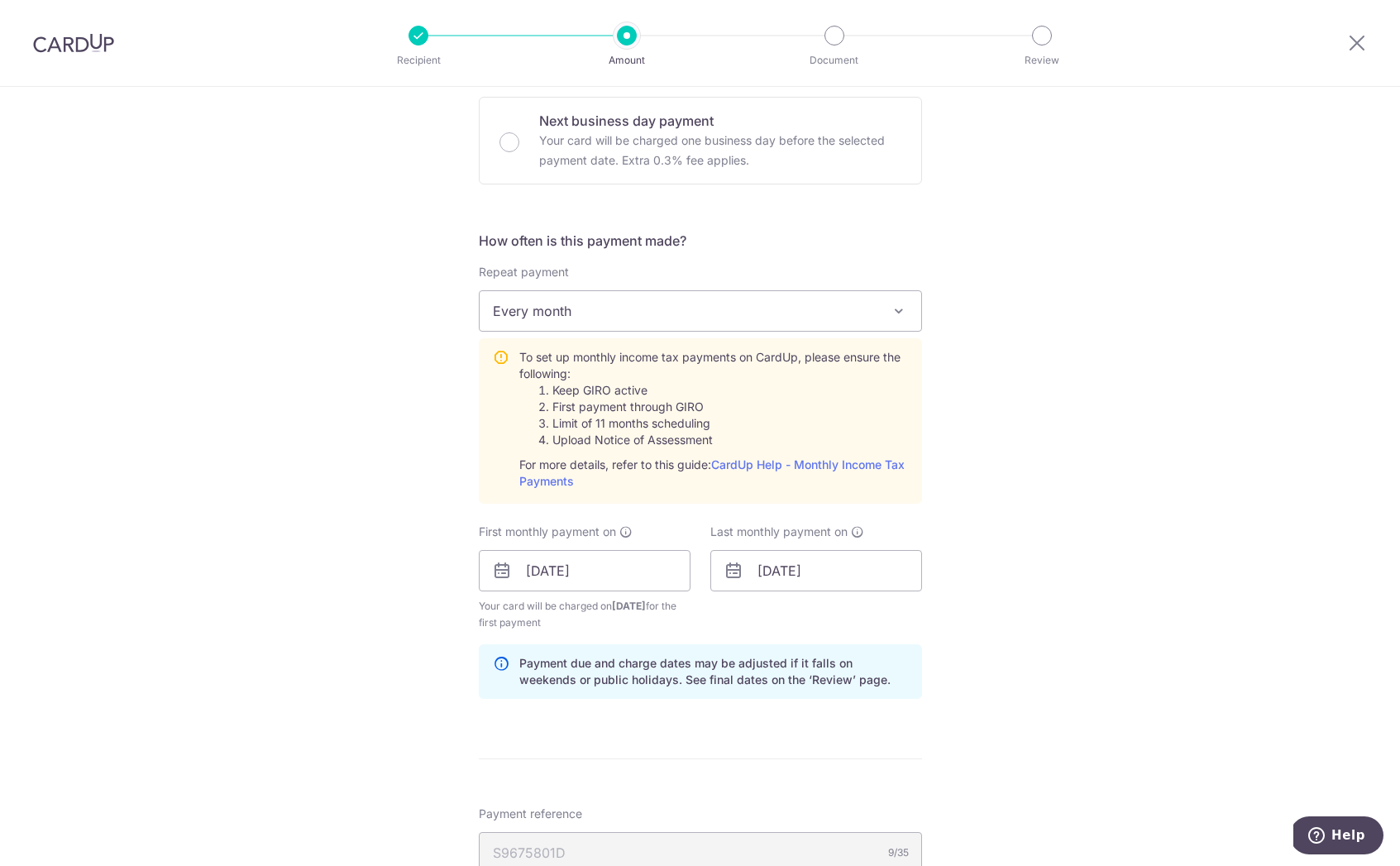
scroll to position [887, 0]
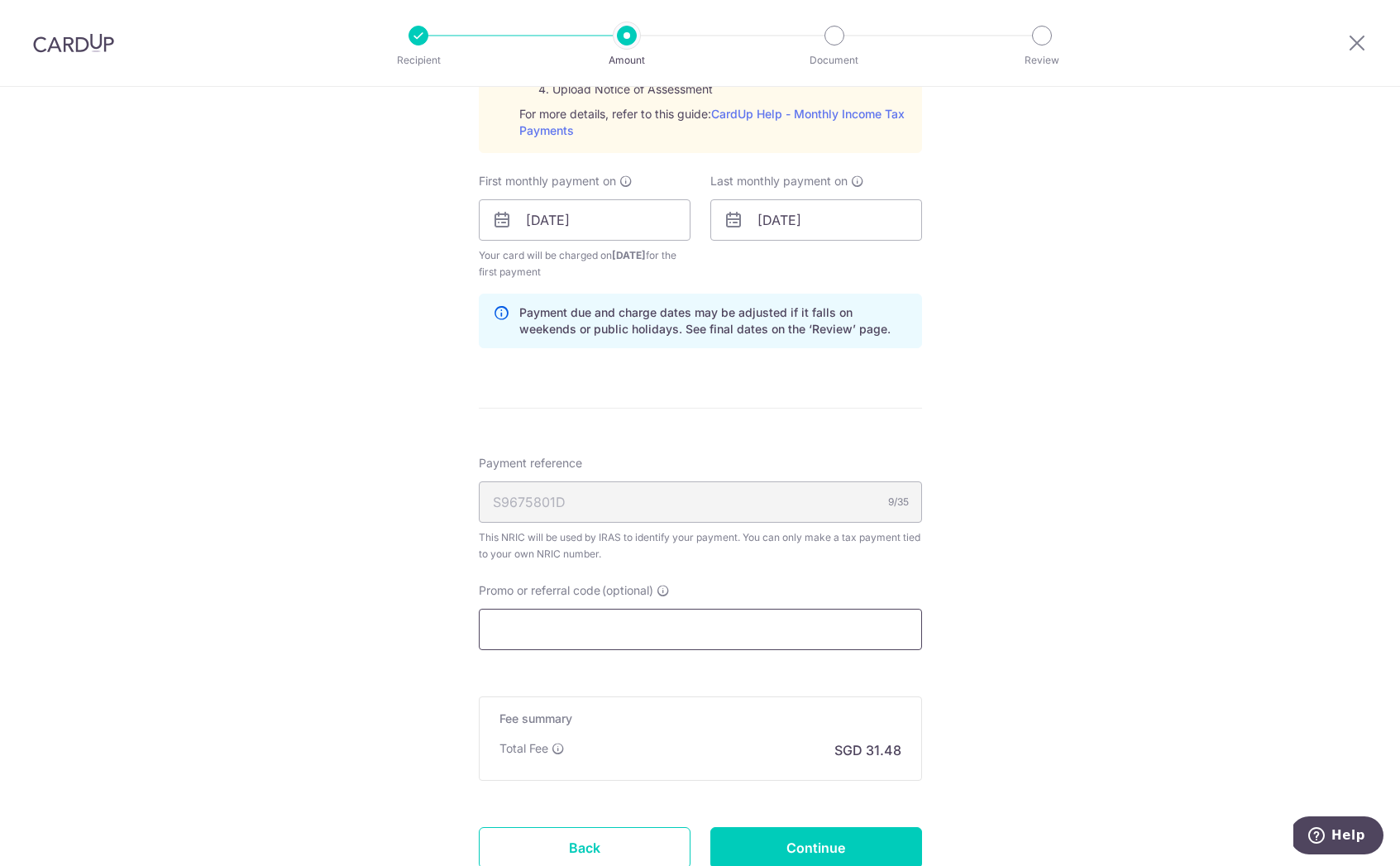
click at [679, 644] on input "Promo or referral code (optional)" at bounding box center [700, 629] width 444 height 41
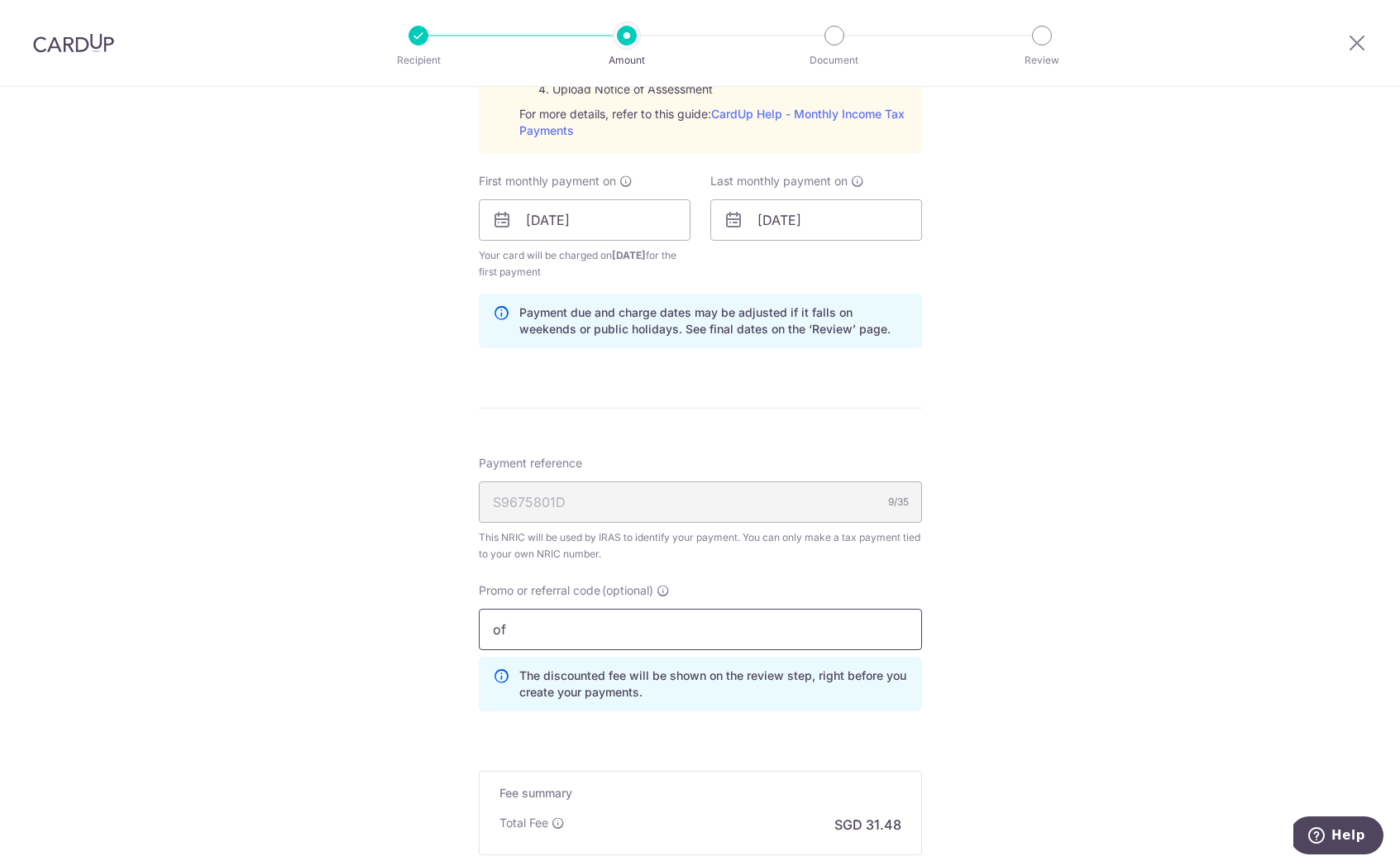
type input "o"
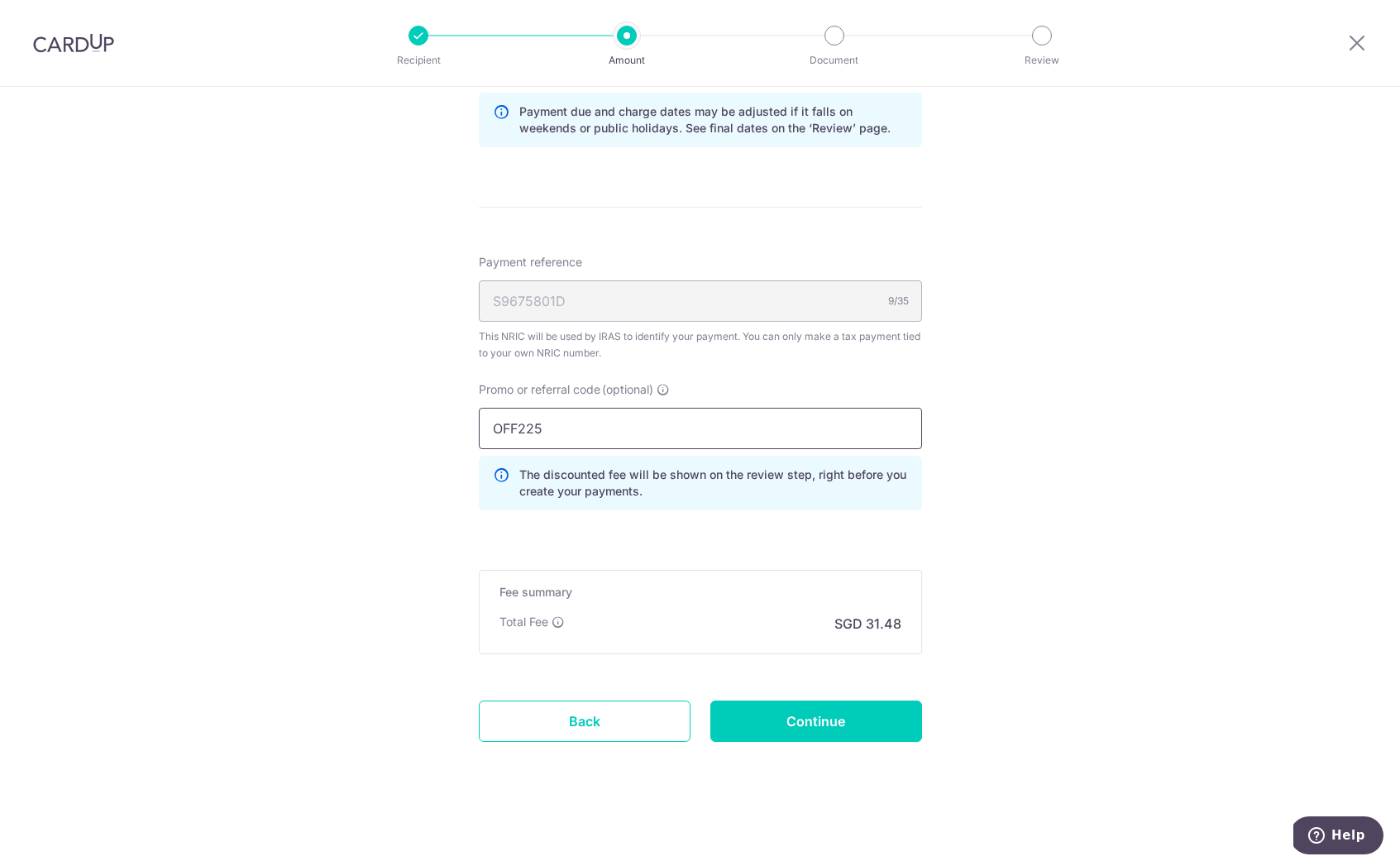
type input "OFF225"
click at [915, 636] on div "Fee summary Base fee Extend fee Next-day fee Total Fee SGD 31.48" at bounding box center [700, 612] width 444 height 85
click at [856, 714] on input "Continue" at bounding box center [816, 721] width 212 height 41
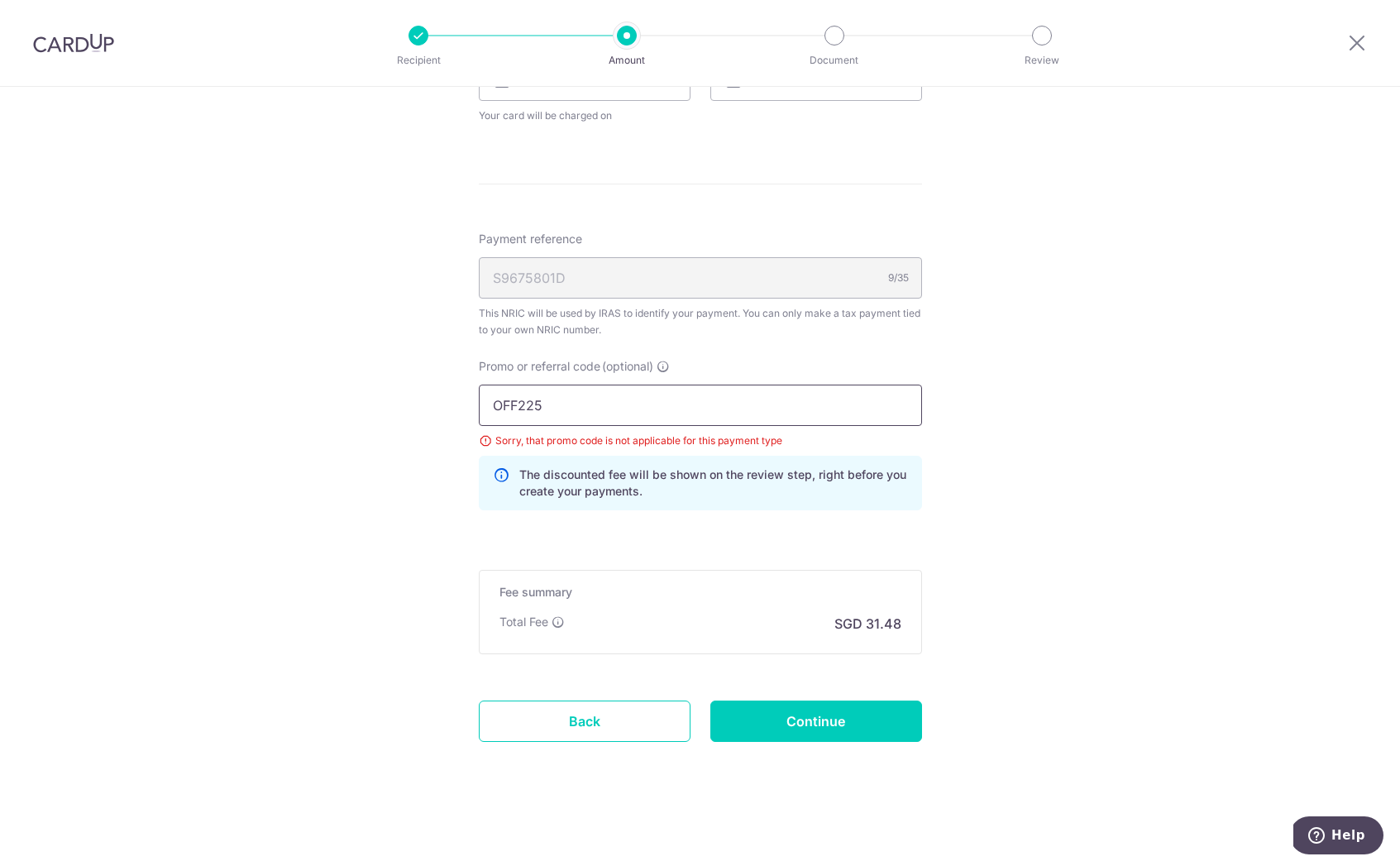
click at [517, 405] on input "OFF225" at bounding box center [700, 405] width 444 height 41
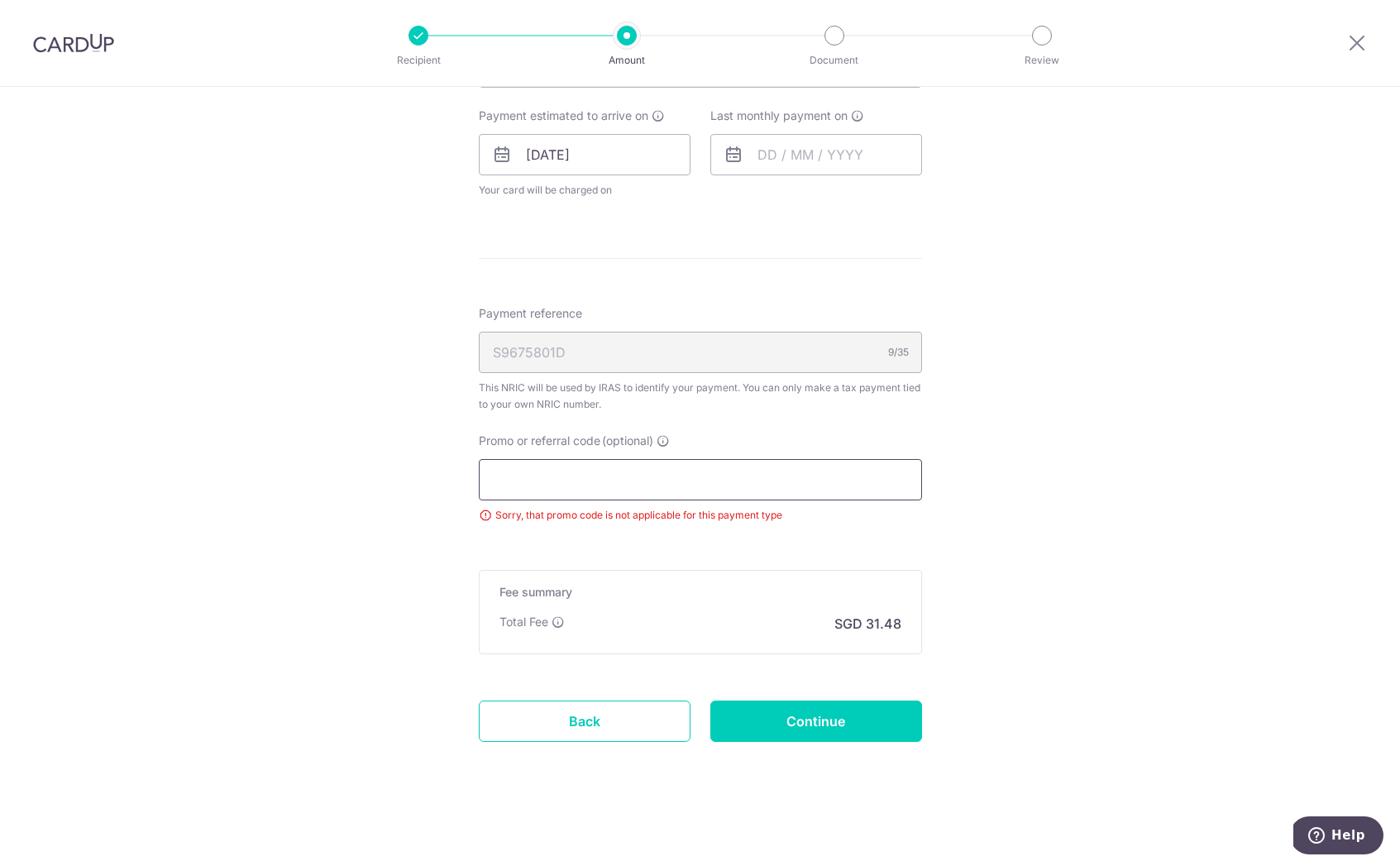
scroll to position [780, 0]
click at [846, 662] on form "Enter one-time or monthly payment amount SGD 1,210.66 1210.66 The total tax pay…" at bounding box center [700, 102] width 444 height 1372
click at [827, 712] on input "Continue" at bounding box center [816, 721] width 212 height 41
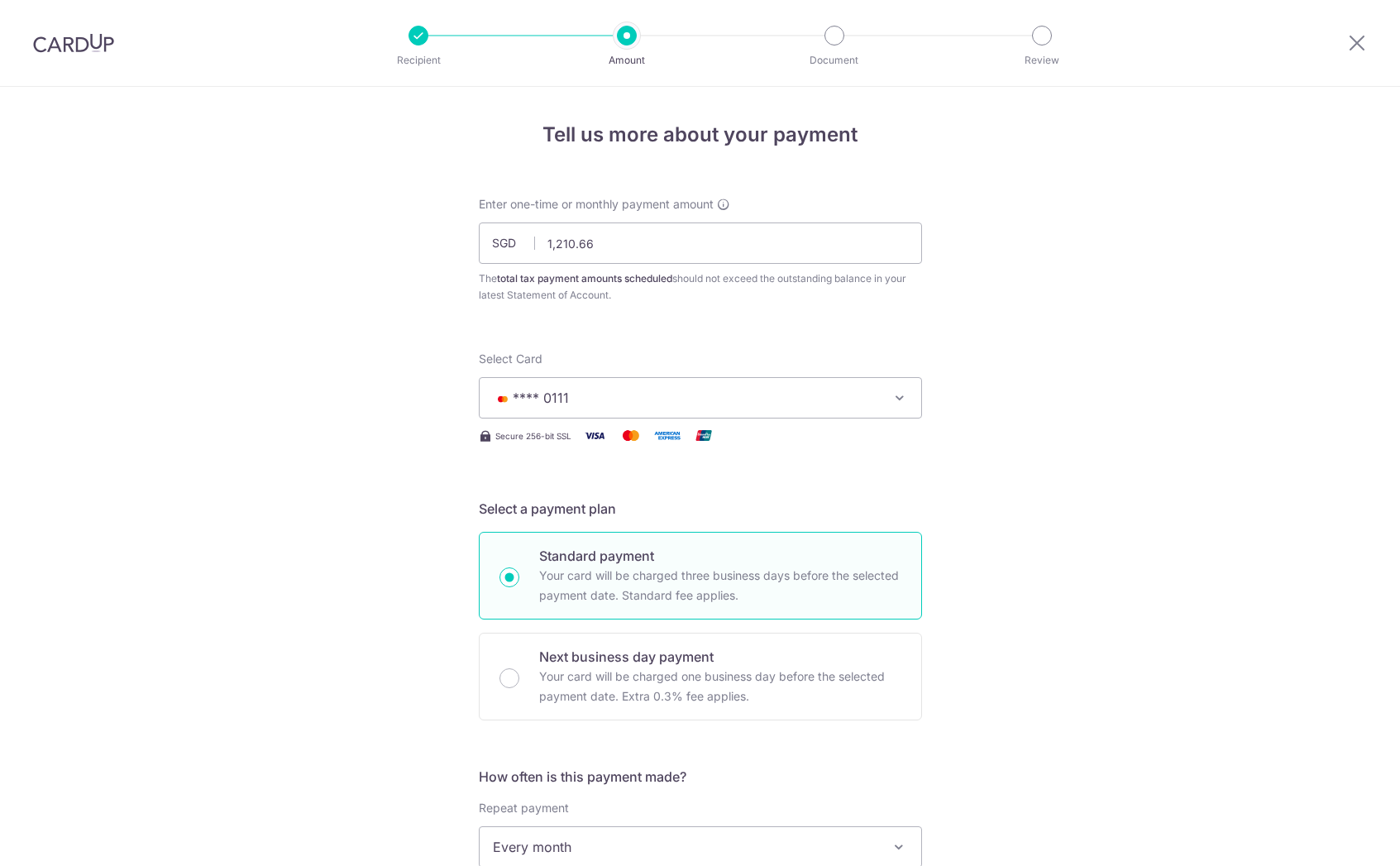
scroll to position [774, 0]
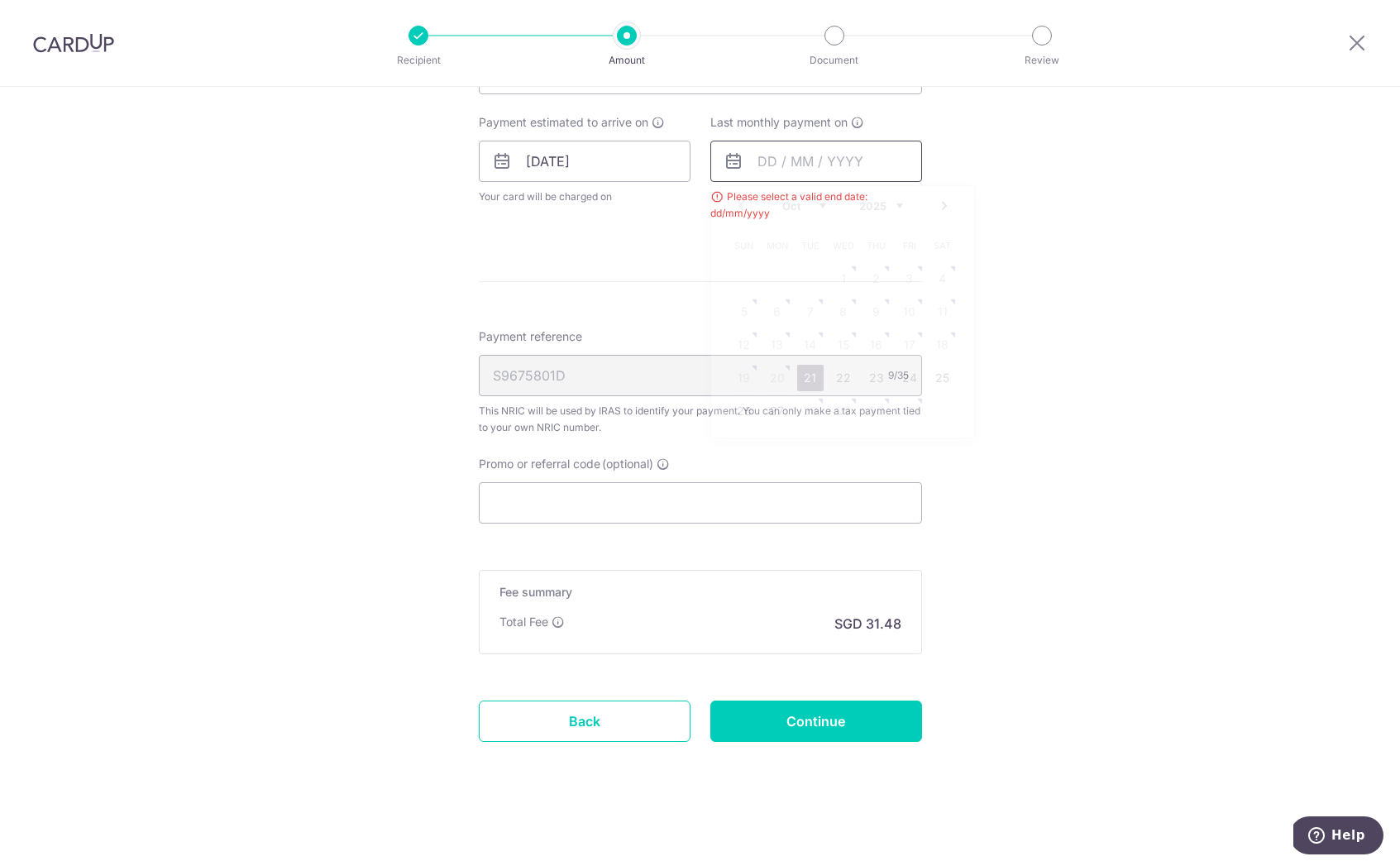
click at [825, 166] on input "text" at bounding box center [816, 161] width 212 height 41
click at [828, 201] on div "Oct Nov Dec 2025 2026" at bounding box center [842, 206] width 121 height 14
click at [737, 374] on link "21" at bounding box center [744, 378] width 26 height 27
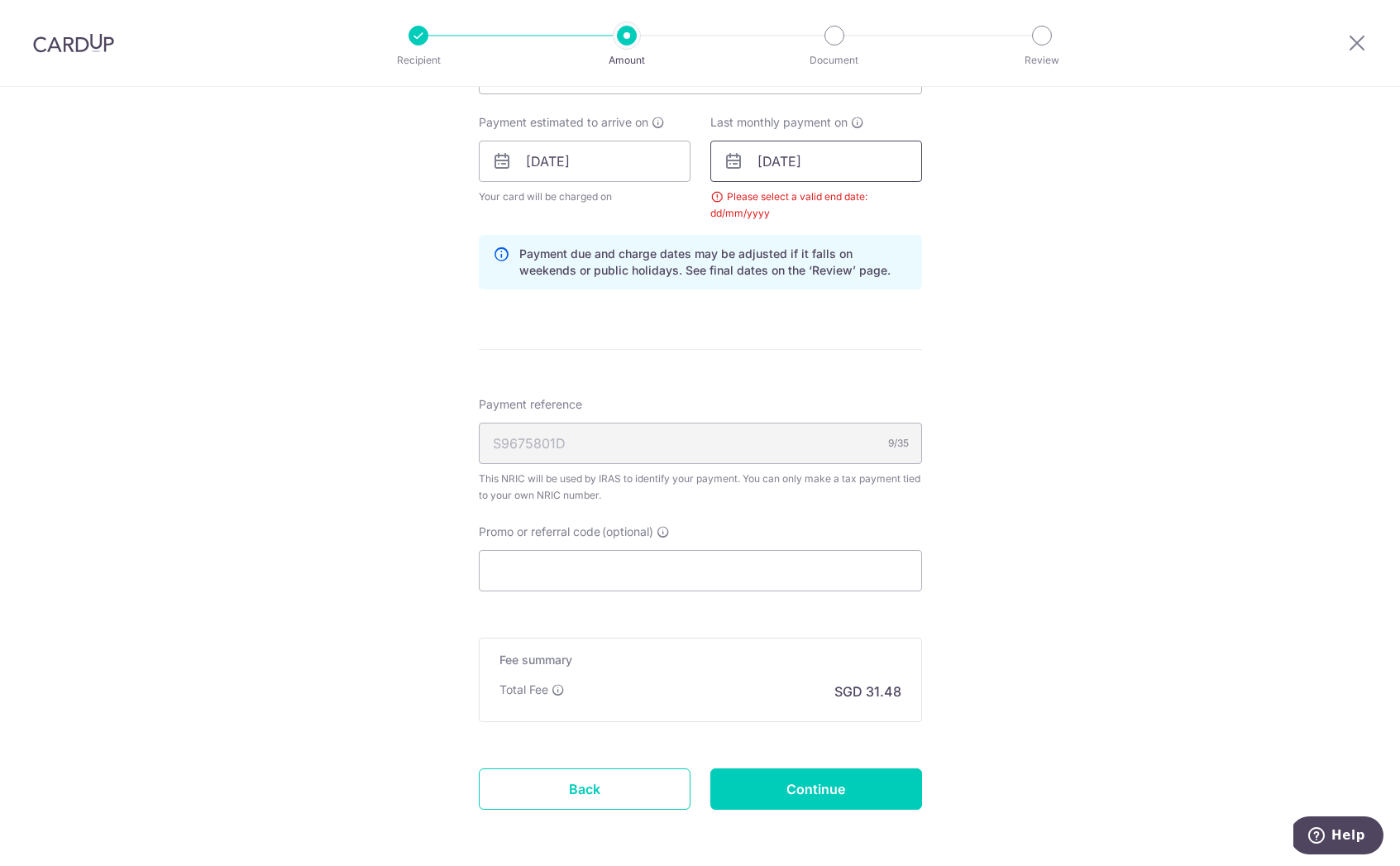
click at [838, 170] on input "[DATE]" at bounding box center [816, 161] width 212 height 41
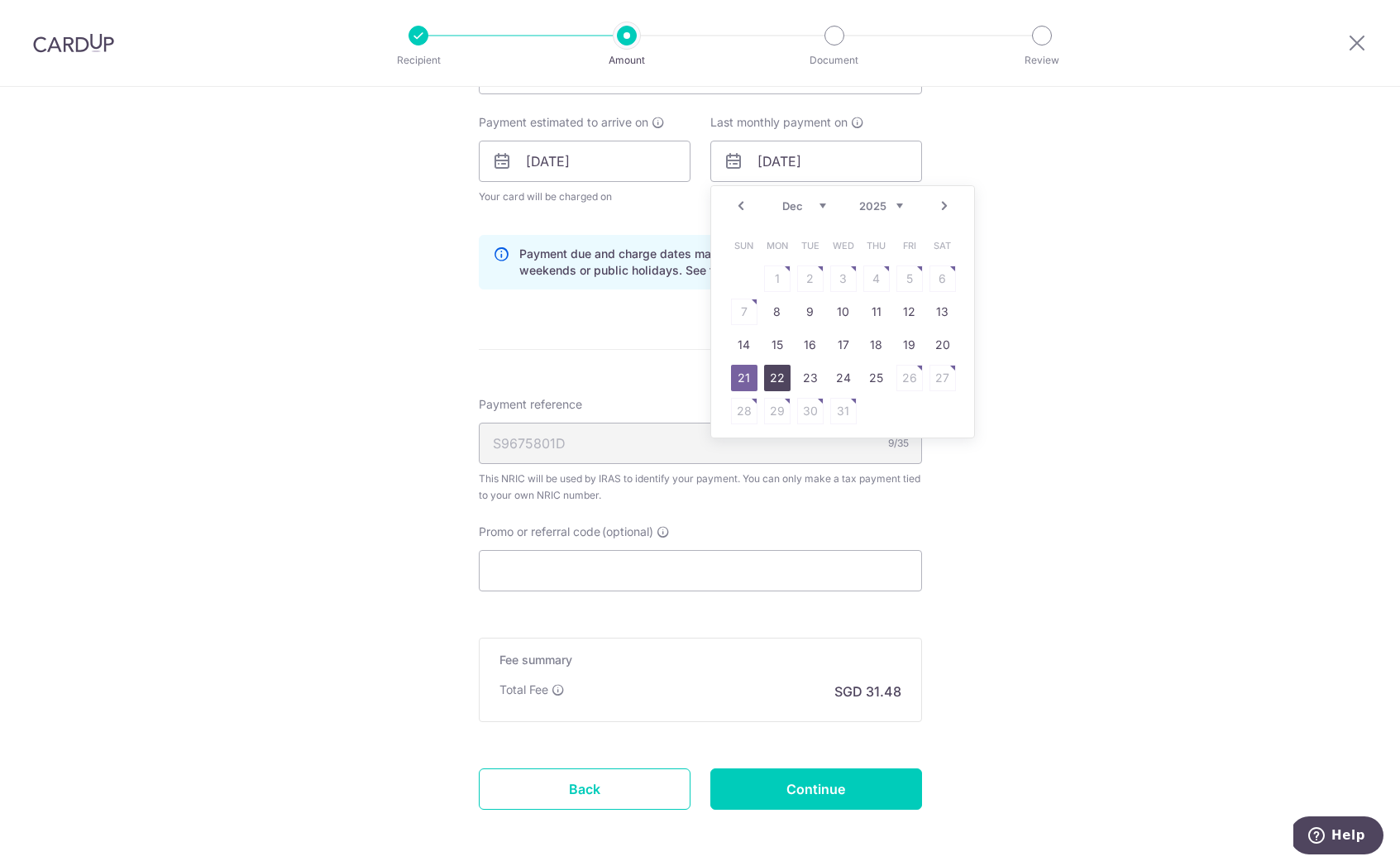
click at [764, 375] on link "22" at bounding box center [777, 378] width 26 height 27
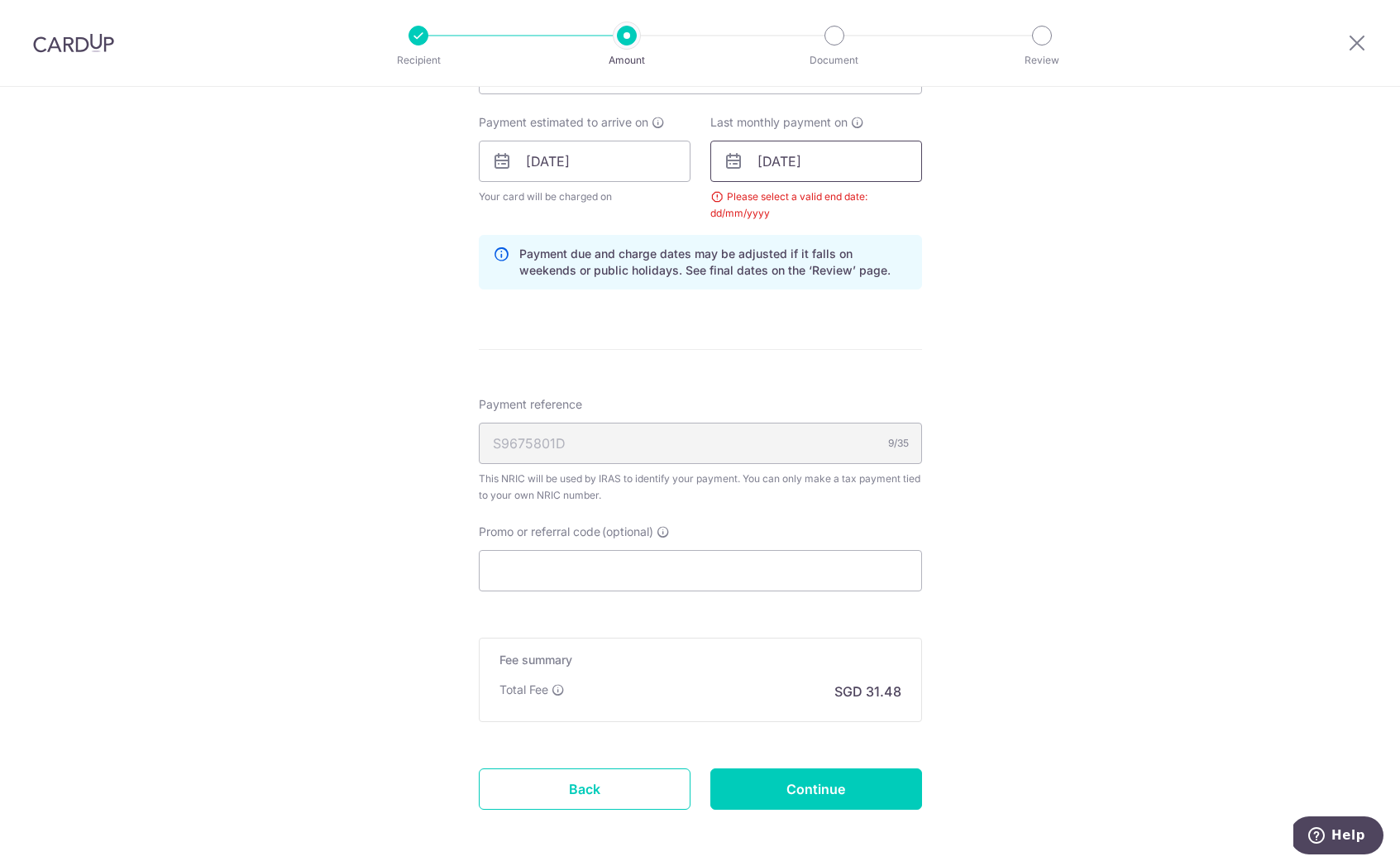
click at [815, 166] on input "22/12/2025" at bounding box center [816, 161] width 212 height 41
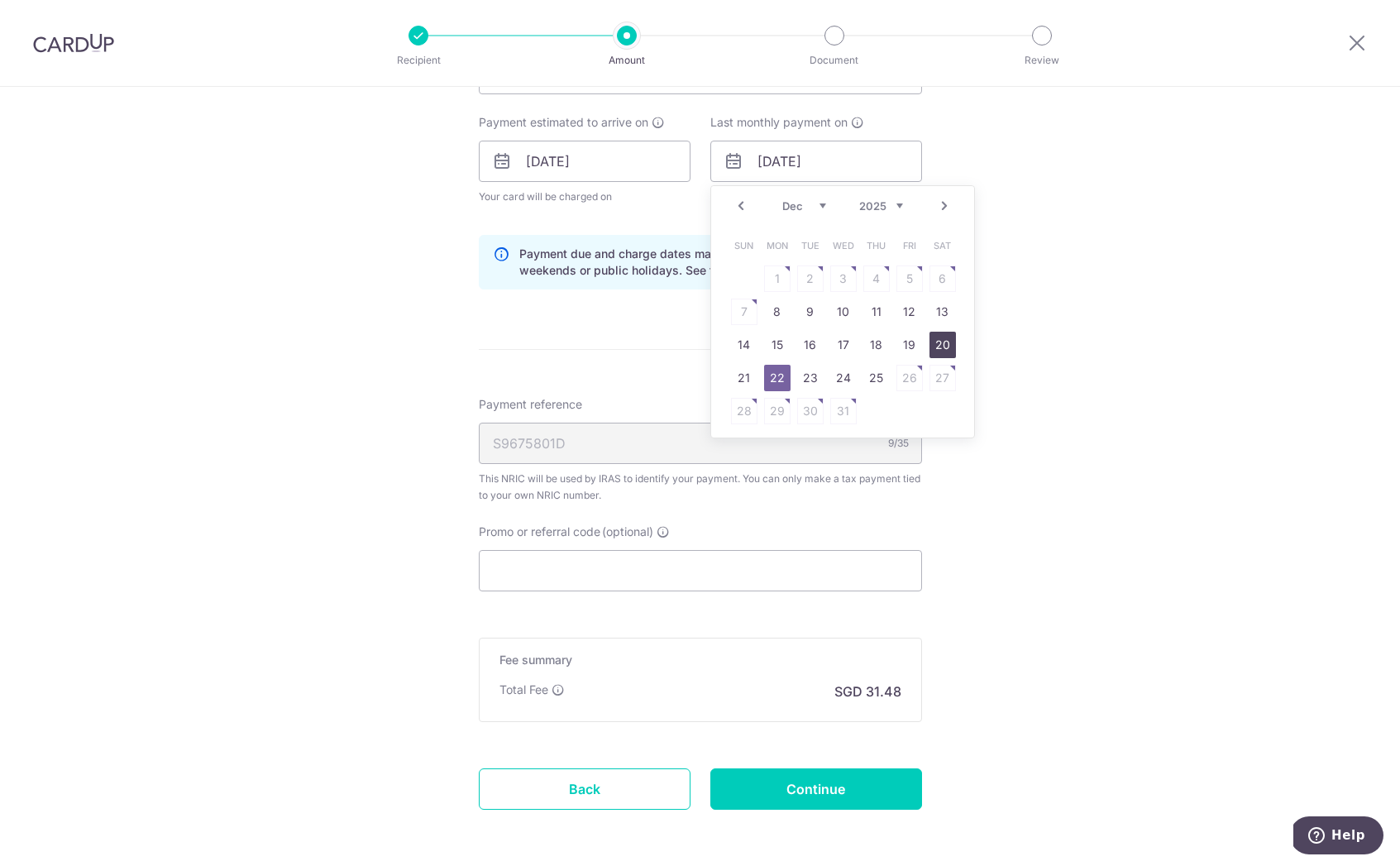
click at [930, 343] on link "20" at bounding box center [942, 345] width 26 height 27
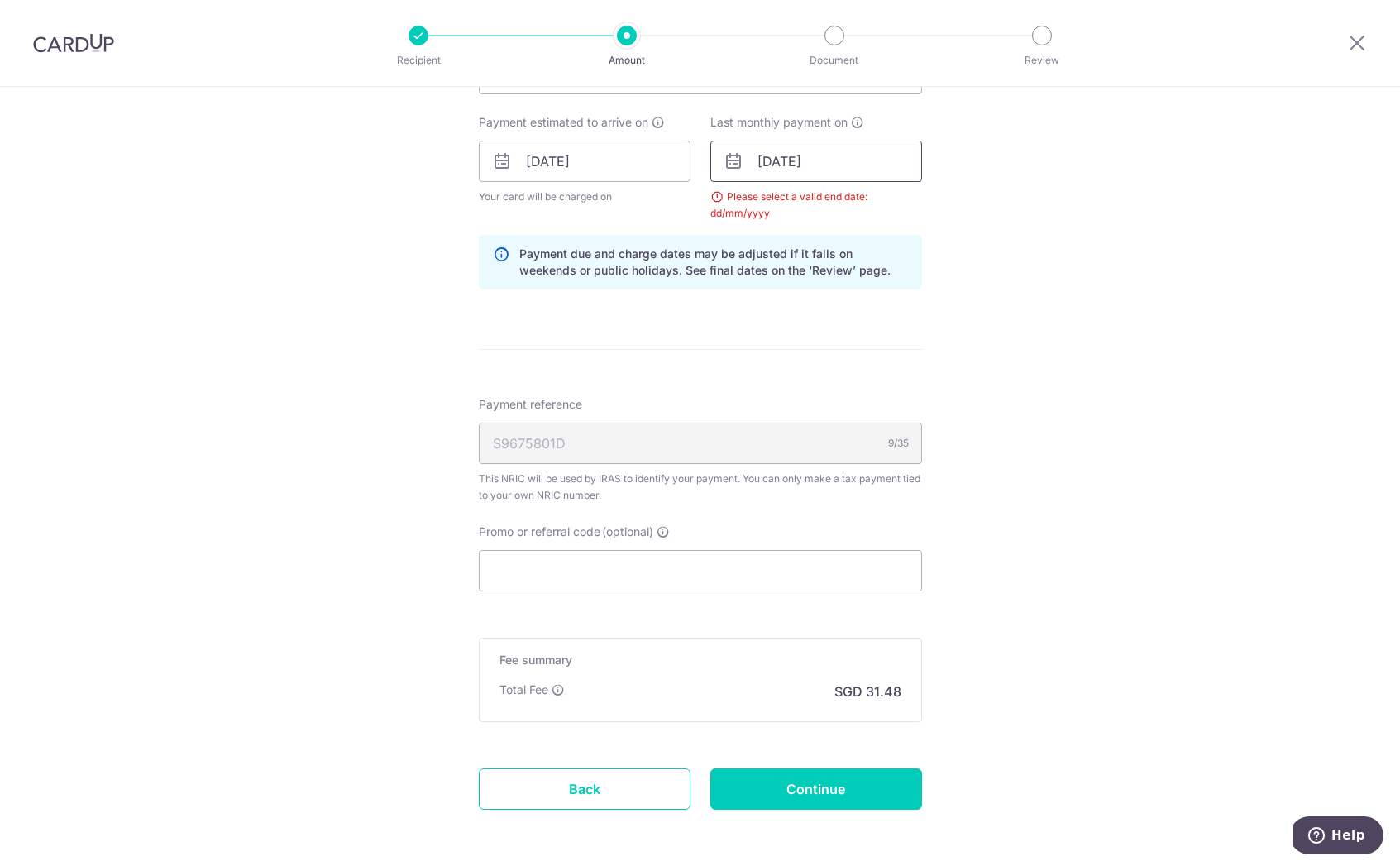
click at [785, 160] on input "20/12/2025" at bounding box center [816, 161] width 212 height 41
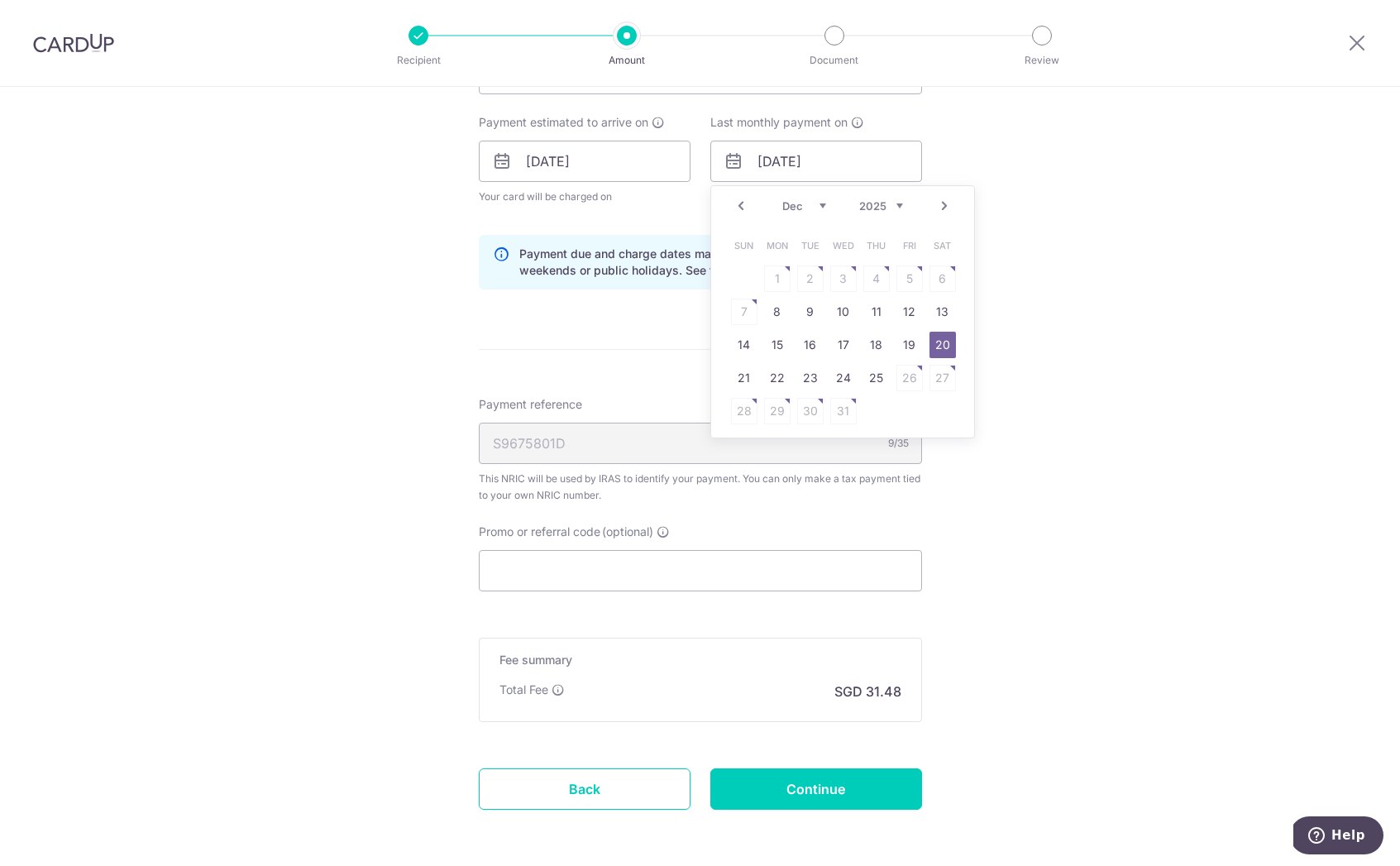
click at [741, 209] on link "Prev" at bounding box center [740, 205] width 20 height 20
click at [940, 211] on link "Next" at bounding box center [944, 205] width 20 height 20
click at [749, 374] on link "21" at bounding box center [744, 378] width 26 height 27
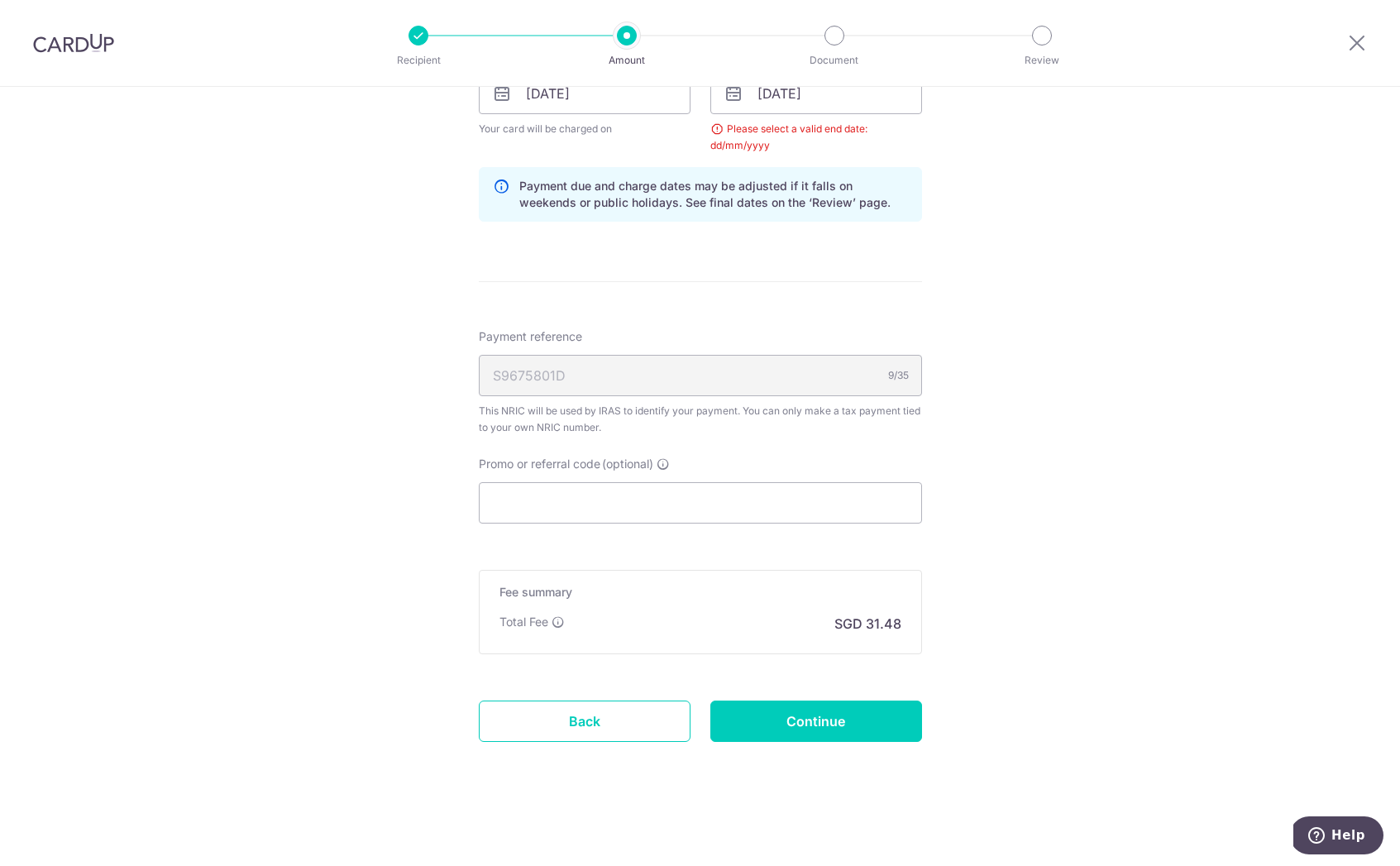
scroll to position [685, 0]
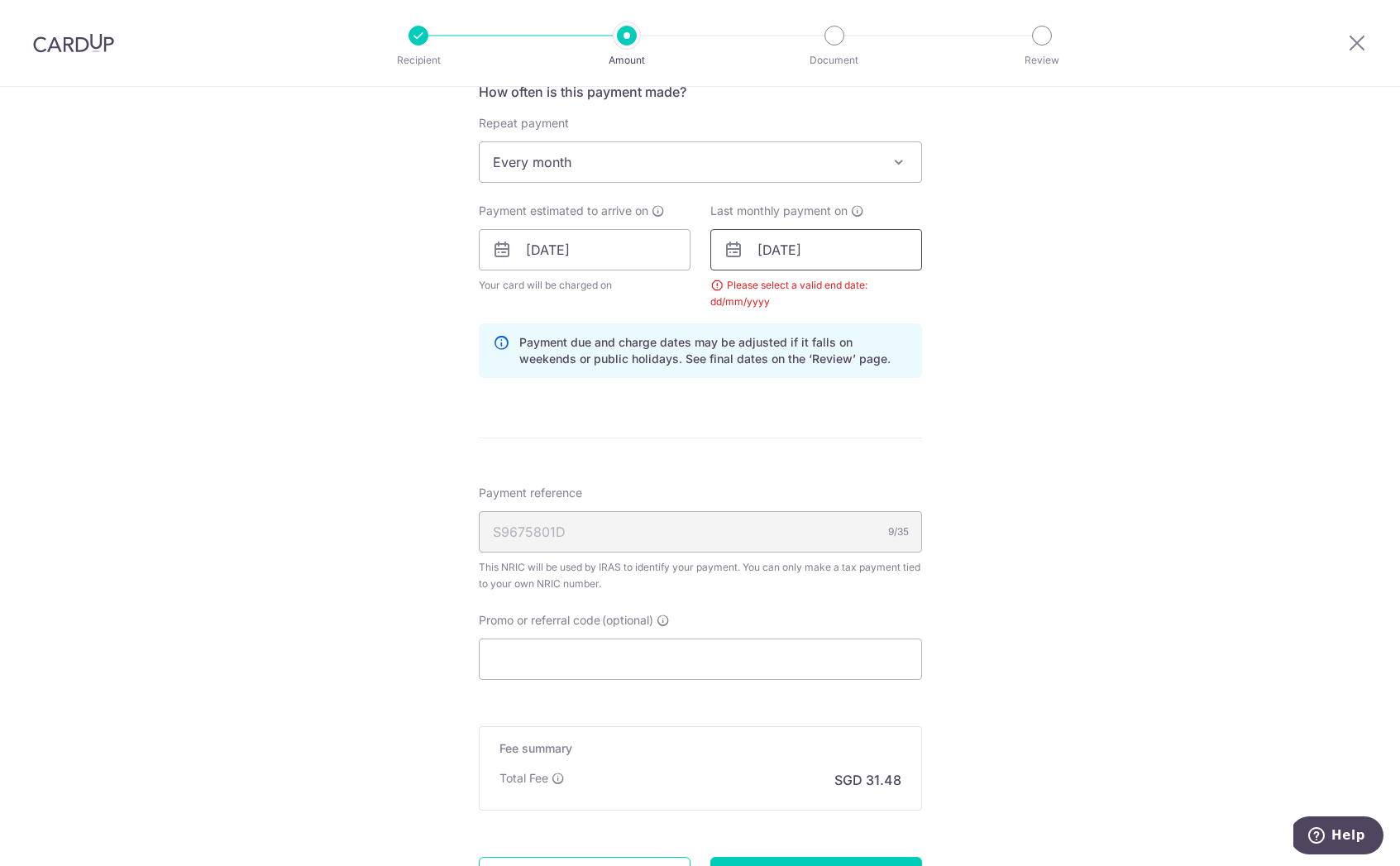
click at [877, 252] on input "[DATE]" at bounding box center [816, 250] width 212 height 41
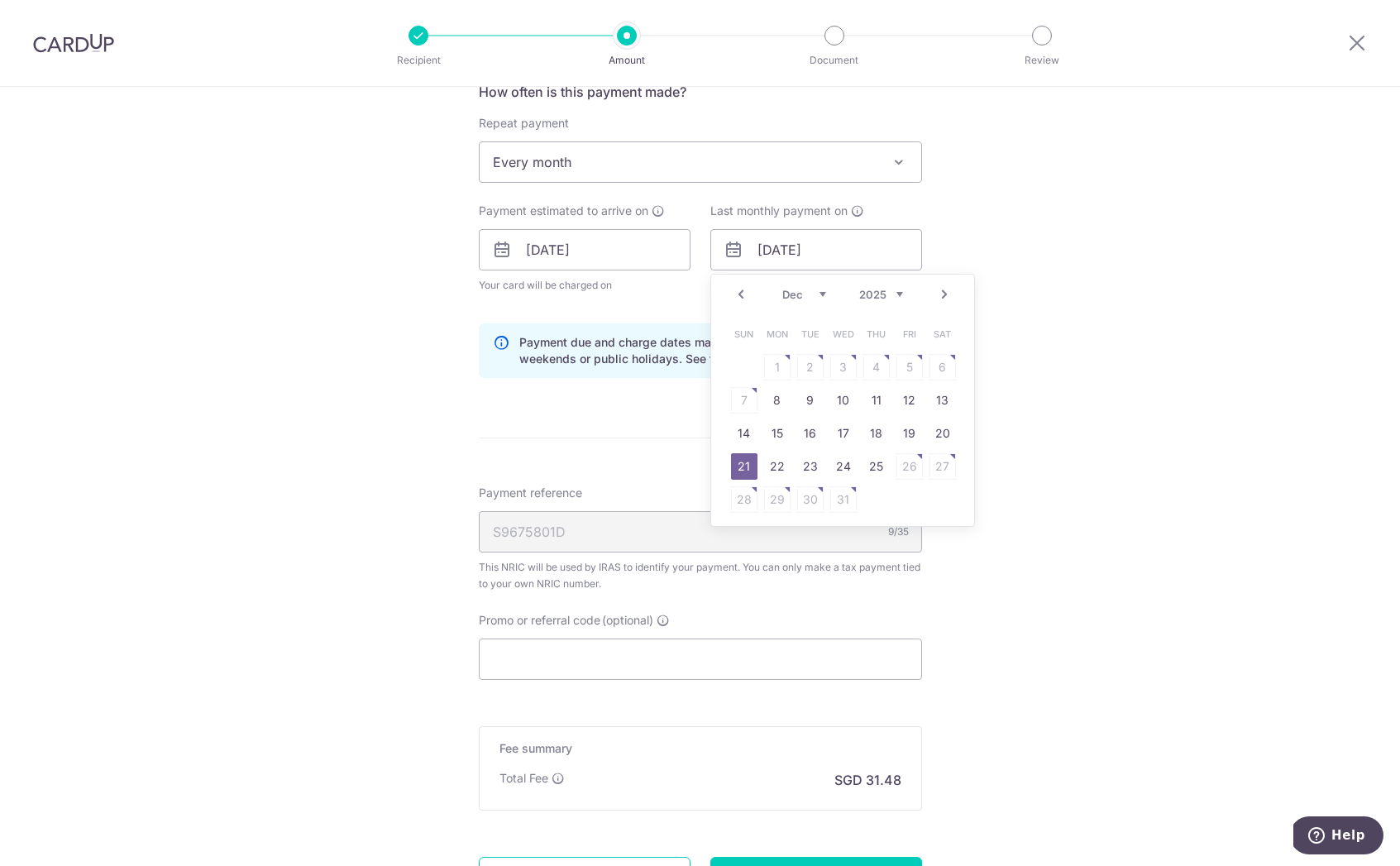
click at [732, 290] on link "Prev" at bounding box center [740, 294] width 20 height 20
click at [862, 482] on td "20" at bounding box center [876, 466] width 33 height 33
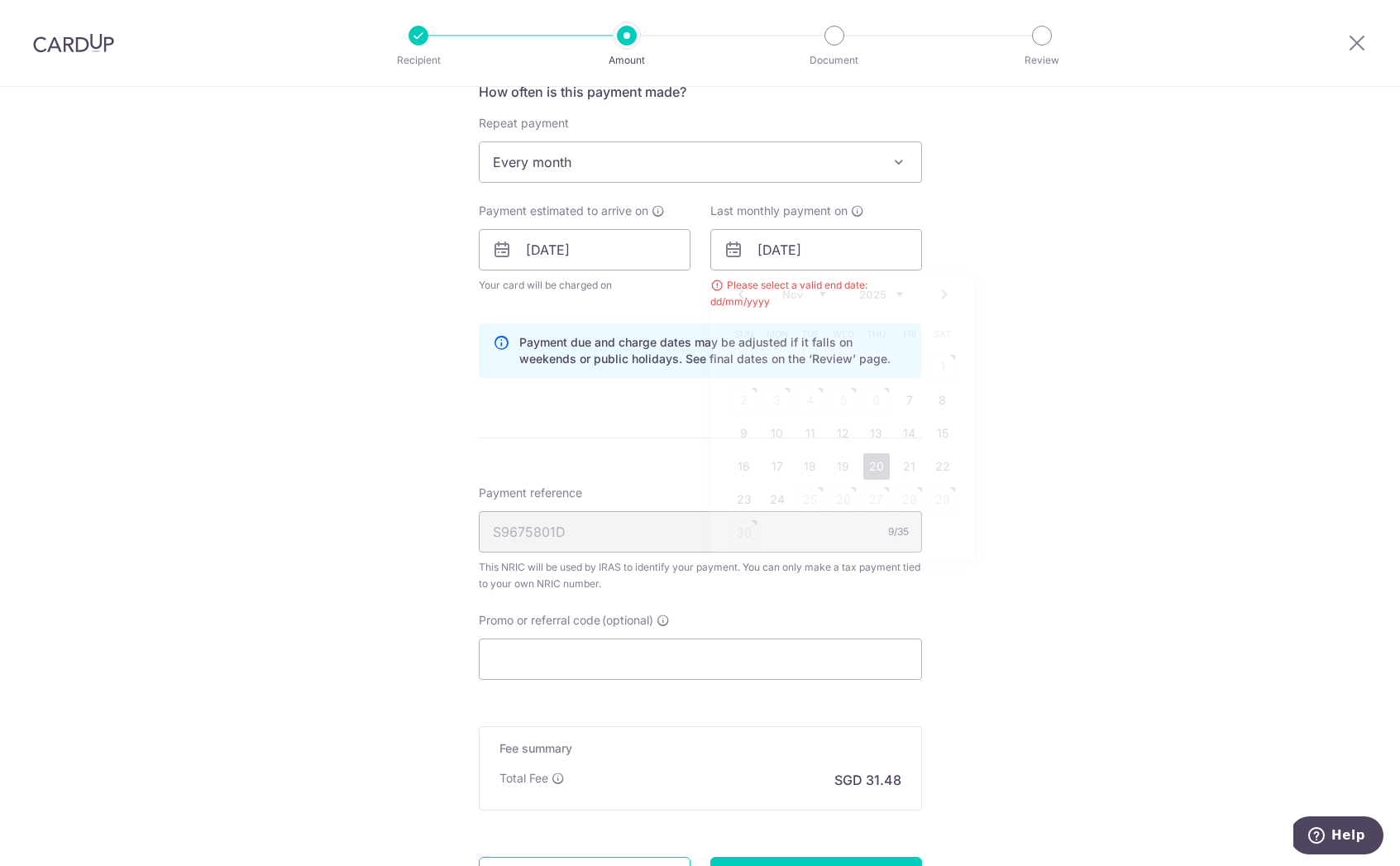
click at [870, 470] on form "Enter one-time or monthly payment amount SGD 1,210.66 1210.66 The total tax pay…" at bounding box center [700, 227] width 444 height 1434
click at [850, 245] on input "20/11/2025" at bounding box center [816, 250] width 212 height 41
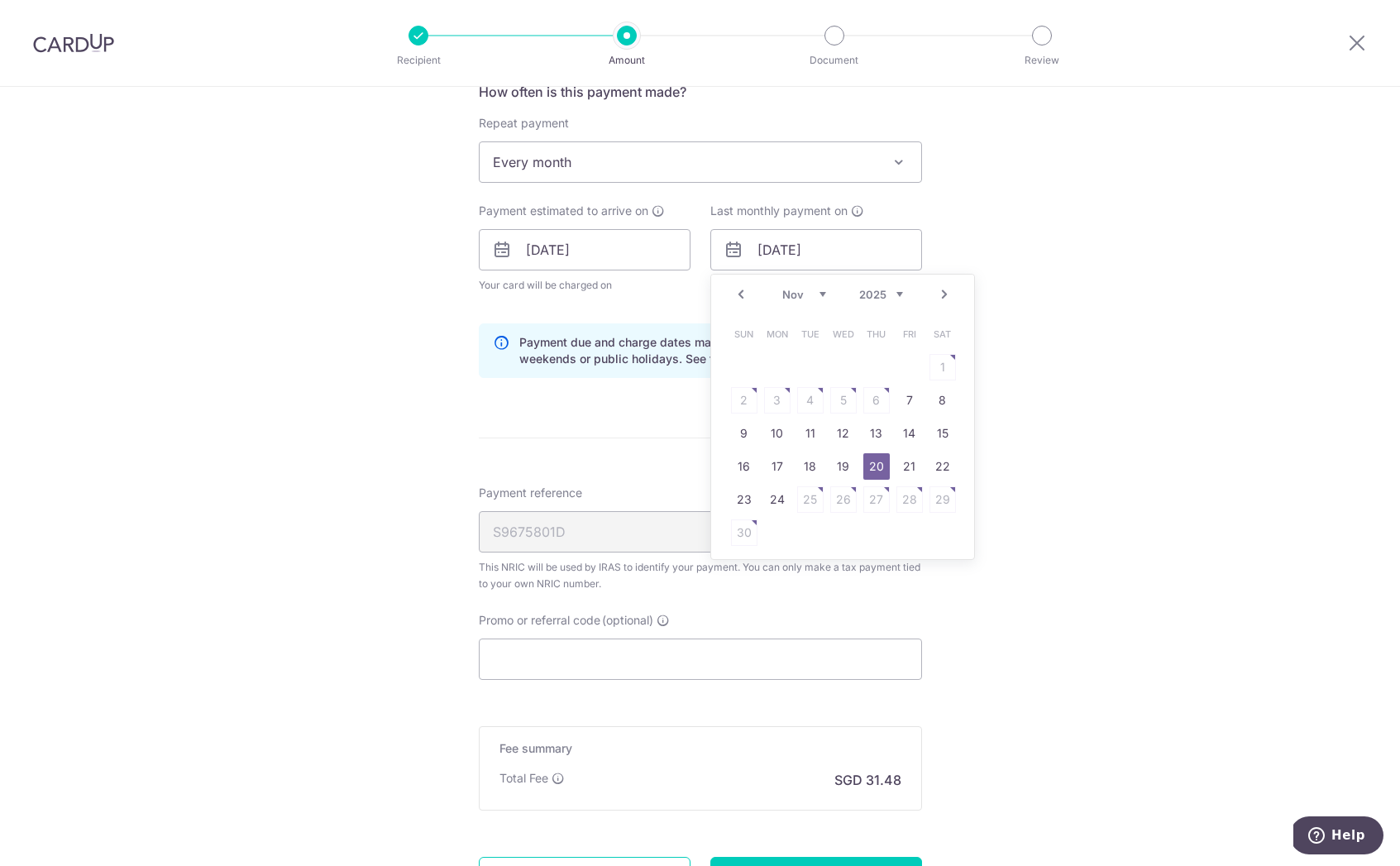
click at [884, 462] on link "20" at bounding box center [876, 466] width 26 height 27
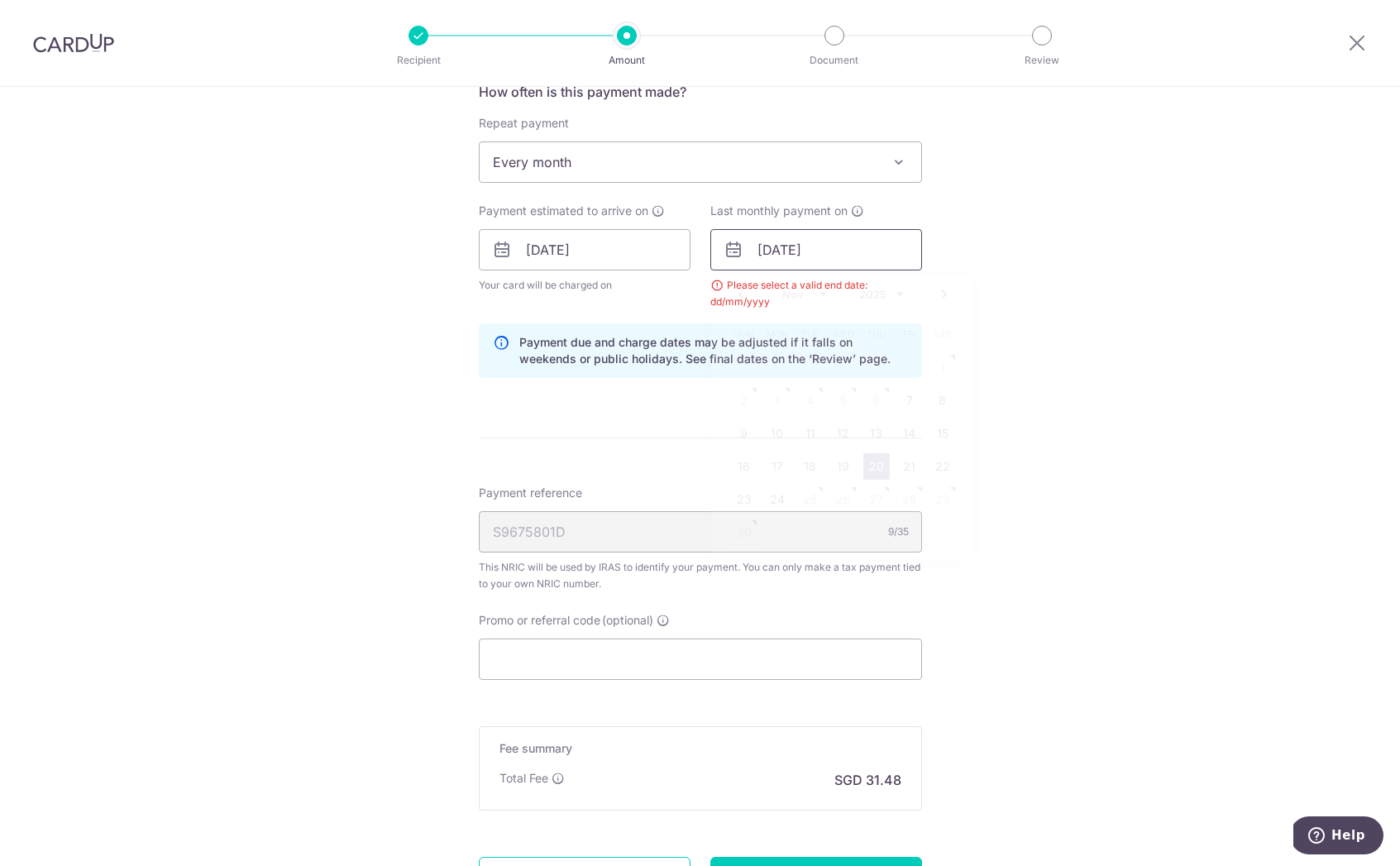
click at [899, 247] on input "20/11/2025" at bounding box center [816, 250] width 212 height 41
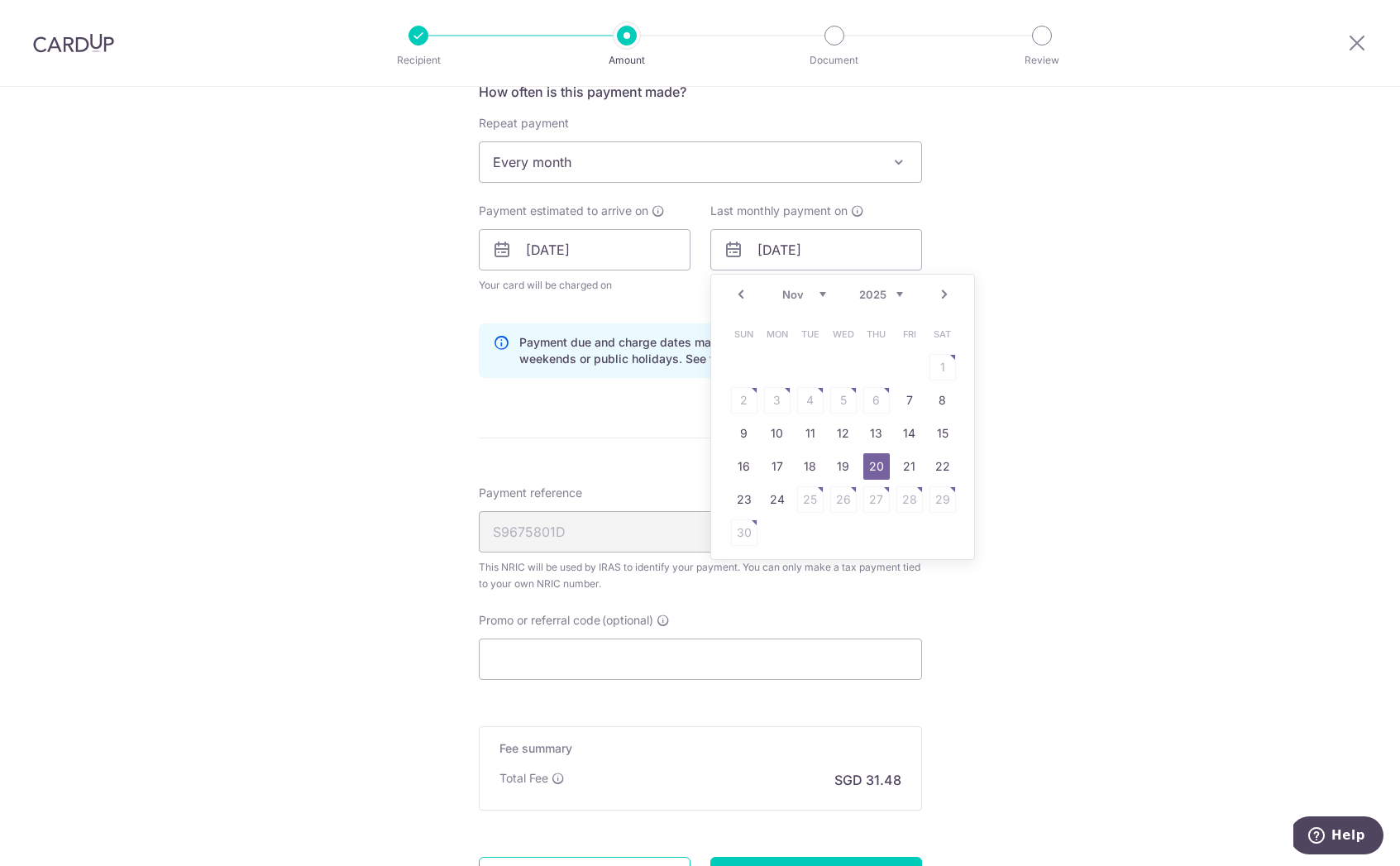
click at [939, 297] on link "Next" at bounding box center [944, 294] width 20 height 20
click at [732, 292] on link "Prev" at bounding box center [740, 294] width 20 height 20
click at [750, 468] on link "21" at bounding box center [744, 466] width 26 height 27
type input "21/12/2025"
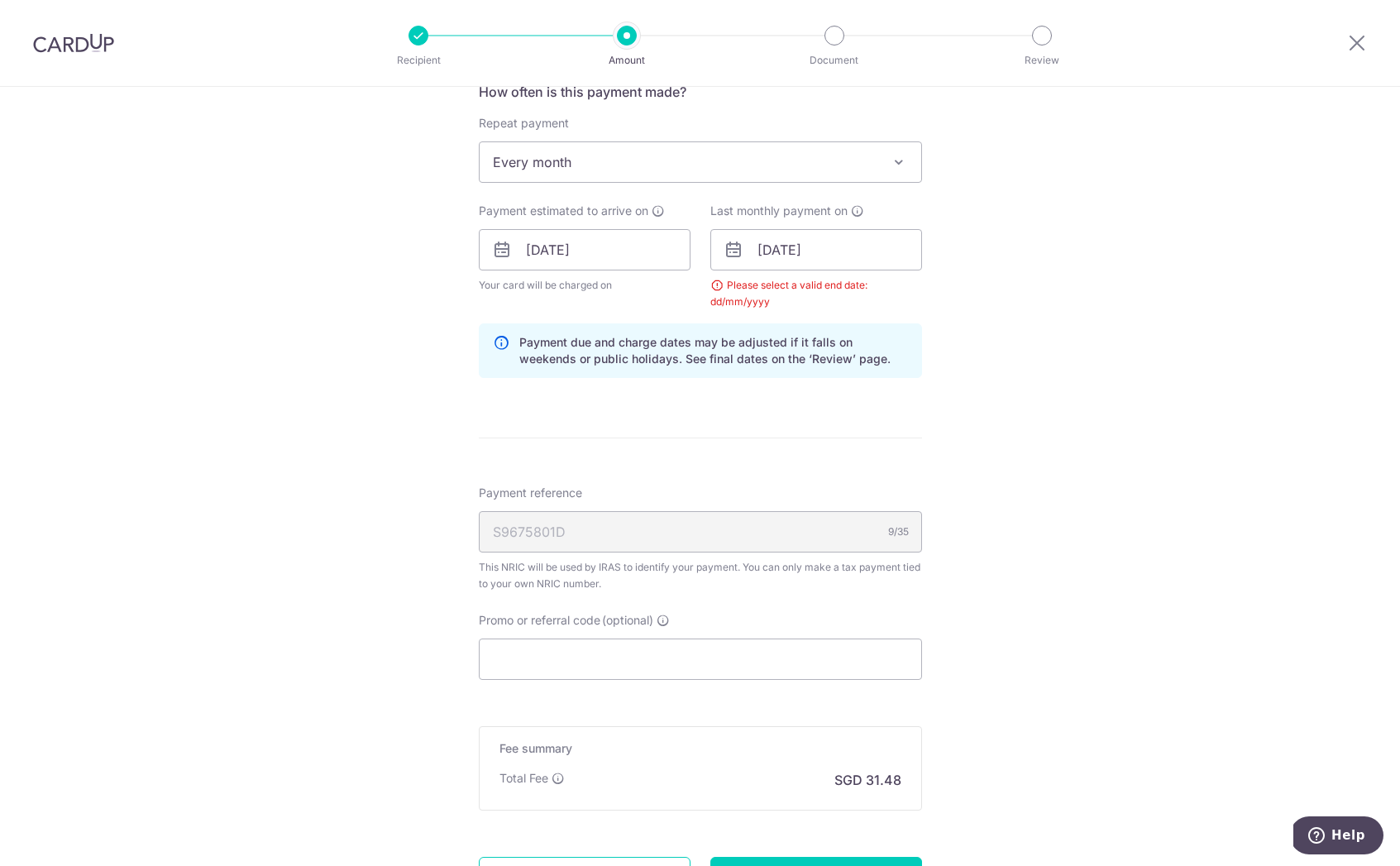
click at [786, 439] on form "Enter one-time or monthly payment amount SGD 1,210.66 1210.66 The total tax pay…" at bounding box center [700, 227] width 444 height 1434
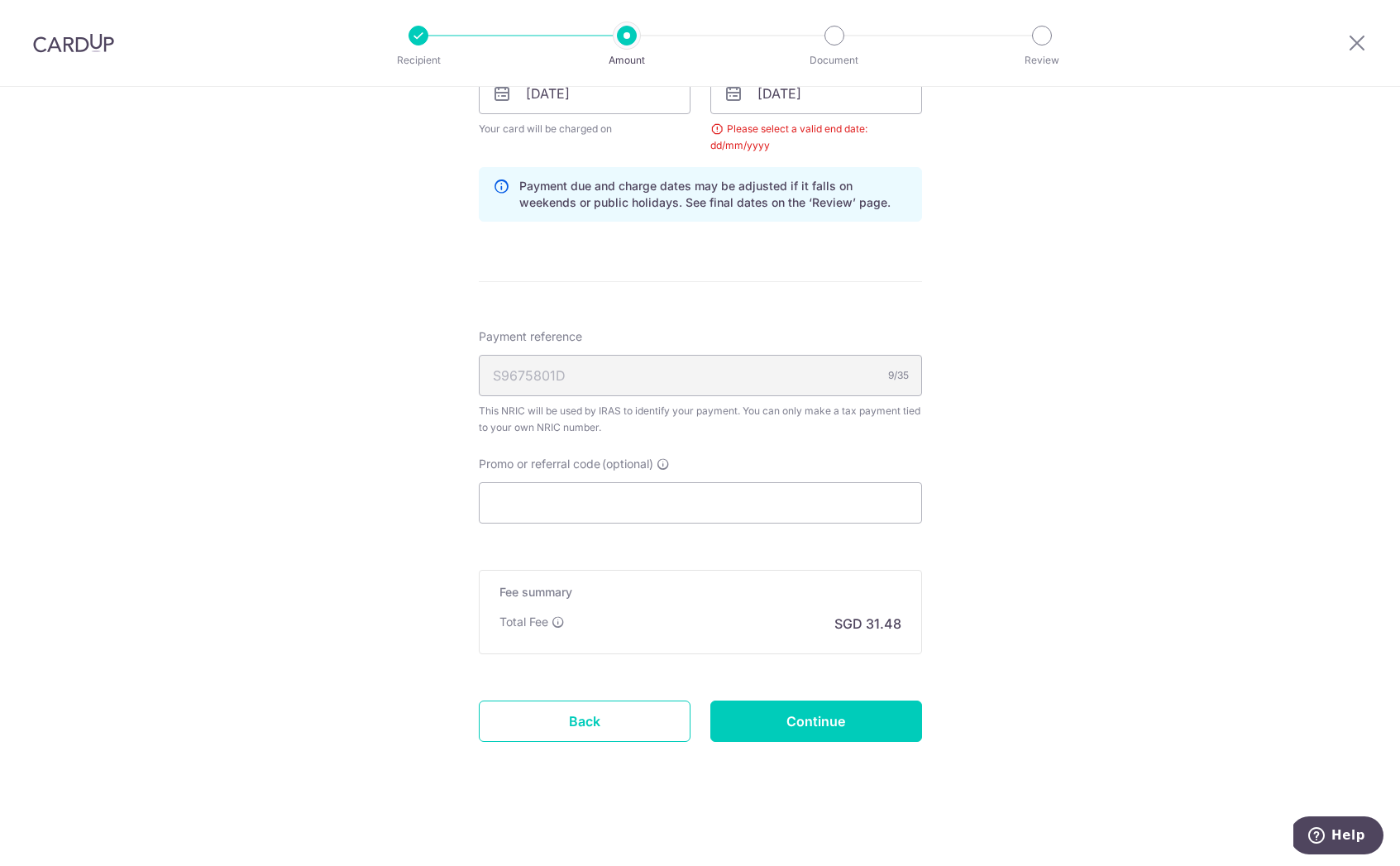
click at [762, 743] on form "Enter one-time or monthly payment amount SGD 1,210.66 1210.66 The total tax pay…" at bounding box center [700, 71] width 444 height 1434
click at [772, 727] on input "Continue" at bounding box center [816, 721] width 212 height 41
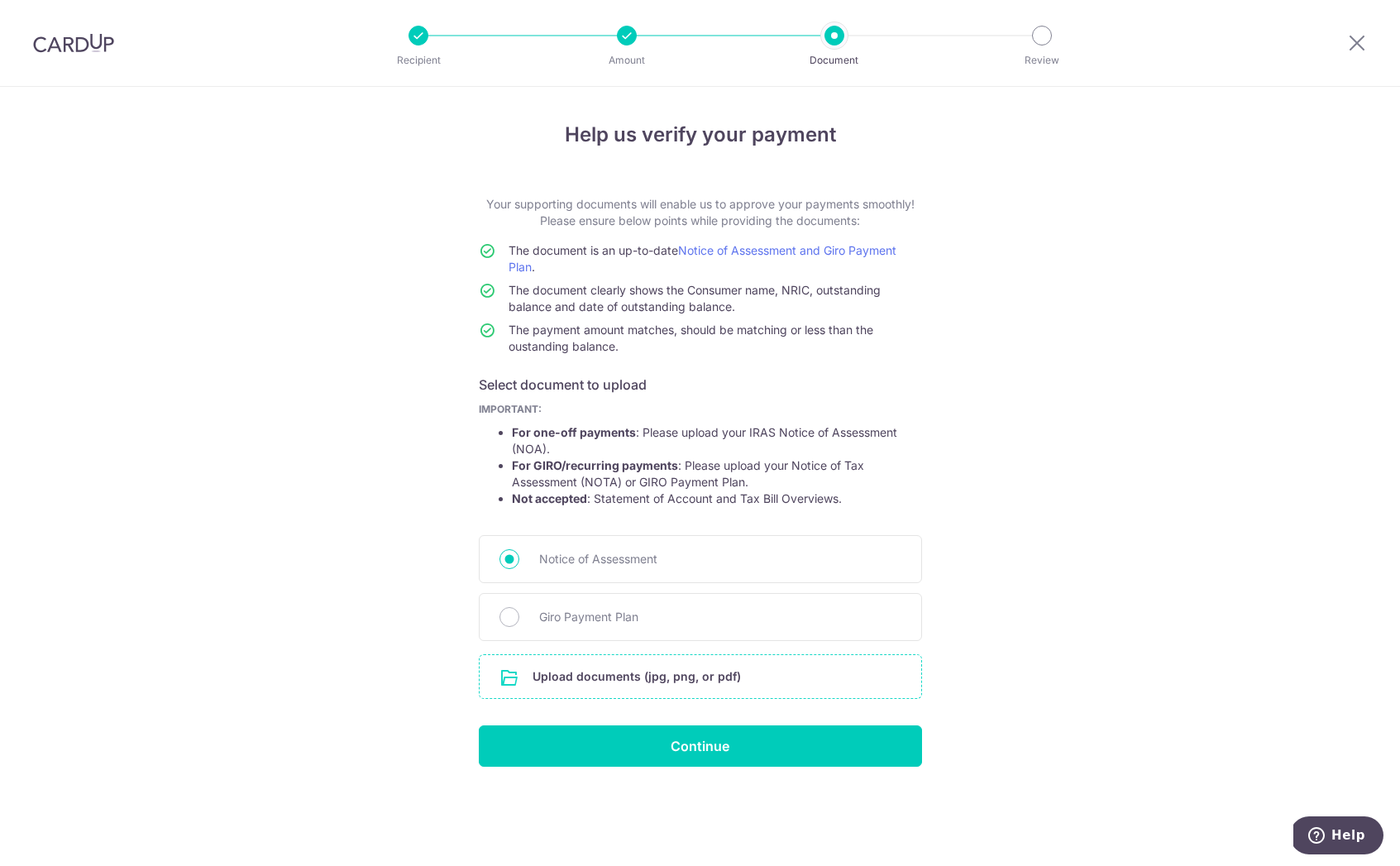
click at [666, 681] on input "file" at bounding box center [700, 676] width 442 height 43
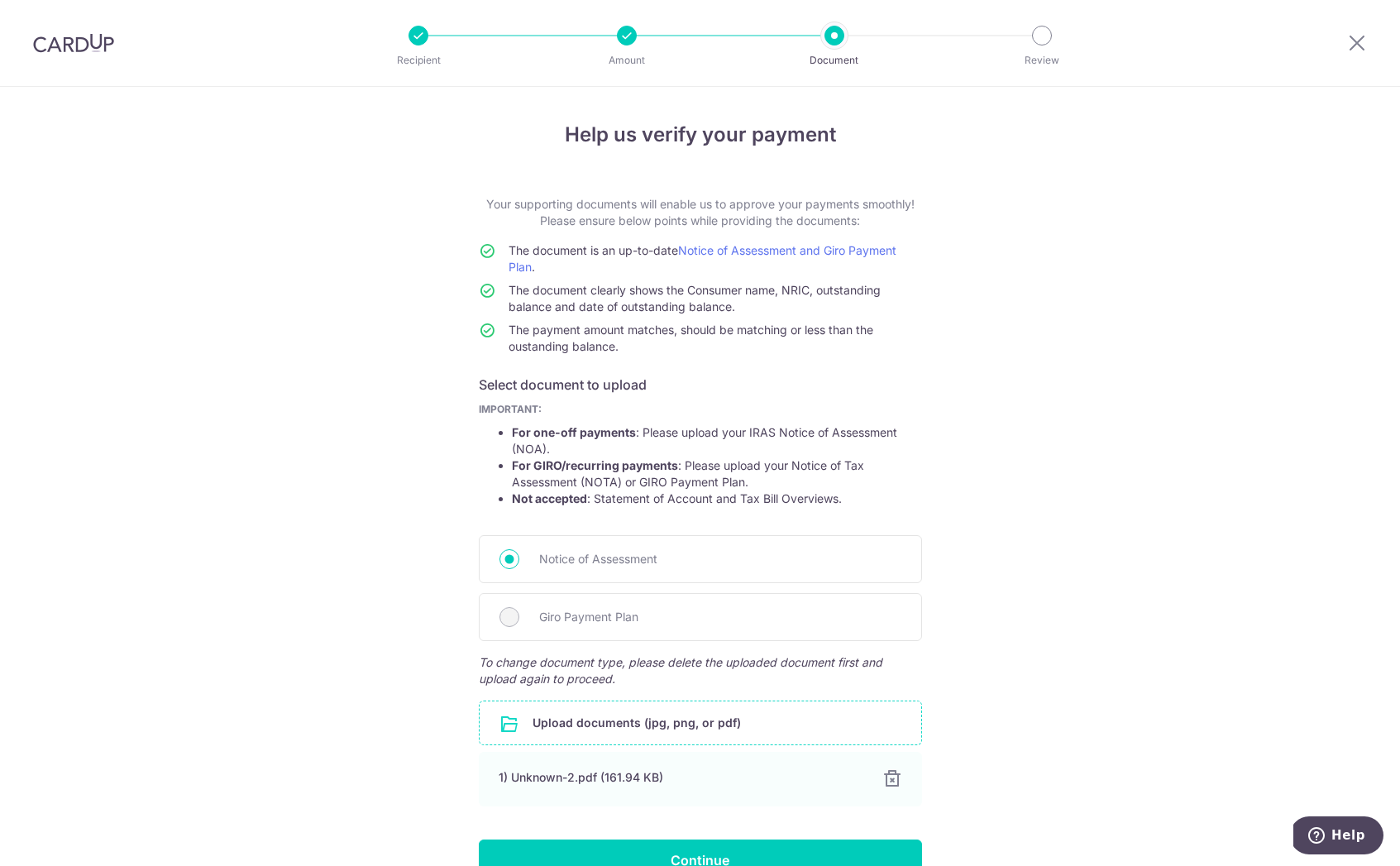
scroll to position [92, 0]
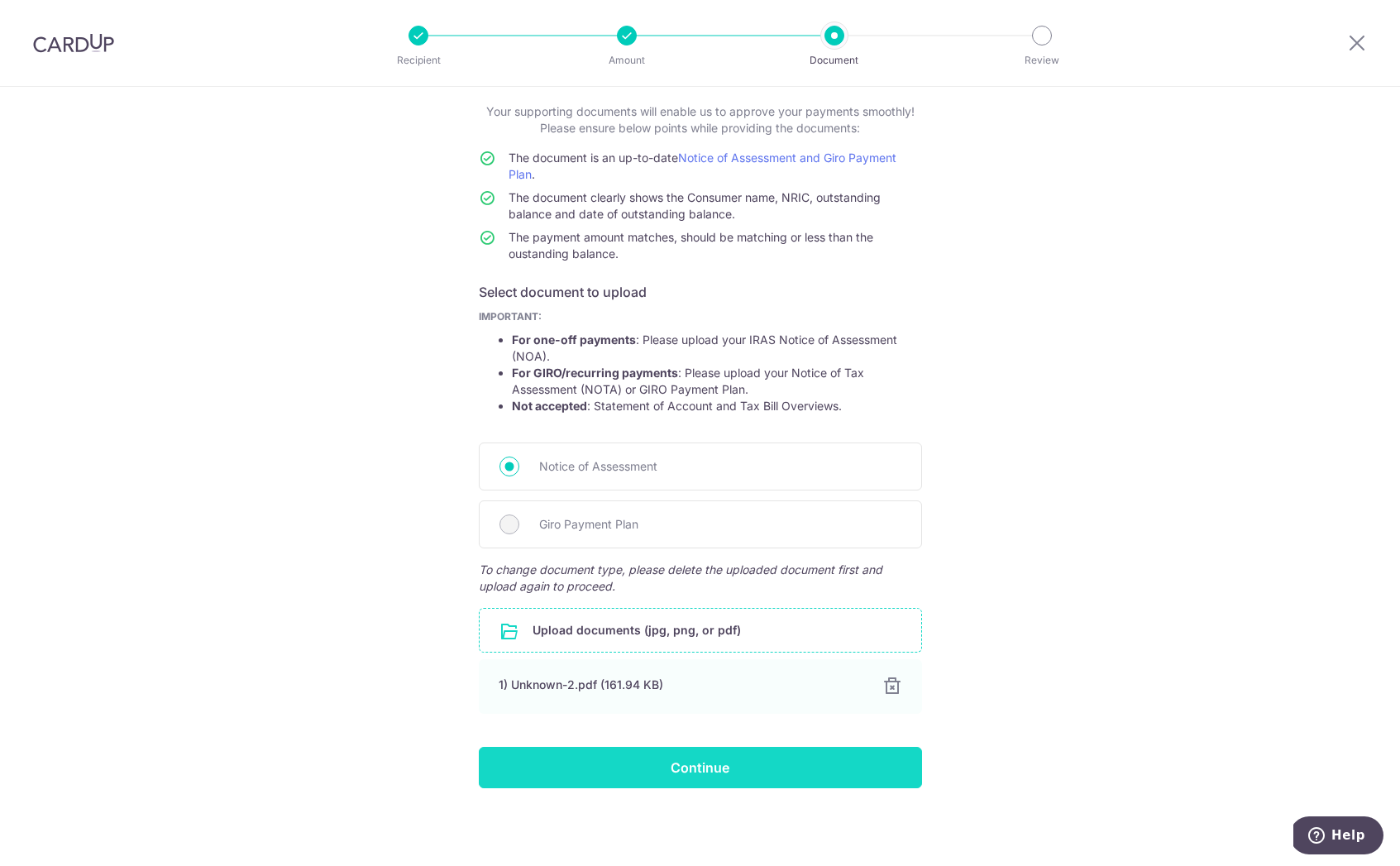
click at [638, 765] on input "Continue" at bounding box center [700, 768] width 444 height 41
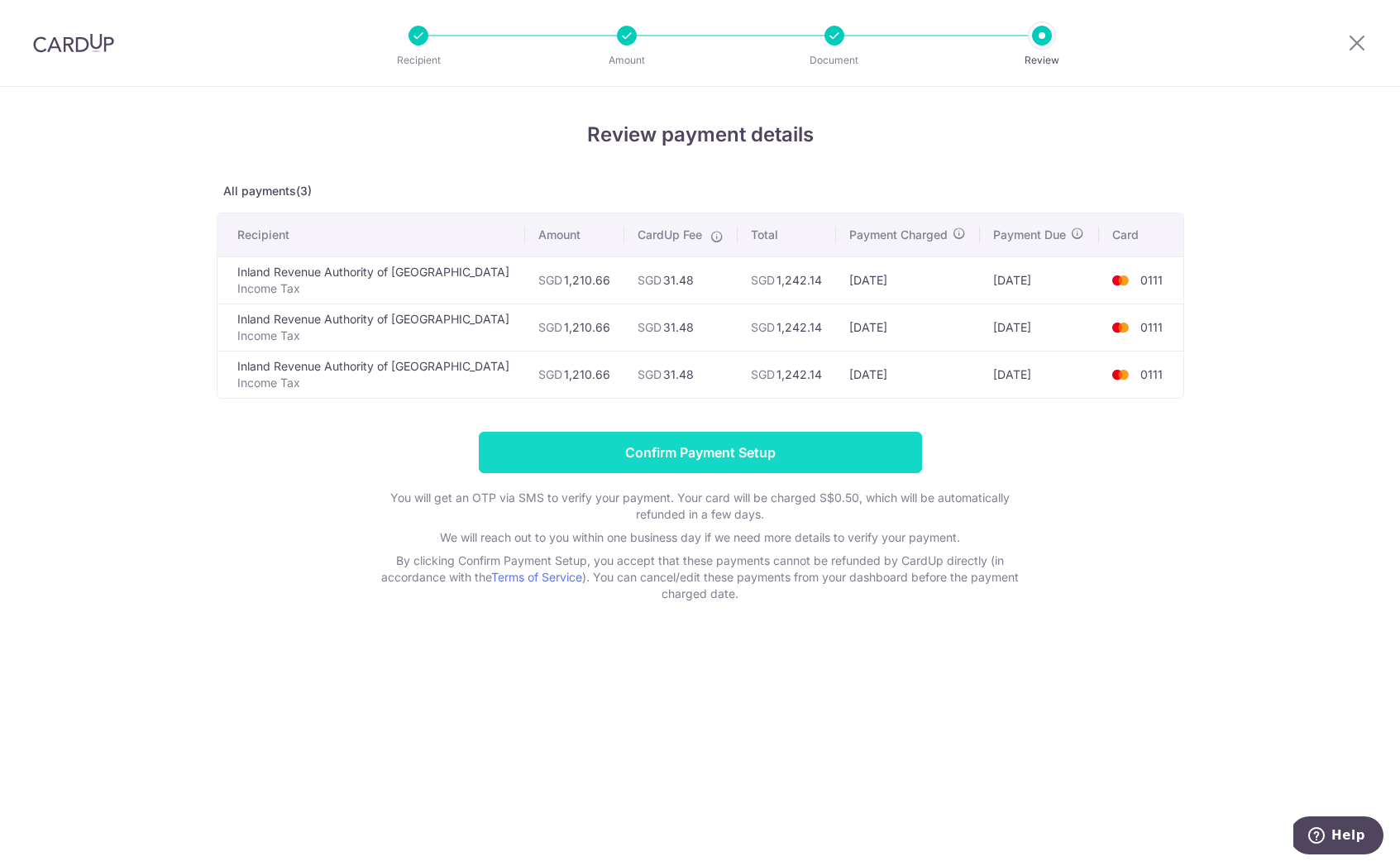
click at [839, 446] on input "Confirm Payment Setup" at bounding box center [700, 452] width 444 height 41
click at [839, 446] on form "Confirm Payment Setup You will get an OTP via SMS to verify your payment. Your …" at bounding box center [700, 516] width 968 height 170
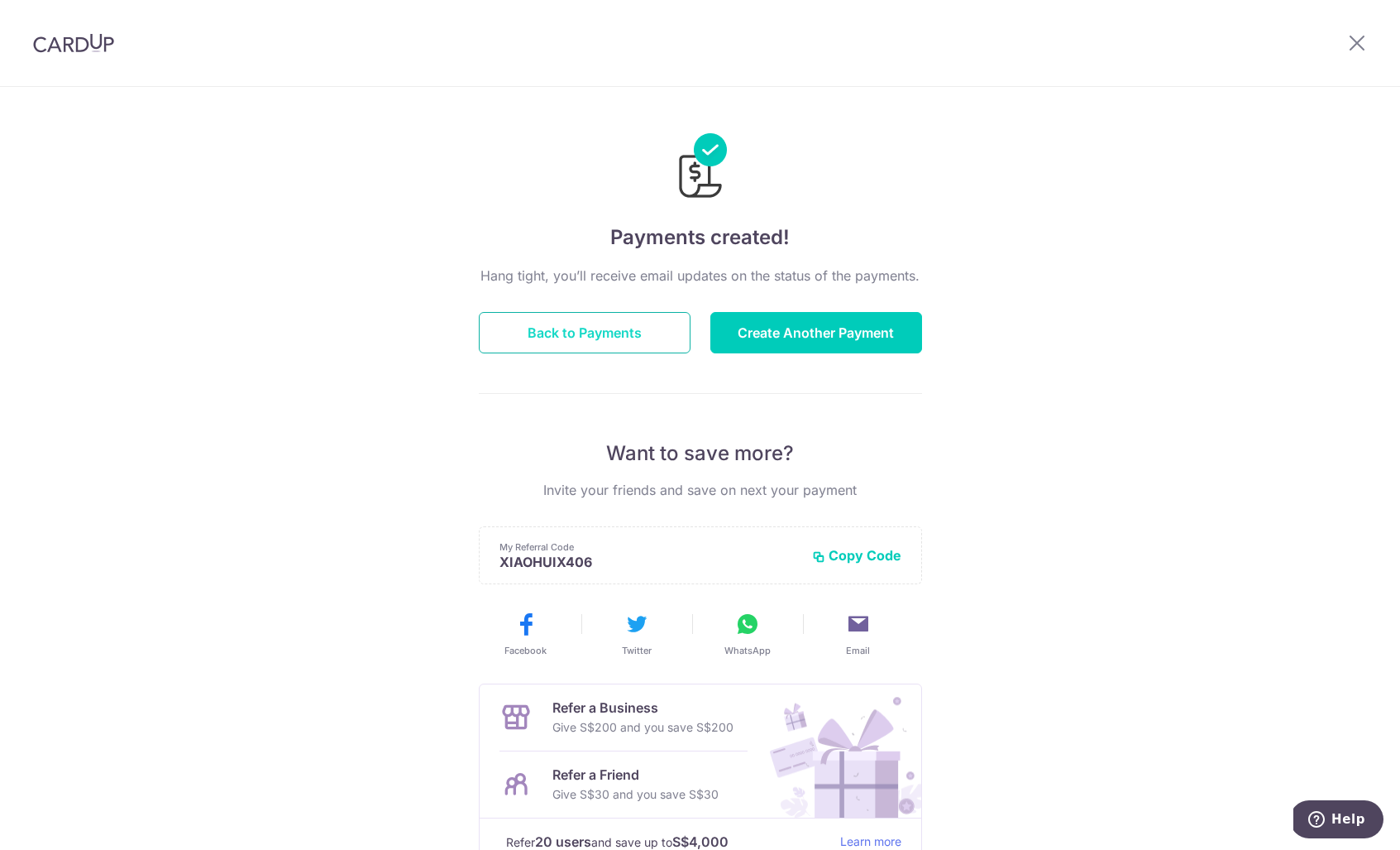
click at [618, 328] on button "Back to Payments" at bounding box center [585, 333] width 212 height 41
